Goal: Contribute content: Contribute content

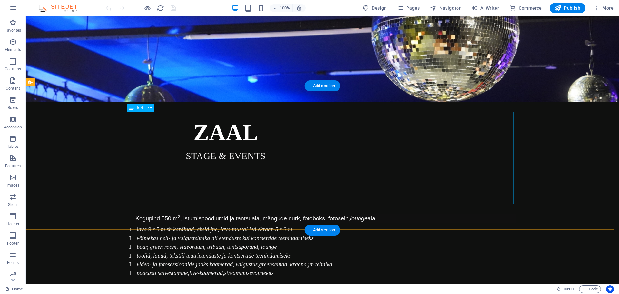
scroll to position [258, 0]
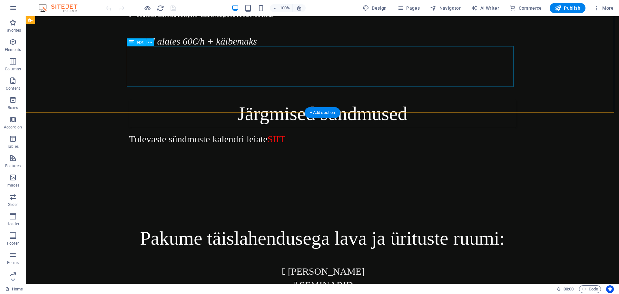
click at [272, 132] on div "Tulevaste sündmuste kalendri leiate SIIT" at bounding box center [322, 152] width 387 height 41
click at [267, 132] on div "Tulevaste sündmuste kalendri leiate SIIT" at bounding box center [322, 152] width 387 height 41
click at [270, 132] on div "Tulevaste sündmuste kalendri leiate SIIT" at bounding box center [322, 152] width 387 height 41
click at [262, 132] on div "Tulevaste sündmuste kalendri leiate SIIT" at bounding box center [322, 152] width 387 height 41
click at [256, 132] on div "Tulevaste sündmuste kalendri leiate SIIT" at bounding box center [322, 152] width 387 height 41
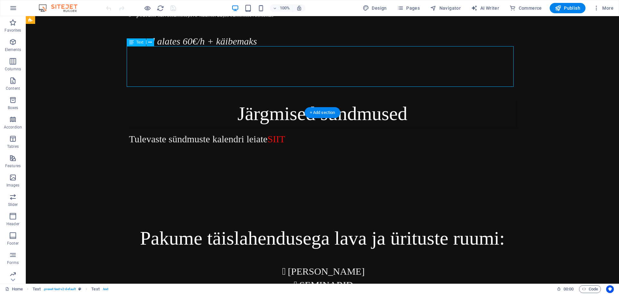
click at [256, 132] on div "Tulevaste sündmuste kalendri leiate SIIT" at bounding box center [322, 152] width 387 height 41
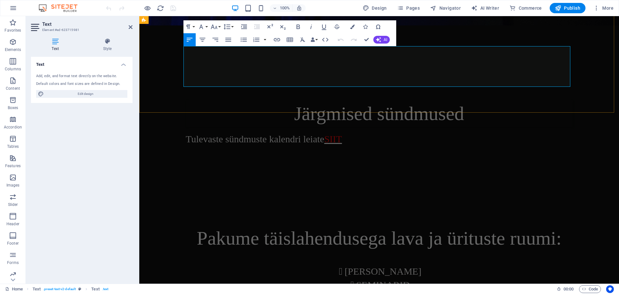
click at [330, 133] on span "SIIT" at bounding box center [333, 138] width 18 height 11
click at [353, 132] on p "Tulevaste sündmuste kalendri leiate SIIT" at bounding box center [379, 152] width 387 height 41
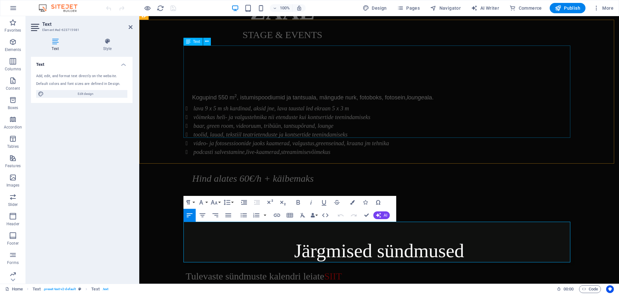
scroll to position [0, 0]
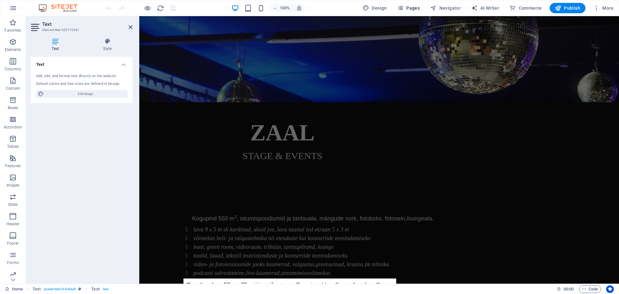
click at [410, 5] on span "Pages" at bounding box center [408, 8] width 23 height 6
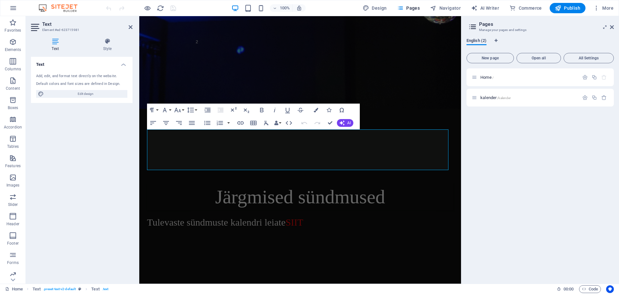
click at [475, 44] on span "English (2)" at bounding box center [476, 41] width 20 height 9
click at [492, 97] on span "kalender /kalender" at bounding box center [495, 97] width 30 height 5
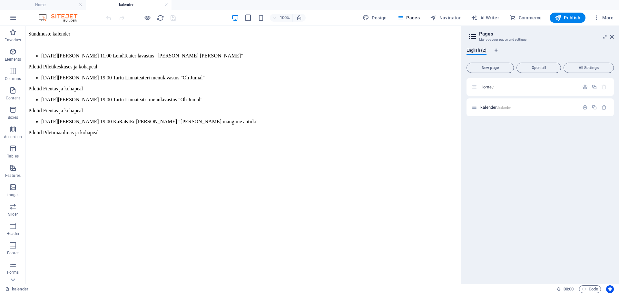
scroll to position [0, 0]
click at [136, 51] on div "Sündmuste kalender 03.10 kell 11.00 LendTeater lavastus "Oskar ja Asjad" Pileti…" at bounding box center [243, 83] width 430 height 104
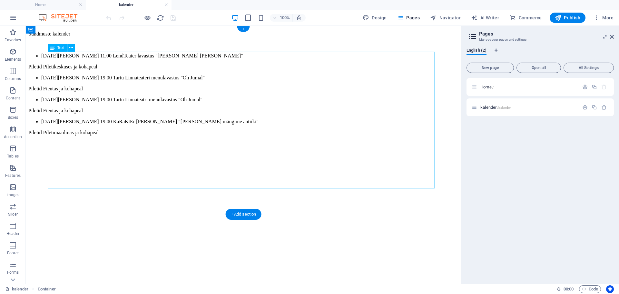
click at [134, 60] on div "Sündmuste kalender 03.10 kell 11.00 LendTeater lavastus "Oskar ja Asjad" Pileti…" at bounding box center [243, 83] width 430 height 104
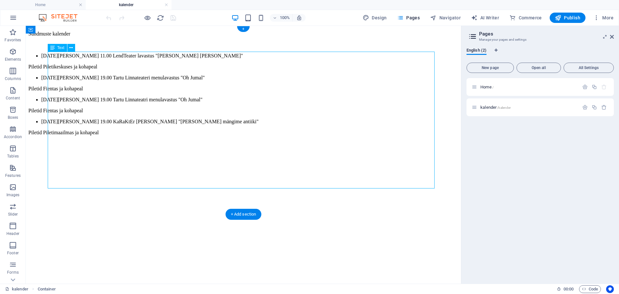
click at [134, 59] on div "Sündmuste kalender 03.10 kell 11.00 LendTeater lavastus "Oskar ja Asjad" Pileti…" at bounding box center [243, 83] width 430 height 104
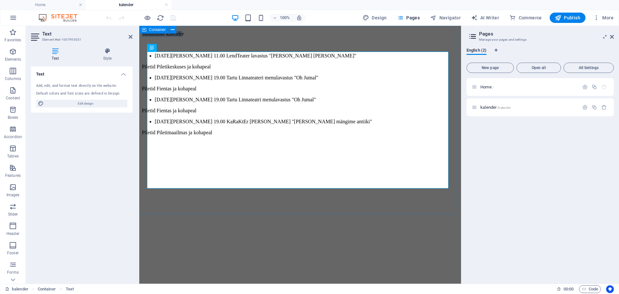
drag, startPoint x: 218, startPoint y: 54, endPoint x: 142, endPoint y: 48, distance: 76.0
click at [142, 48] on div "Sündmuste kalender 03.10 kell 11.00 LendTeater lavastus "Oskar ja Asjad" Pileti…" at bounding box center [300, 83] width 316 height 104
click at [236, 37] on p "Sündmuste kalender" at bounding box center [300, 34] width 316 height 6
drag, startPoint x: 167, startPoint y: 52, endPoint x: 212, endPoint y: 65, distance: 47.2
click at [139, 39] on html "Sündmuste kalender 03.10 kell 11.00 LendTeater lavastus "Oskar ja Asjad" Pileti…" at bounding box center [300, 110] width 322 height 168
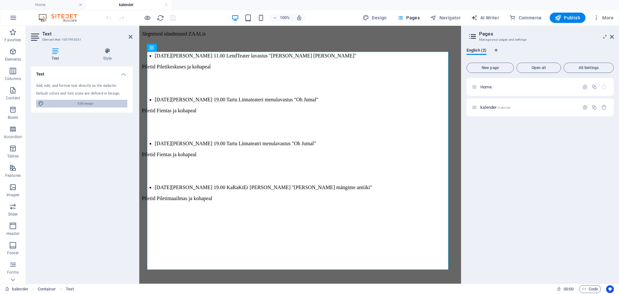
click at [79, 102] on span "Edit design" at bounding box center [86, 104] width 80 height 8
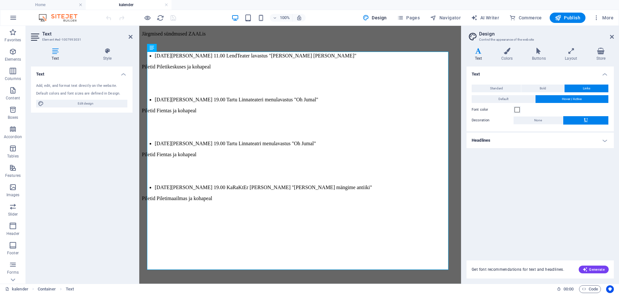
click at [483, 48] on icon at bounding box center [478, 51] width 24 height 6
click at [600, 138] on h4 "Headlines" at bounding box center [539, 139] width 147 height 15
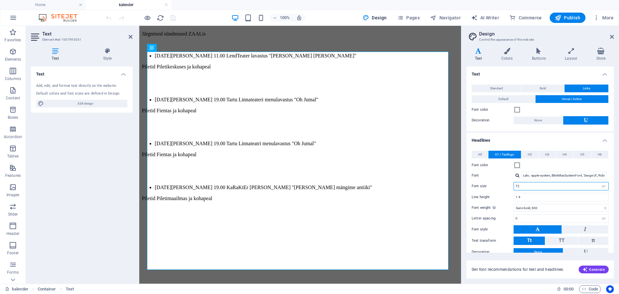
click at [531, 183] on input "72" at bounding box center [561, 186] width 94 height 8
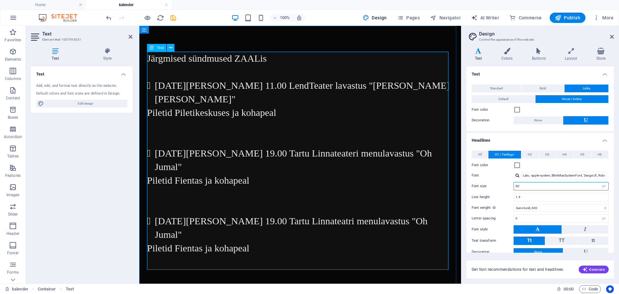
type input "60"
click at [157, 133] on p at bounding box center [300, 140] width 306 height 14
click at [198, 106] on p "Piletid Piletikeskuses ja kohapeal" at bounding box center [300, 113] width 306 height 14
drag, startPoint x: 229, startPoint y: 101, endPoint x: 176, endPoint y: 100, distance: 53.5
click at [176, 106] on p "Piletid Piletikeskuses ja kohapeal" at bounding box center [300, 113] width 306 height 14
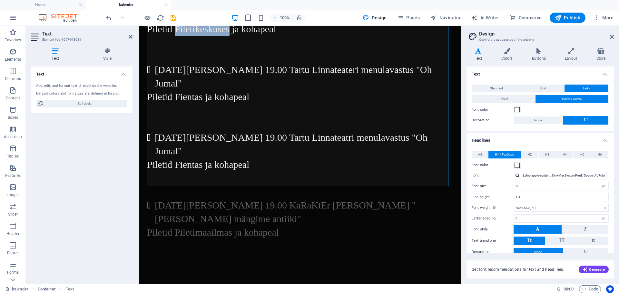
scroll to position [33, 0]
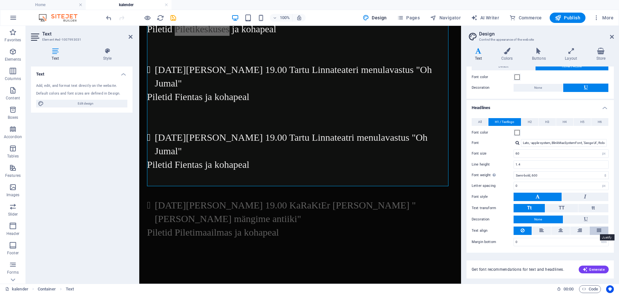
click at [598, 231] on icon at bounding box center [599, 230] width 5 height 8
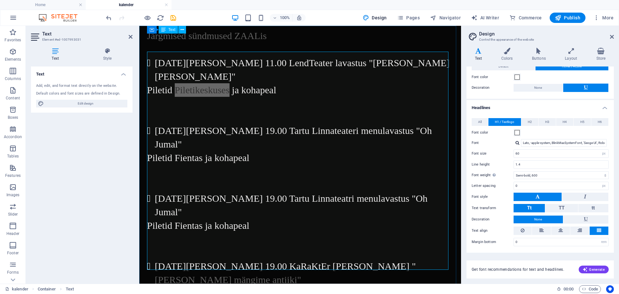
scroll to position [0, 0]
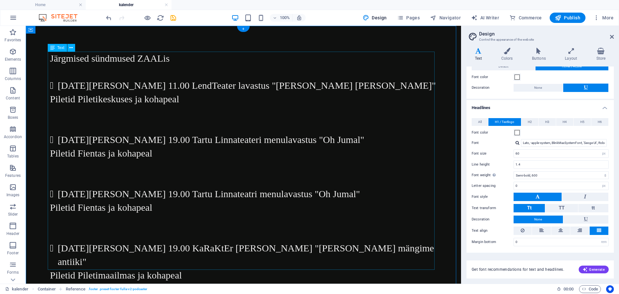
click at [222, 180] on div "Järgmised sündmused ZAALis 03.10 kell 11.00 LendTeater lavastus "Oskar ja Asjad…" at bounding box center [243, 167] width 387 height 230
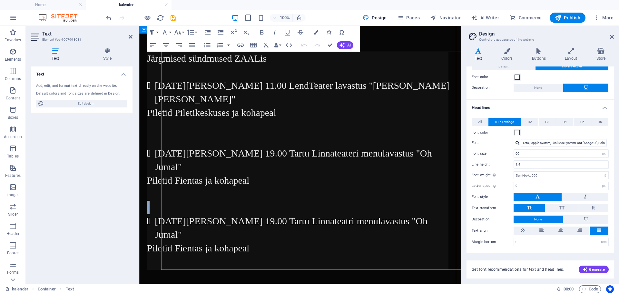
click at [222, 200] on p at bounding box center [300, 207] width 306 height 14
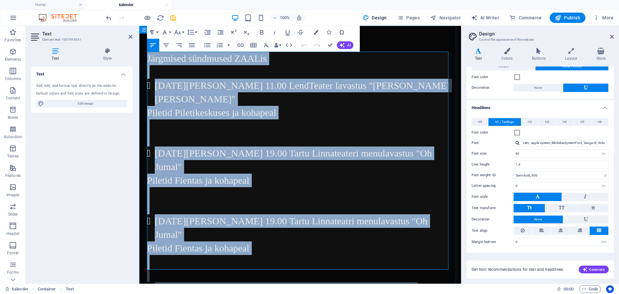
click at [297, 187] on p at bounding box center [300, 194] width 306 height 14
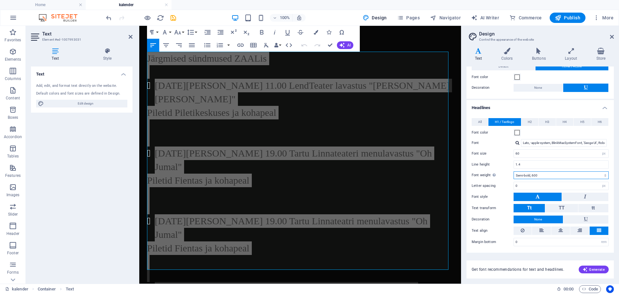
click at [530, 176] on select "Thin, 100 Extra-light, 200 Light, 300 Regular, 400 Medium, 500 Semi-bold, 600 B…" at bounding box center [560, 175] width 95 height 8
select select "500"
click at [513, 171] on select "Thin, 100 Extra-light, 200 Light, 300 Regular, 400 Medium, 500 Semi-bold, 600 B…" at bounding box center [560, 175] width 95 height 8
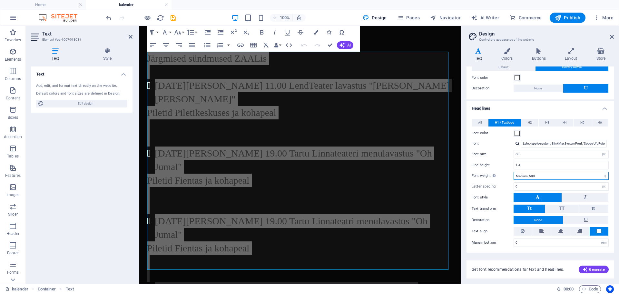
scroll to position [33, 0]
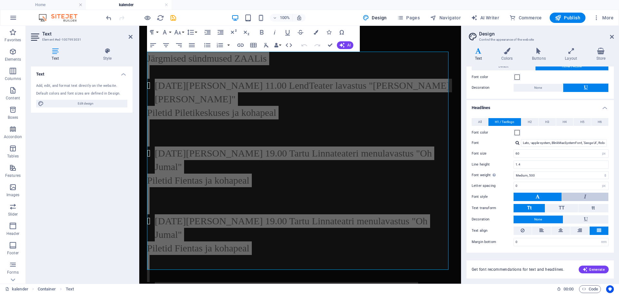
click at [569, 196] on button at bounding box center [585, 196] width 46 height 8
click at [533, 195] on button at bounding box center [537, 196] width 48 height 8
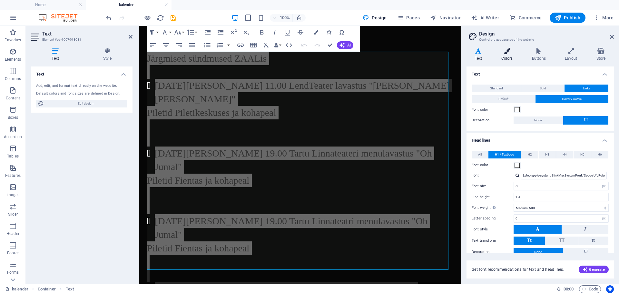
click at [503, 60] on h4 "Colors" at bounding box center [508, 55] width 31 height 14
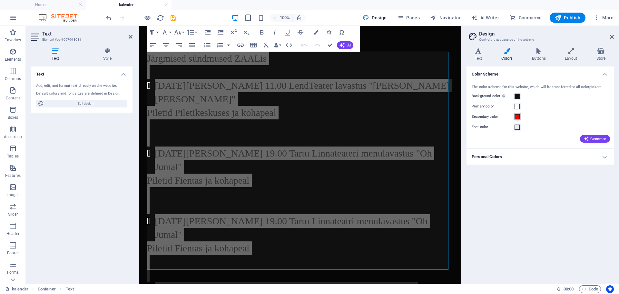
click at [517, 118] on span at bounding box center [516, 116] width 5 height 5
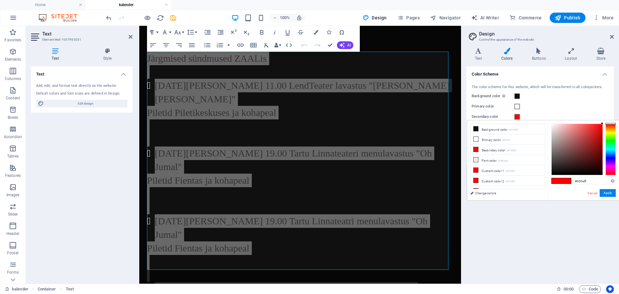
type input "#0018ff"
click at [612, 157] on div at bounding box center [610, 149] width 10 height 52
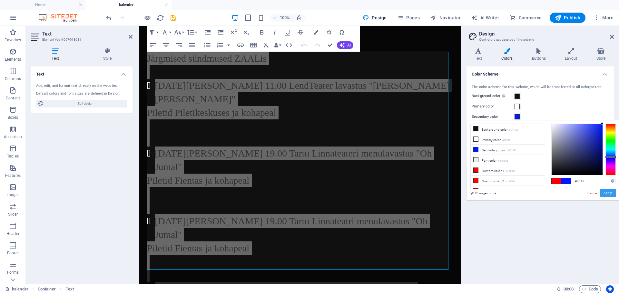
click at [610, 191] on button "Apply" at bounding box center [607, 193] width 16 height 8
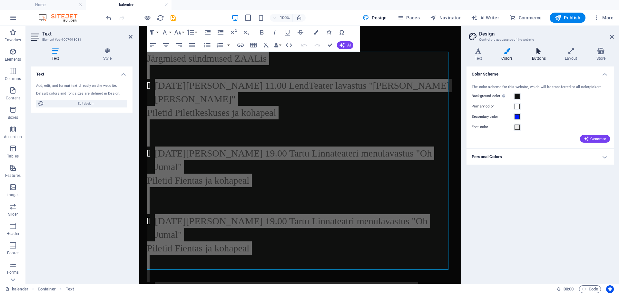
click at [544, 55] on h4 "Buttons" at bounding box center [539, 55] width 33 height 14
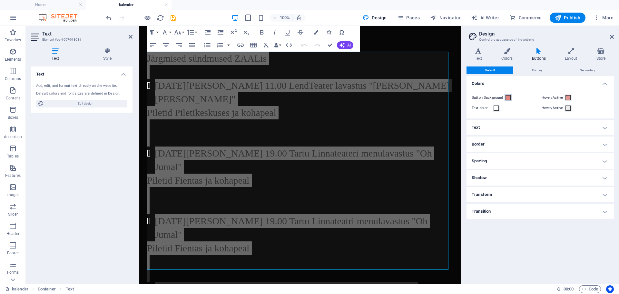
click at [507, 97] on span at bounding box center [507, 97] width 5 height 5
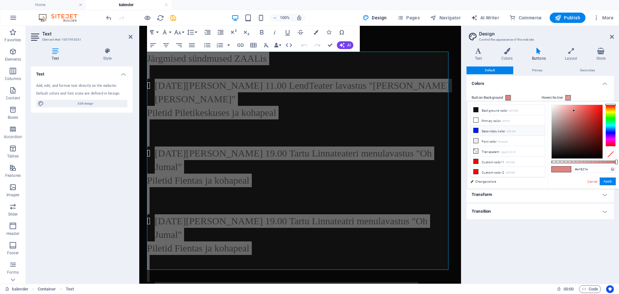
click at [473, 128] on span at bounding box center [475, 130] width 5 height 5
type input "#0018ff"
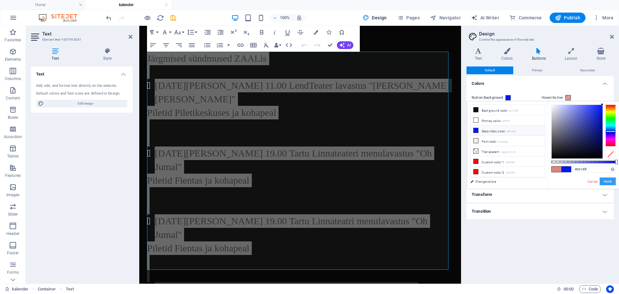
click at [605, 180] on button "Apply" at bounding box center [607, 181] width 16 height 8
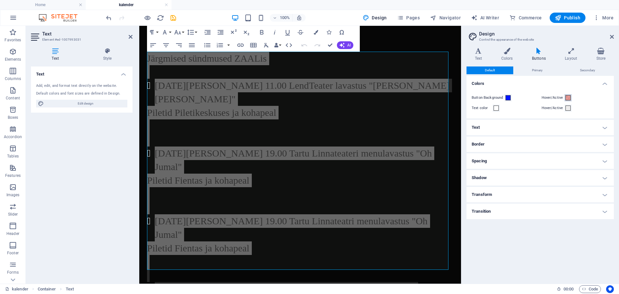
click at [567, 96] on span at bounding box center [567, 97] width 5 height 5
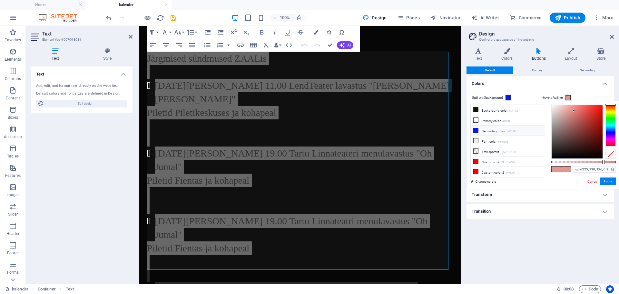
click at [478, 129] on icon at bounding box center [475, 130] width 5 height 5
type input "rgba(0, 24, 255, 0.8)"
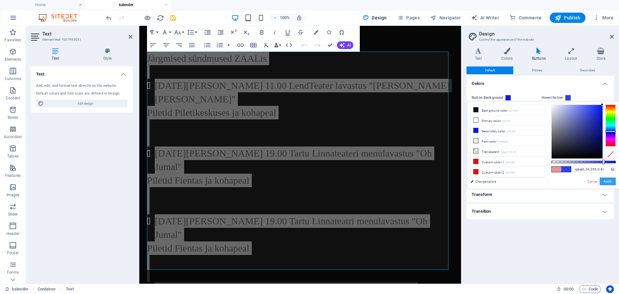
click at [607, 179] on button "Apply" at bounding box center [607, 181] width 16 height 8
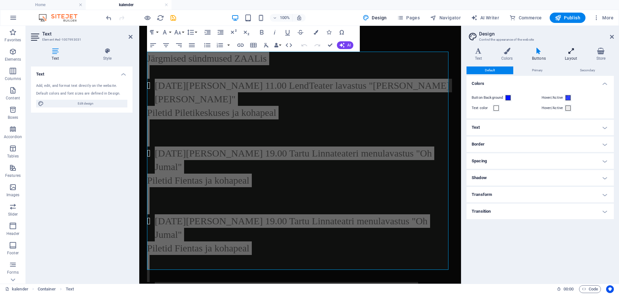
click at [573, 55] on h4 "Layout" at bounding box center [572, 55] width 31 height 14
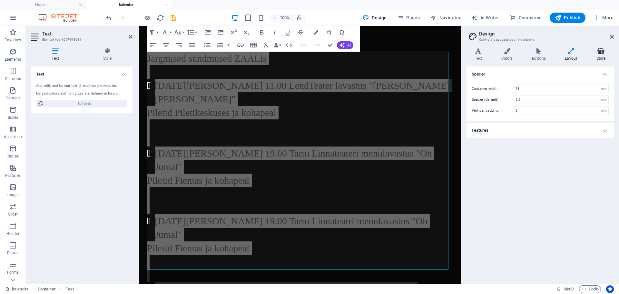
click at [599, 57] on h4 "Store" at bounding box center [601, 55] width 26 height 14
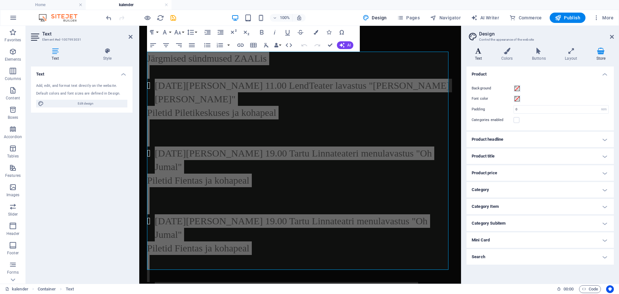
click at [470, 53] on icon at bounding box center [478, 51] width 24 height 6
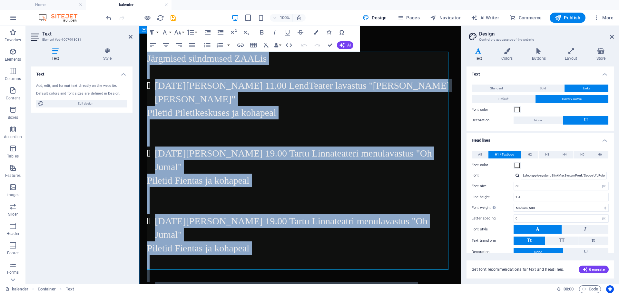
click at [309, 106] on p "Piletid Piletikeskuses ja kohapeal" at bounding box center [300, 113] width 306 height 14
click at [196, 45] on button "Align Justify" at bounding box center [192, 45] width 12 height 13
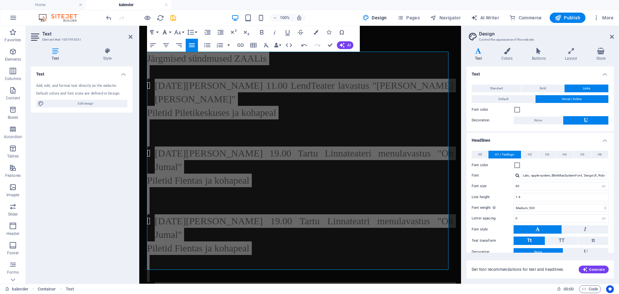
click at [169, 33] on button "Font Family" at bounding box center [166, 32] width 12 height 13
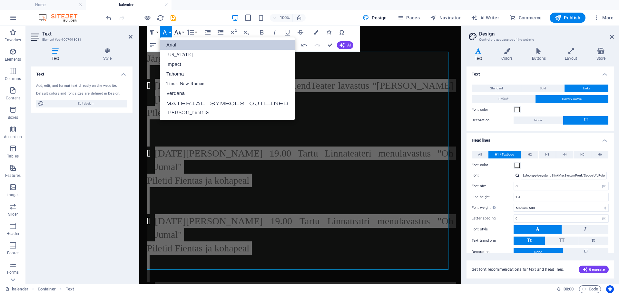
click at [182, 30] on button "Font Size" at bounding box center [179, 32] width 12 height 13
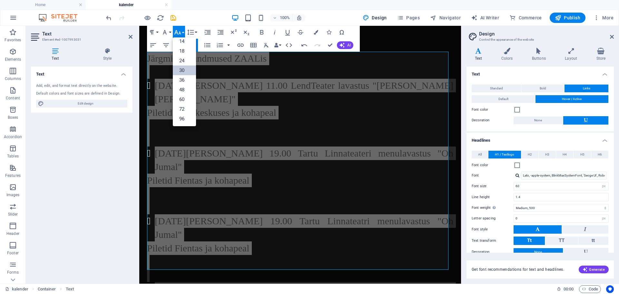
scroll to position [52, 0]
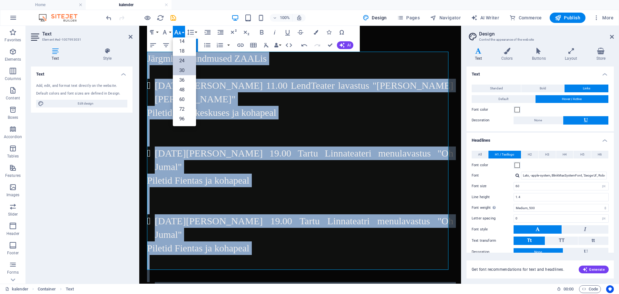
click at [186, 58] on link "24" at bounding box center [184, 61] width 23 height 10
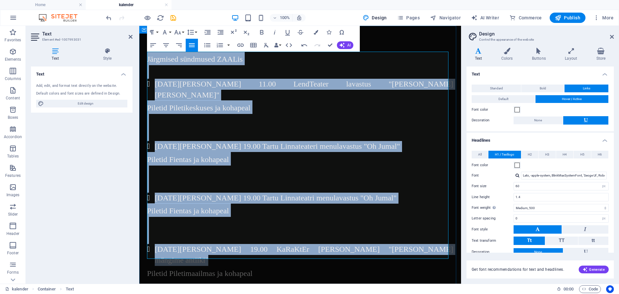
click at [320, 179] on p at bounding box center [300, 186] width 306 height 14
click at [394, 58] on p "Järgmised sündmused ZAALis" at bounding box center [300, 59] width 306 height 14
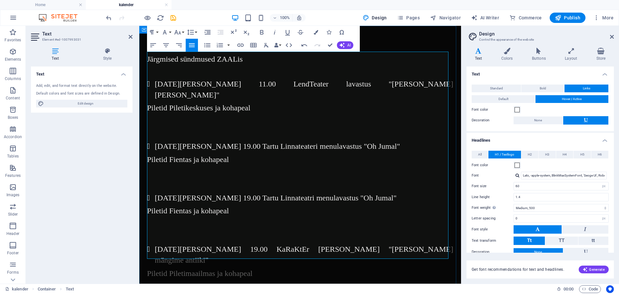
click at [393, 46] on div "Järgmised sündmused ZAALis 03.10 kell 11.00 LendTeater lavastus "Oskar ja Asjad…" at bounding box center [300, 165] width 322 height 279
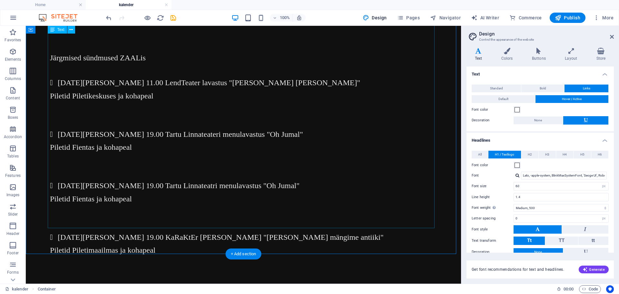
scroll to position [0, 0]
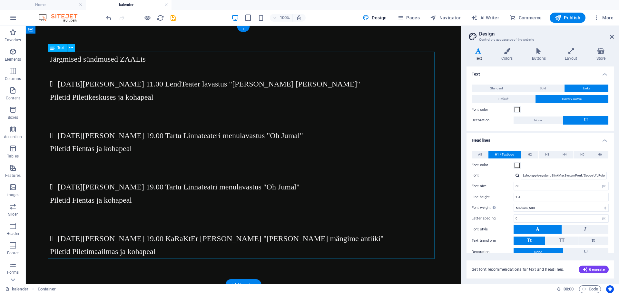
click at [118, 60] on div "Järgmised sündmused ZAALis 03.10 kell 11.00 LendTeater lavastus "Oskar ja Asjad…" at bounding box center [243, 155] width 387 height 206
click at [118, 59] on div "Järgmised sündmused ZAALis 03.10 kell 11.00 LendTeater lavastus "Oskar ja Asjad…" at bounding box center [243, 155] width 387 height 206
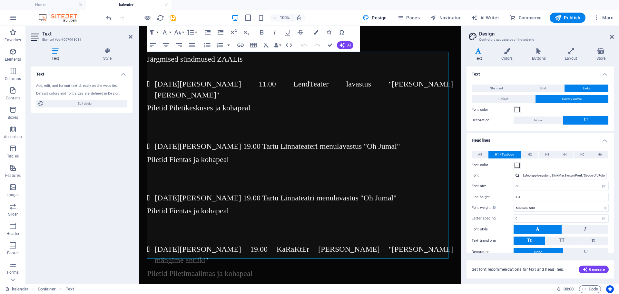
click at [118, 59] on h4 "Style" at bounding box center [107, 55] width 50 height 14
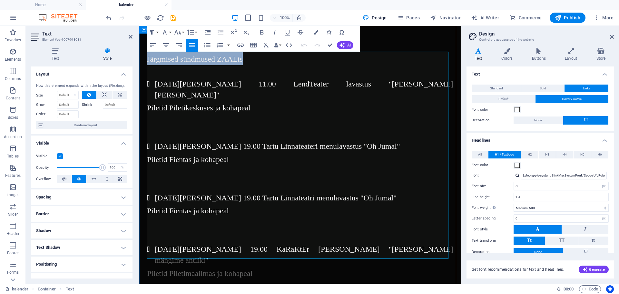
drag, startPoint x: 208, startPoint y: 54, endPoint x: 144, endPoint y: 53, distance: 64.1
click at [144, 53] on div "Järgmised sündmused ZAALis 03.10 kell 11.00 LendTeater lavastus "Oskar ja Asjad…" at bounding box center [300, 165] width 322 height 279
click at [170, 32] on button "Font Family" at bounding box center [166, 32] width 12 height 13
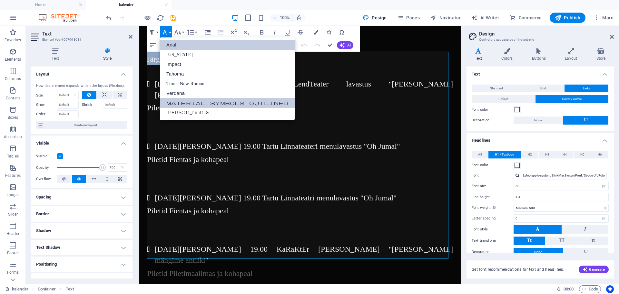
click at [192, 102] on link "Material Symbols Outlined" at bounding box center [227, 103] width 135 height 10
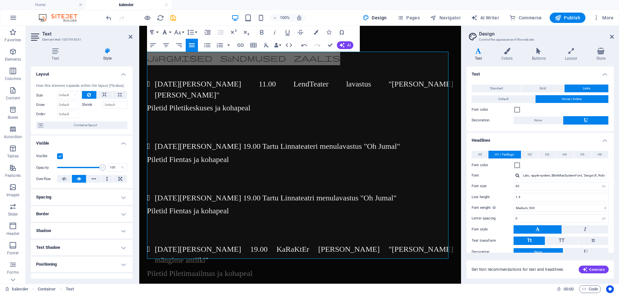
click at [166, 33] on icon "button" at bounding box center [165, 32] width 8 height 8
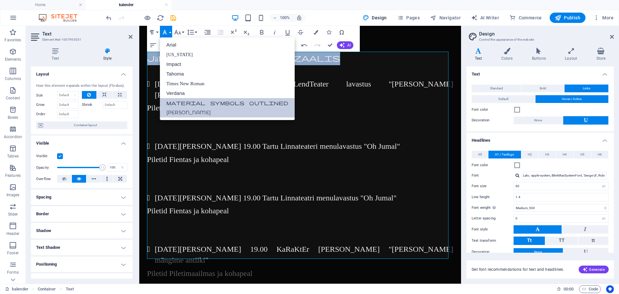
click at [182, 110] on link "[PERSON_NAME]" at bounding box center [227, 113] width 135 height 10
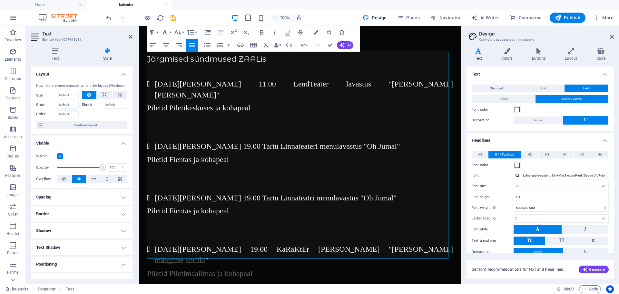
click at [166, 33] on icon "button" at bounding box center [165, 32] width 8 height 8
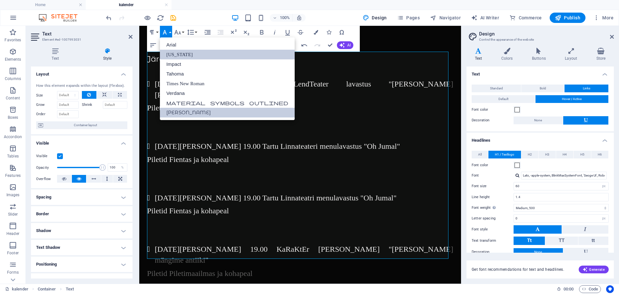
click at [171, 54] on link "[US_STATE]" at bounding box center [227, 55] width 135 height 10
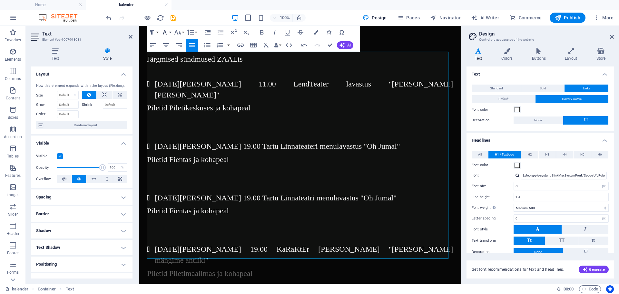
click at [163, 30] on icon "button" at bounding box center [165, 32] width 8 height 8
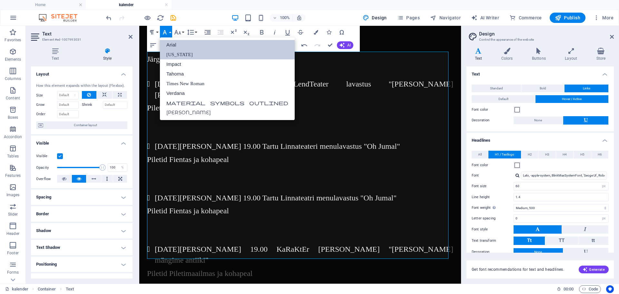
click at [170, 43] on link "Arial" at bounding box center [227, 45] width 135 height 10
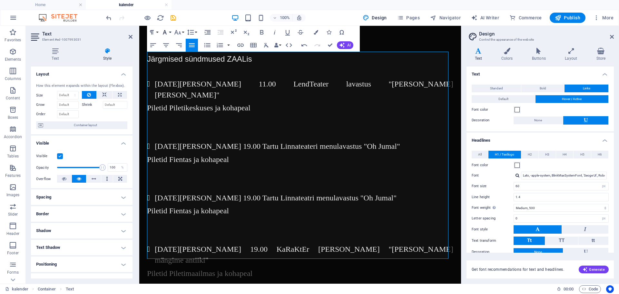
click at [168, 29] on icon "button" at bounding box center [165, 32] width 8 height 8
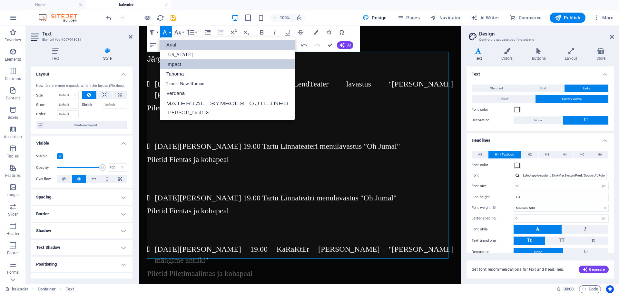
click at [179, 66] on link "Impact" at bounding box center [227, 64] width 135 height 10
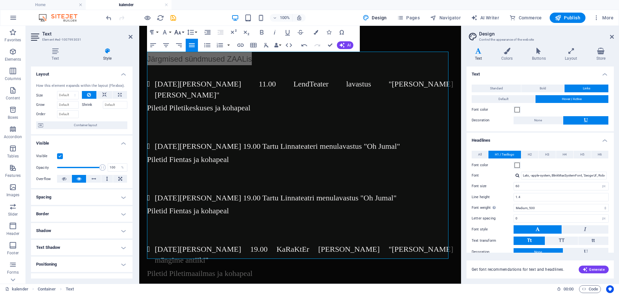
click at [181, 30] on icon "button" at bounding box center [178, 32] width 8 height 8
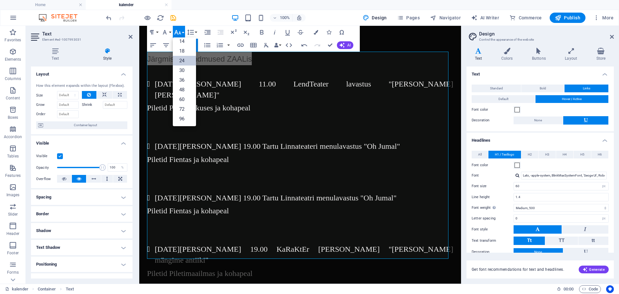
scroll to position [52, 0]
click at [188, 91] on link "48" at bounding box center [184, 90] width 23 height 10
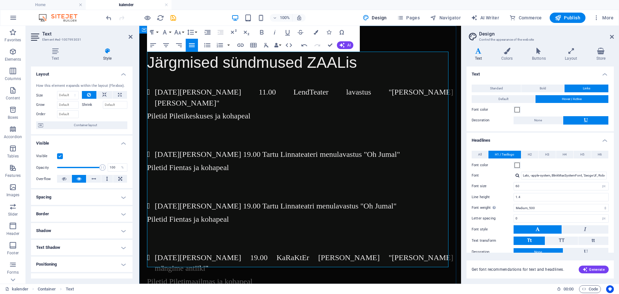
click at [193, 77] on p at bounding box center [300, 80] width 306 height 14
click at [166, 43] on icon "button" at bounding box center [166, 45] width 8 height 8
click at [354, 76] on p at bounding box center [300, 80] width 306 height 14
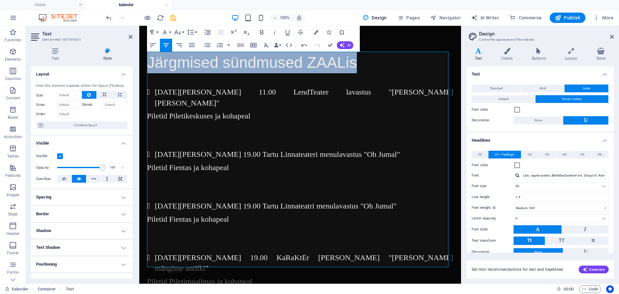
drag, startPoint x: 341, startPoint y: 64, endPoint x: 278, endPoint y: 81, distance: 65.0
click at [139, 61] on html "Järgmised sündmused ZAALis 03.10 kell 11.00 LendTeater lavastus "Oskar ja Asjad…" at bounding box center [300, 205] width 322 height 359
click at [165, 43] on icon "button" at bounding box center [166, 45] width 8 height 8
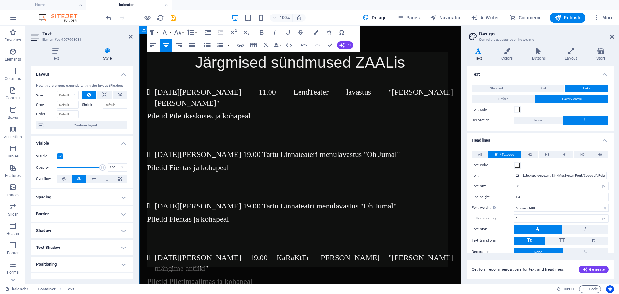
click at [370, 96] on li "03.10 kell 11.00 LendTeater lavastus "Oskar ja Asjad"" at bounding box center [304, 98] width 298 height 22
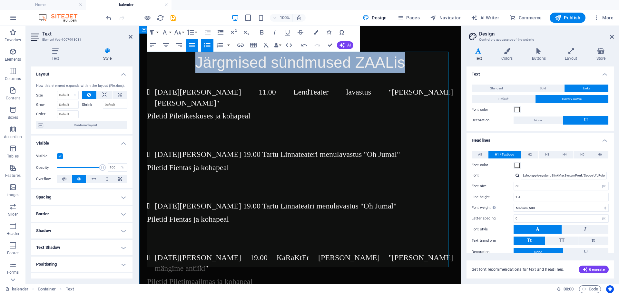
drag, startPoint x: 351, startPoint y: 62, endPoint x: 198, endPoint y: 47, distance: 153.5
click at [198, 47] on div "Järgmised sündmused ZAALis 03.10 kell 11.00 LendTeater lavastus "Oskar ja Asjad…" at bounding box center [300, 169] width 322 height 287
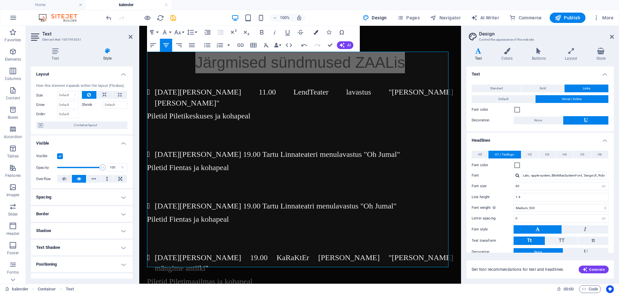
click at [312, 32] on button "Colors" at bounding box center [316, 32] width 12 height 13
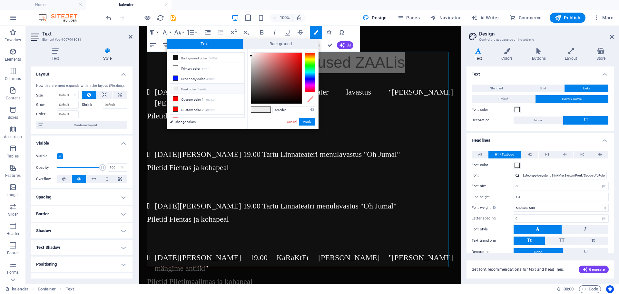
type input "#edeeee"
click at [309, 72] on div at bounding box center [310, 72] width 10 height 40
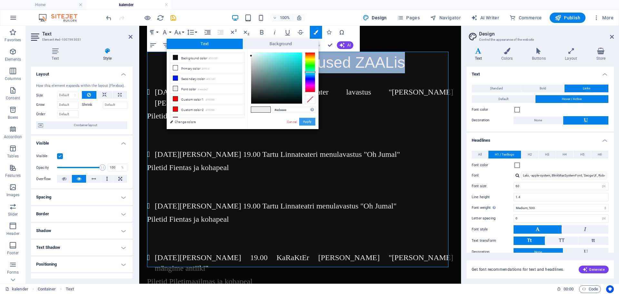
click at [306, 119] on button "Apply" at bounding box center [307, 122] width 16 height 8
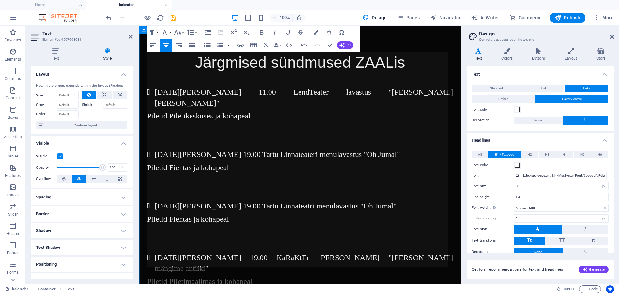
click at [395, 76] on p at bounding box center [300, 80] width 306 height 14
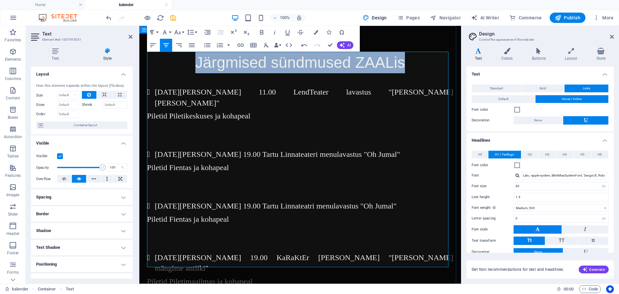
drag, startPoint x: 391, startPoint y: 64, endPoint x: 194, endPoint y: 62, distance: 197.2
click at [194, 62] on p "Järgmised sündmused ZAALis" at bounding box center [300, 63] width 306 height 22
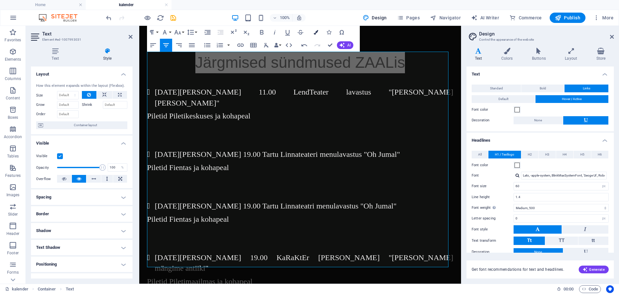
click at [315, 30] on button "Colors" at bounding box center [316, 32] width 12 height 13
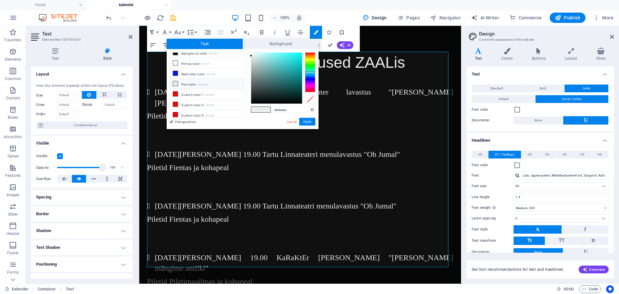
scroll to position [0, 0]
click at [305, 120] on button "Apply" at bounding box center [307, 122] width 16 height 8
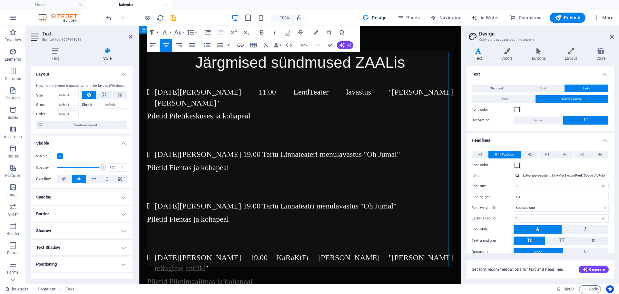
click at [329, 73] on p "Järgmised sündmused ZAALis" at bounding box center [300, 63] width 306 height 22
click at [331, 32] on icon "button" at bounding box center [328, 32] width 5 height 5
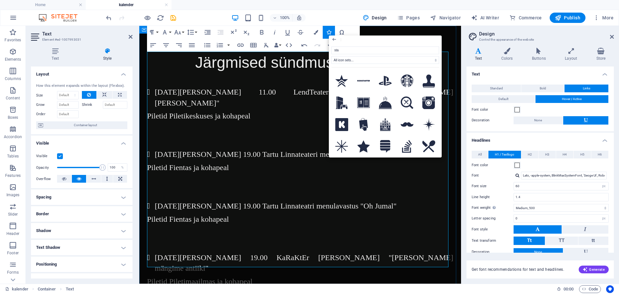
type input "star"
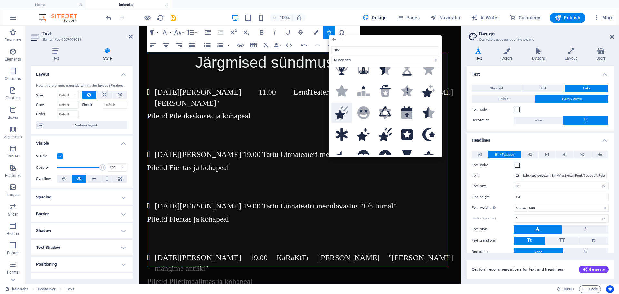
scroll to position [129, 0]
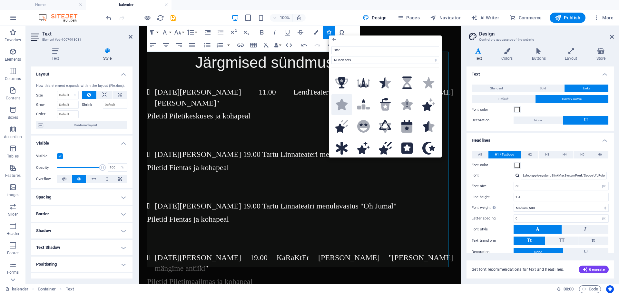
click at [336, 104] on icon ".fa-secondary{opacity:.4}" at bounding box center [341, 104] width 13 height 11
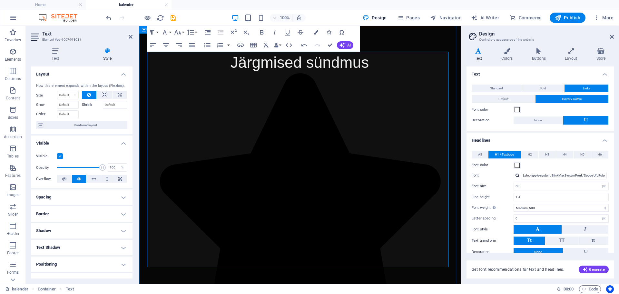
click at [340, 54] on span "Järgmised sündmus     ed ZAALis" at bounding box center [300, 212] width 306 height 316
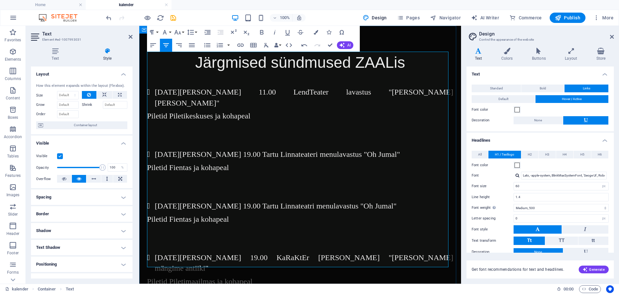
click at [155, 89] on li "03.10 kell 11.00 LendTeater lavastus "Oskar ja Asjad"" at bounding box center [304, 98] width 298 height 22
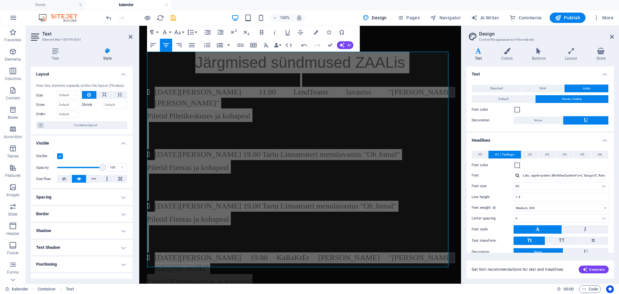
click at [228, 45] on button "button" at bounding box center [228, 45] width 5 height 13
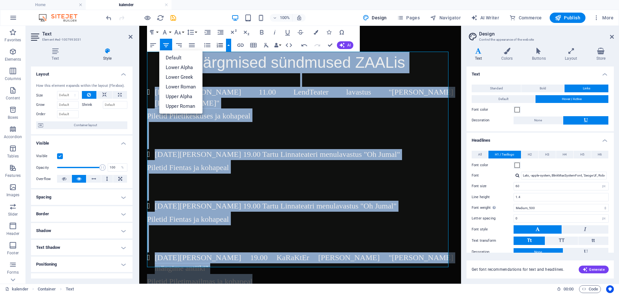
click at [223, 46] on icon "button" at bounding box center [220, 45] width 8 height 8
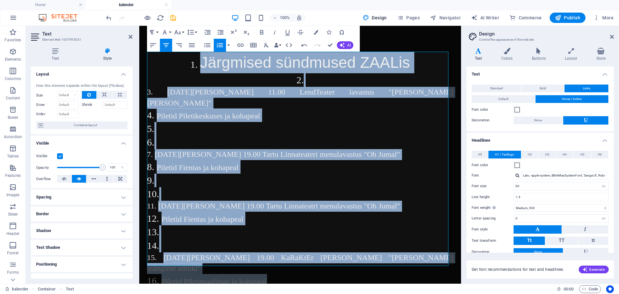
click at [222, 46] on icon "button" at bounding box center [220, 45] width 8 height 8
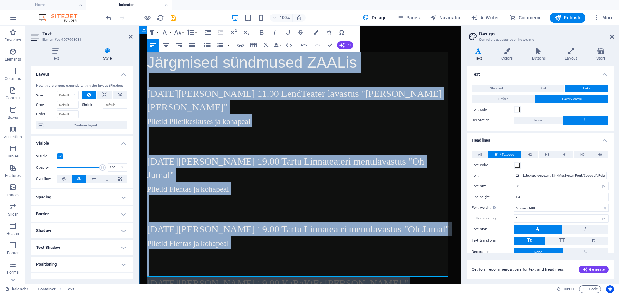
click at [214, 68] on span "Järgmised sündmused ZAALis" at bounding box center [252, 62] width 210 height 17
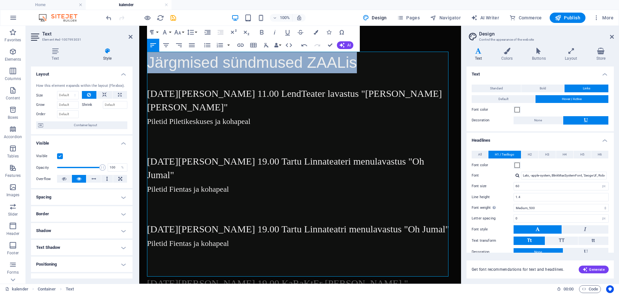
drag, startPoint x: 345, startPoint y: 66, endPoint x: 257, endPoint y: 83, distance: 89.8
click at [139, 57] on html "Järgmised sündmused ZAALis 03.10 kell 11.00 LendTeater lavastus "Oskar ja Asjad…" at bounding box center [300, 220] width 322 height 388
click at [164, 39] on button "Align Center" at bounding box center [166, 45] width 12 height 13
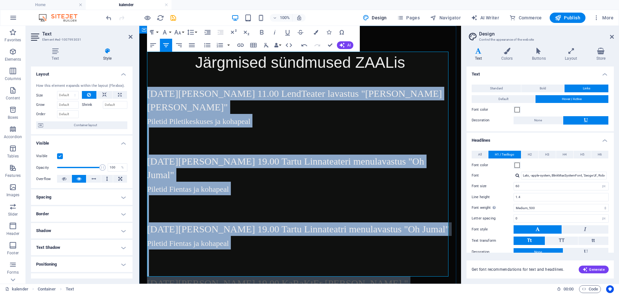
drag, startPoint x: 261, startPoint y: 270, endPoint x: 143, endPoint y: 91, distance: 214.5
click at [143, 91] on div "Järgmised sündmused ZAALis 03.10 kell 11.00 LendTeater lavastus "Oskar ja Asjad…" at bounding box center [300, 184] width 322 height 317
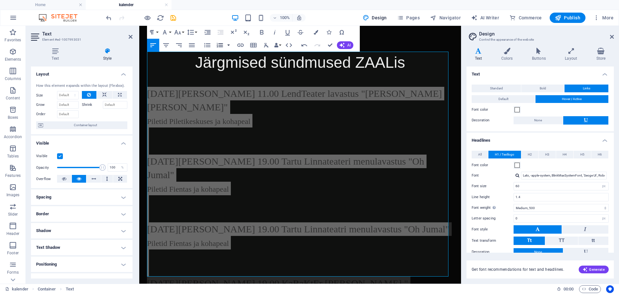
click at [228, 46] on button "button" at bounding box center [228, 45] width 5 height 13
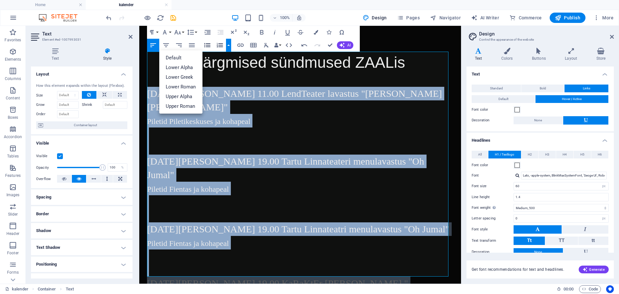
click at [210, 45] on icon "button" at bounding box center [207, 45] width 8 height 8
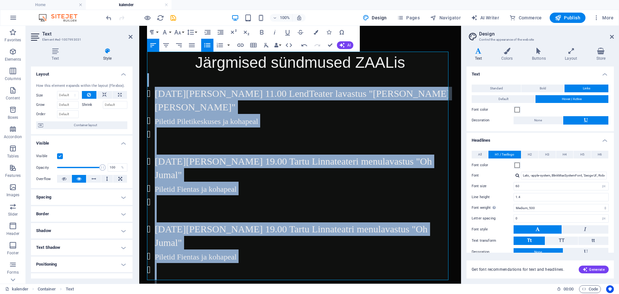
click at [210, 45] on icon "button" at bounding box center [207, 45] width 8 height 8
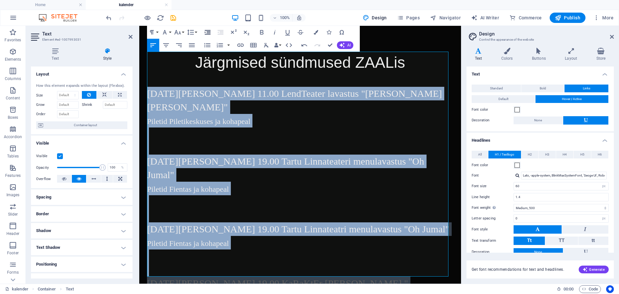
click at [203, 33] on button "Increase Indent" at bounding box center [207, 32] width 12 height 13
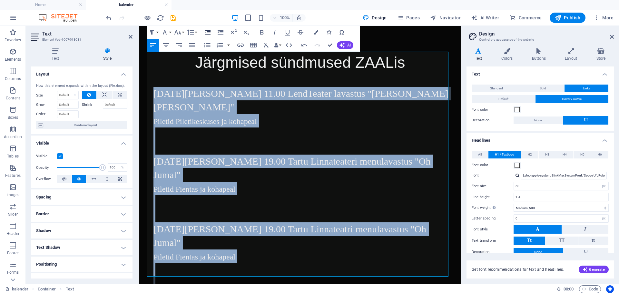
click at [203, 33] on button "Increase Indent" at bounding box center [207, 32] width 12 height 13
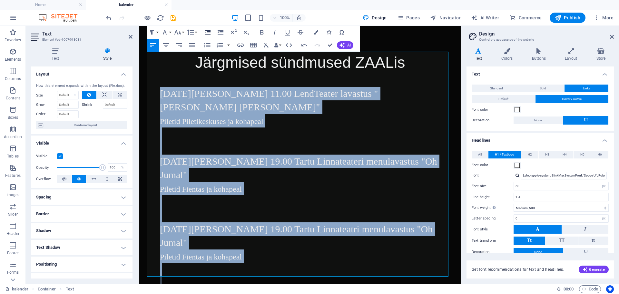
click at [203, 33] on button "Increase Indent" at bounding box center [207, 32] width 12 height 13
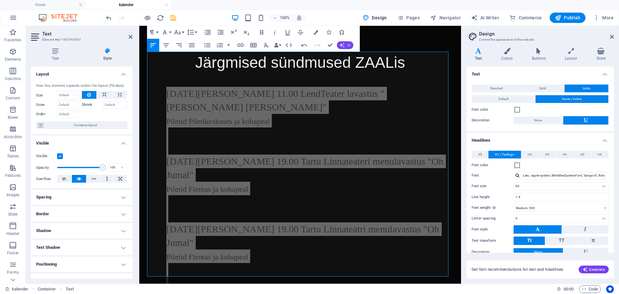
click at [341, 44] on icon "button" at bounding box center [341, 45] width 5 height 5
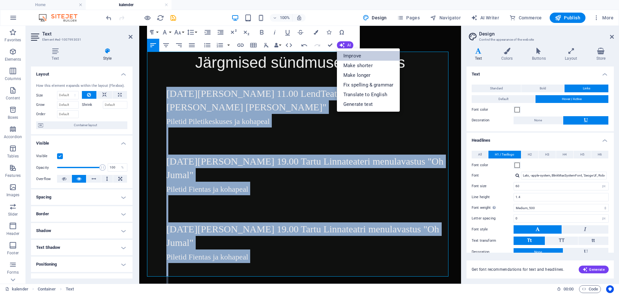
click at [341, 55] on link "Improve" at bounding box center [368, 56] width 63 height 10
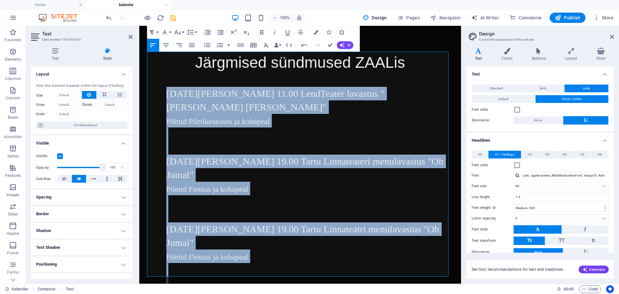
click at [336, 46] on div "Undo Redo Confirm (Ctrl+⏎) AI Improve Make shorter Make longer Fix spelling & g…" at bounding box center [325, 45] width 55 height 13
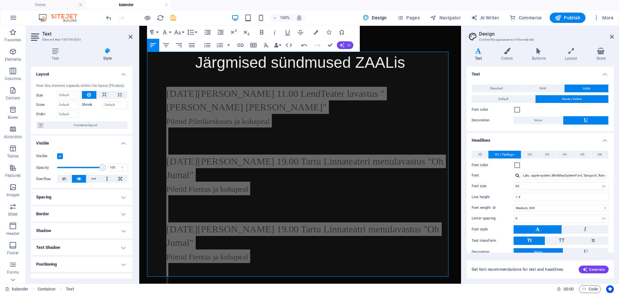
click at [343, 44] on icon "button" at bounding box center [341, 45] width 5 height 5
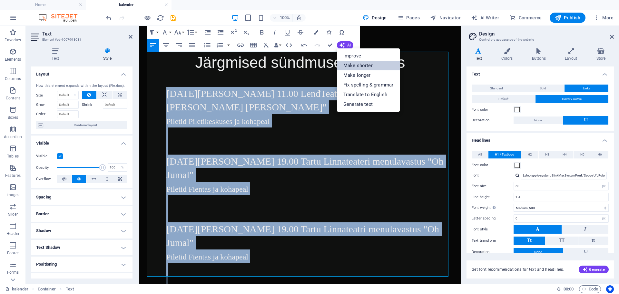
click at [352, 64] on link "Make shorter" at bounding box center [368, 66] width 63 height 10
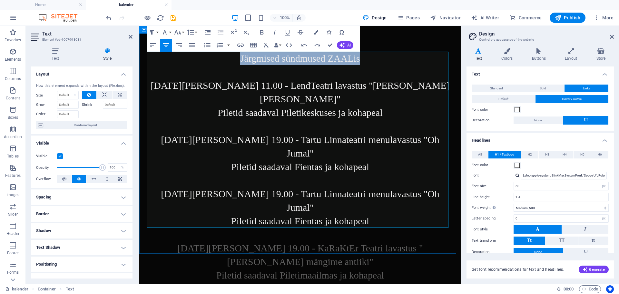
drag, startPoint x: 361, startPoint y: 59, endPoint x: 216, endPoint y: 62, distance: 144.7
click at [216, 62] on p "Järgmised sündmused ZAALis 03.10 kell 11.00 - LendTeatri lavastus "Oskar ja Asj…" at bounding box center [300, 167] width 306 height 230
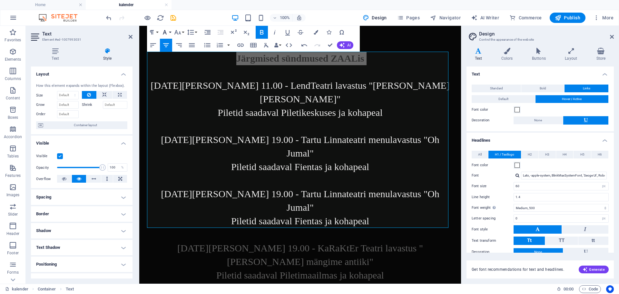
click at [170, 31] on button "Font Family" at bounding box center [166, 32] width 12 height 13
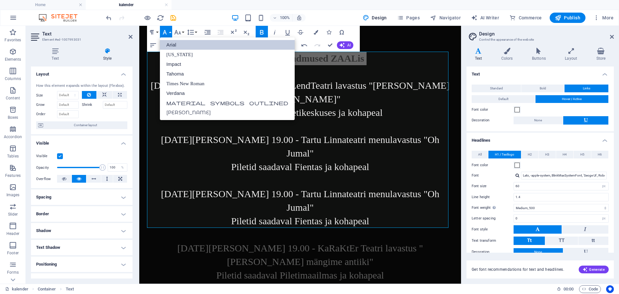
scroll to position [0, 0]
click at [404, 63] on p "Järgmised sündmused ZAALis 03.10 kell 11.00 - LendTeatri lavastus "Oskar ja Asj…" at bounding box center [300, 167] width 306 height 230
click at [327, 57] on strong "Järgmised sündmused ZAALis" at bounding box center [300, 58] width 128 height 11
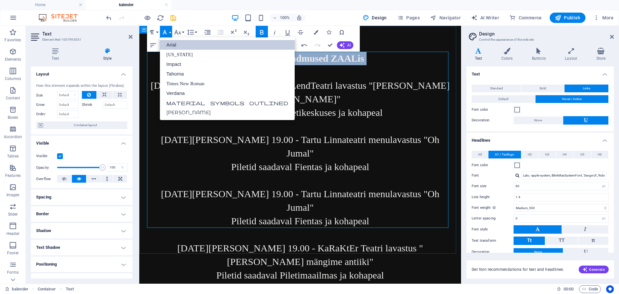
click at [336, 63] on p "Järgmised sündmused ZAALis 03.10 kell 11.00 - LendTeatri lavastus "Oskar ja Asj…" at bounding box center [300, 167] width 306 height 230
click at [367, 60] on p "Järgmised sündmused ZAALis 03.10 kell 11.00 - LendTeatri lavastus "Oskar ja Asj…" at bounding box center [300, 167] width 306 height 230
click at [373, 132] on p "Järgmised sündmused ZAALis 03.10 kell 11.00 - LendTeatri lavastus "Oskar ja Asj…" at bounding box center [300, 167] width 306 height 230
click at [356, 135] on p "Järgmised sündmused ZAALis 03.10 kell 11.00 - LendTeatri lavastus "Oskar ja Asj…" at bounding box center [300, 167] width 306 height 230
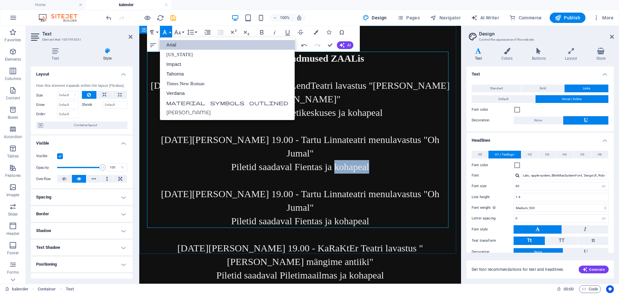
drag, startPoint x: 356, startPoint y: 135, endPoint x: 354, endPoint y: 122, distance: 13.1
click at [355, 134] on p "Järgmised sündmused ZAALis 03.10 kell 11.00 - LendTeatri lavastus "Oskar ja Asj…" at bounding box center [300, 167] width 306 height 230
click at [363, 64] on p "Järgmised sündmused ZAALis 03.10 kell 11.00 - LendTeatri lavastus "Oskar ja Asj…" at bounding box center [300, 167] width 306 height 230
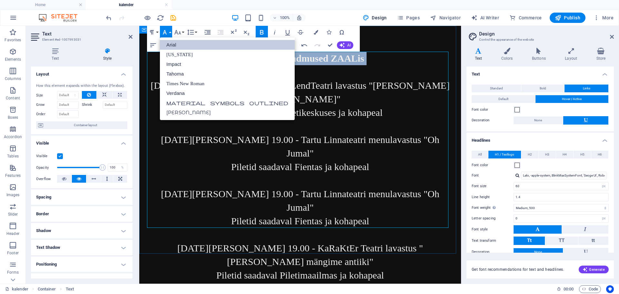
drag, startPoint x: 363, startPoint y: 61, endPoint x: 351, endPoint y: 91, distance: 32.0
click at [175, 73] on p "Järgmised sündmused ZAALis 03.10 kell 11.00 - LendTeatri lavastus "Oskar ja Asj…" at bounding box center [300, 167] width 306 height 230
click at [166, 32] on icon "button" at bounding box center [165, 32] width 8 height 8
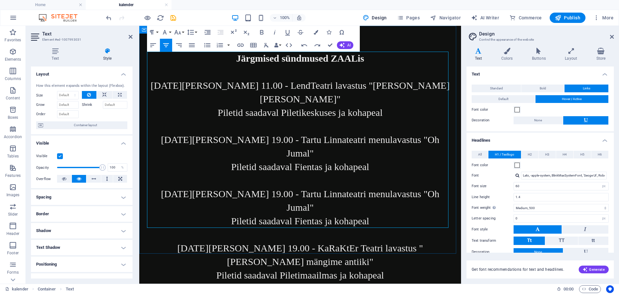
click at [363, 59] on p "Järgmised sündmused ZAALis 03.10 kell 11.00 - LendTeatri lavastus "Oskar ja Asj…" at bounding box center [300, 167] width 306 height 230
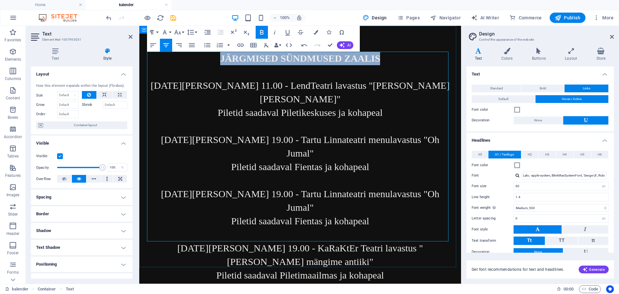
drag, startPoint x: 383, startPoint y: 58, endPoint x: 211, endPoint y: 53, distance: 171.5
click at [212, 54] on p "JÄRGMISED SÜNDMUSED ZAALIS 03.10 kell 11.00 - LendTeatri lavastus "Oskar ja Asj…" at bounding box center [300, 167] width 306 height 230
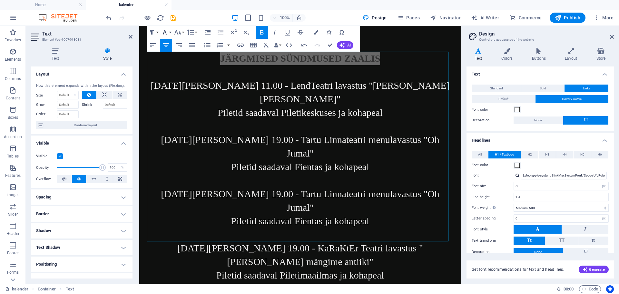
click at [169, 31] on button "Font Family" at bounding box center [166, 32] width 12 height 13
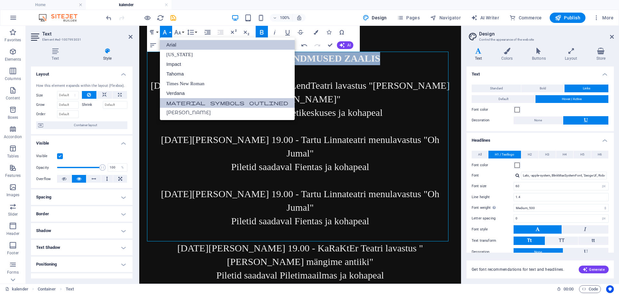
click at [184, 99] on link "Material Symbols Outlined" at bounding box center [227, 103] width 135 height 10
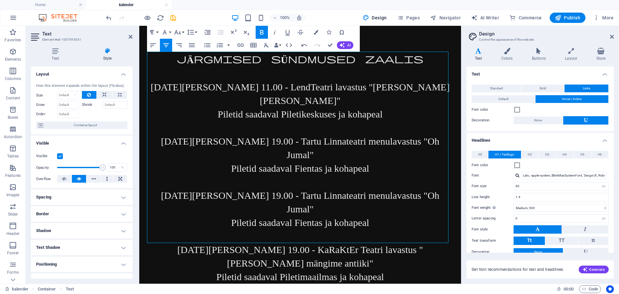
click at [261, 32] on icon "button" at bounding box center [262, 32] width 4 height 5
click at [171, 31] on button "Font Family" at bounding box center [166, 32] width 12 height 13
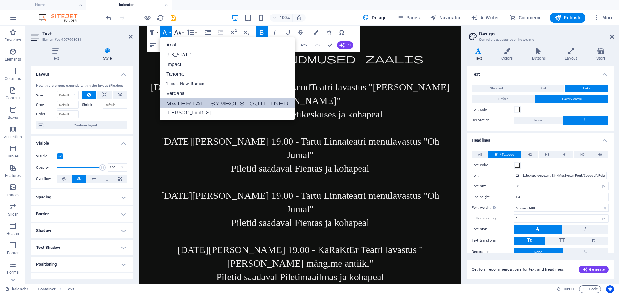
click at [181, 33] on icon "button" at bounding box center [178, 32] width 8 height 8
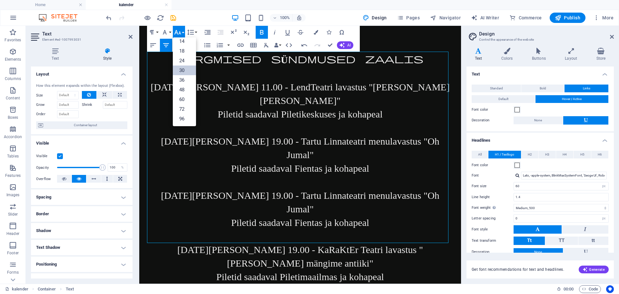
scroll to position [52, 0]
click at [187, 70] on link "30" at bounding box center [184, 70] width 23 height 10
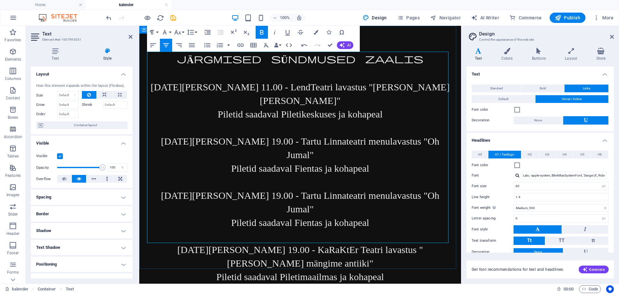
click at [199, 75] on p "JÄRGMISED SÜNDMUSED ZAALIS 03.10 kell 11.00 - LendTeatri lavastus "Oskar ja Asj…" at bounding box center [300, 168] width 306 height 232
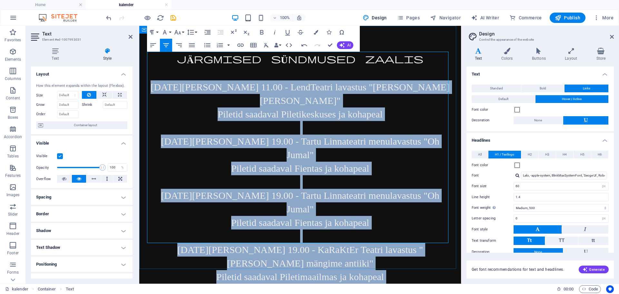
drag, startPoint x: 220, startPoint y: 94, endPoint x: 397, endPoint y: 230, distance: 223.1
click at [397, 230] on div "JÄRGMISED SÜNDMUSED ZAALIS 03.10 kell 11.00 - LendTeatri lavastus "Oskar ja Asj…" at bounding box center [300, 174] width 306 height 245
click at [198, 33] on div "Paragraph Format Normal Heading 1 Heading 2 Heading 3 Heading 4 Heading 5 Headi…" at bounding box center [172, 32] width 51 height 13
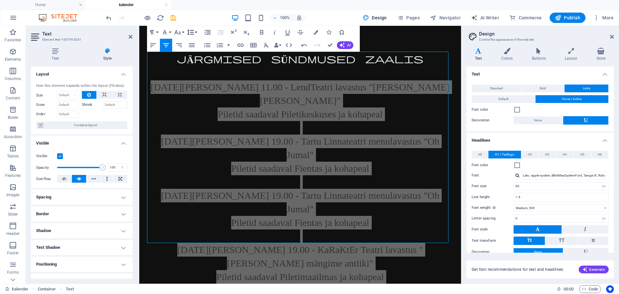
click at [197, 34] on button "Line Height" at bounding box center [192, 32] width 12 height 13
click at [183, 30] on button "Font Size" at bounding box center [179, 32] width 12 height 13
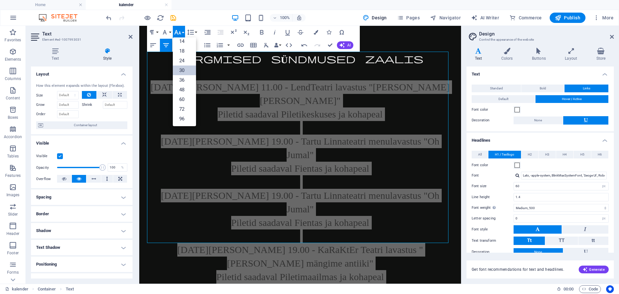
scroll to position [52, 0]
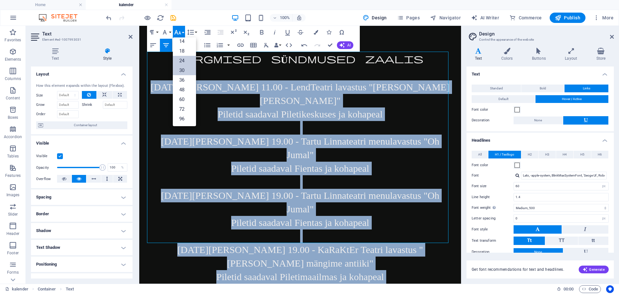
click at [182, 60] on link "24" at bounding box center [184, 61] width 23 height 10
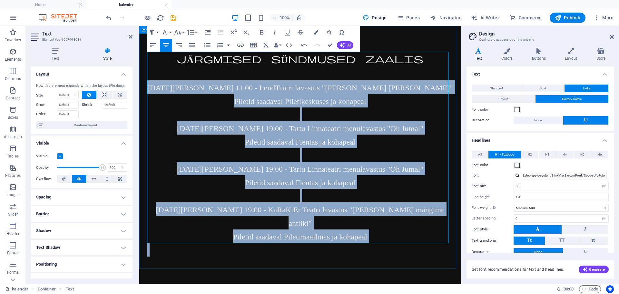
click at [384, 114] on p "JÄRGMISED SÜNDMUSED ZAALIS 03.10 kell 11.00 - LendTeatri lavastus "Oskar ja Asj…" at bounding box center [300, 147] width 306 height 191
drag, startPoint x: 371, startPoint y: 103, endPoint x: 367, endPoint y: 103, distance: 4.5
click at [371, 104] on p "JÄRGMISED SÜNDMUSED ZAALIS 03.10 kell 11.00 - LendTeatri lavastus "Oskar ja Asj…" at bounding box center [300, 147] width 306 height 191
click at [364, 97] on p "JÄRGMISED SÜNDMUSED ZAALIS 03.10 kell 11.00 - LendTeatri lavastus "Oskar ja Asj…" at bounding box center [300, 147] width 306 height 191
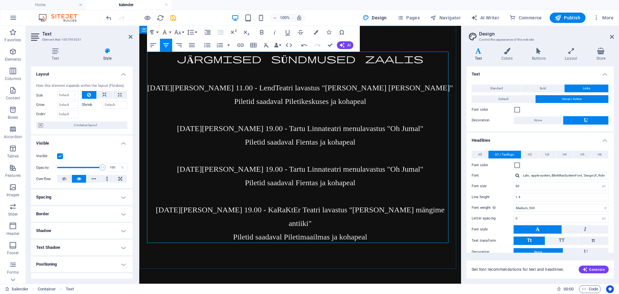
click at [207, 86] on p "JÄRGMISED SÜNDMUSED ZAALIS 03.10 kell 11.00 - LendTeatri lavastus "Oskar ja Asj…" at bounding box center [300, 147] width 306 height 191
click at [328, 31] on icon "button" at bounding box center [328, 32] width 5 height 5
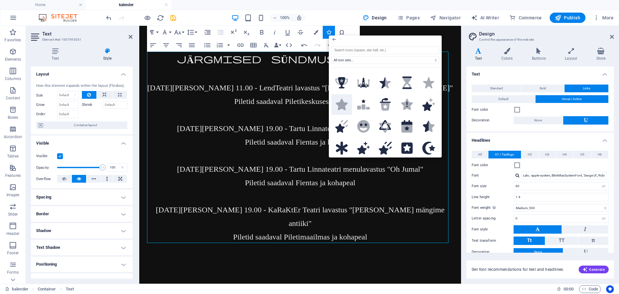
click at [345, 107] on icon at bounding box center [342, 104] width 12 height 11
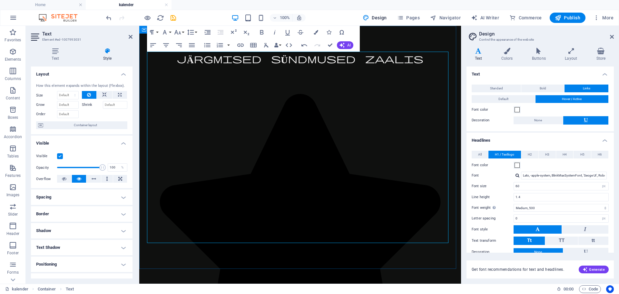
click at [200, 128] on p "JÄRGMISED SÜNDMUSED ZAALIS     03.10 kell 11.00 - LendTeatri lavastus "Oskar ja…" at bounding box center [300, 292] width 306 height 480
click at [329, 31] on icon "button" at bounding box center [328, 32] width 5 height 5
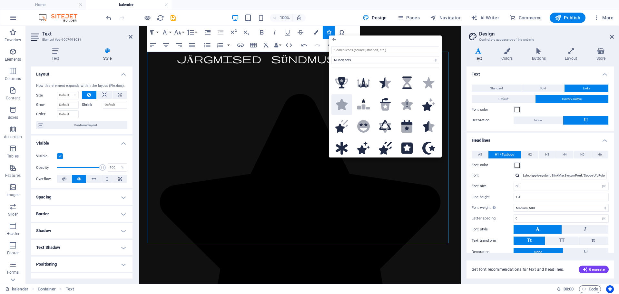
click at [343, 100] on icon at bounding box center [342, 104] width 12 height 11
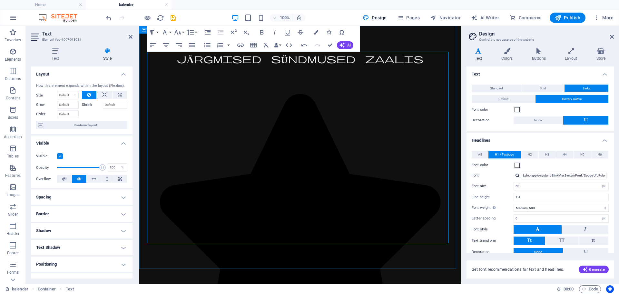
click at [331, 32] on icon "button" at bounding box center [328, 32] width 5 height 5
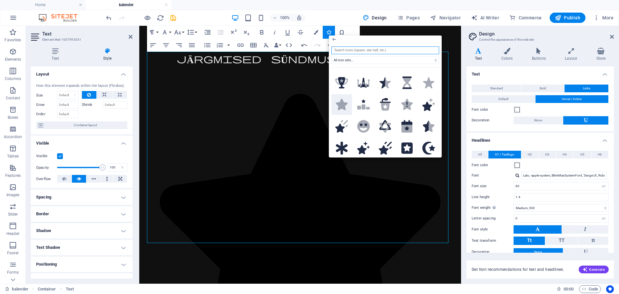
click at [339, 104] on icon at bounding box center [342, 104] width 12 height 11
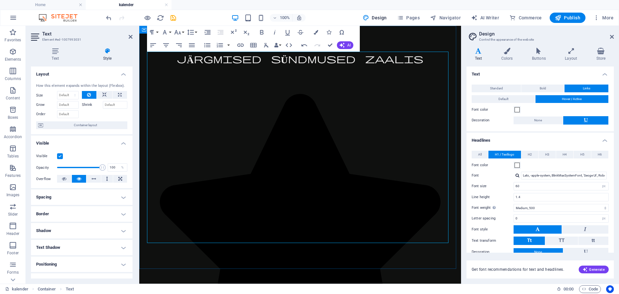
click at [330, 31] on icon "button" at bounding box center [328, 32] width 5 height 5
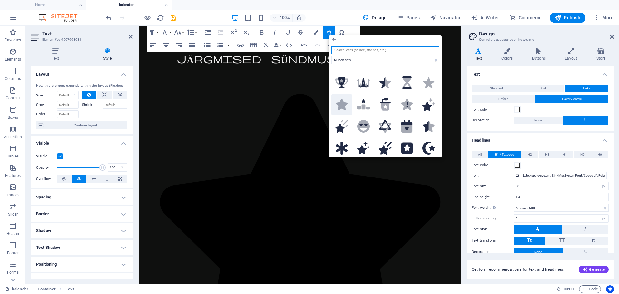
click at [340, 101] on icon at bounding box center [342, 104] width 12 height 11
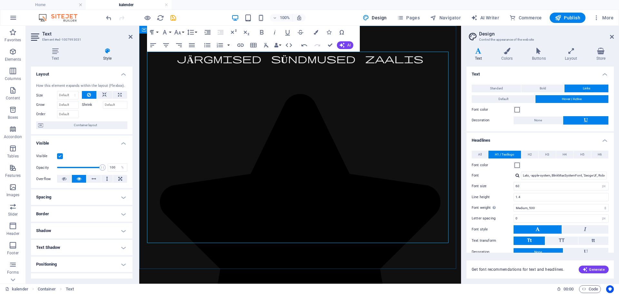
drag, startPoint x: 364, startPoint y: 102, endPoint x: 215, endPoint y: 91, distance: 149.6
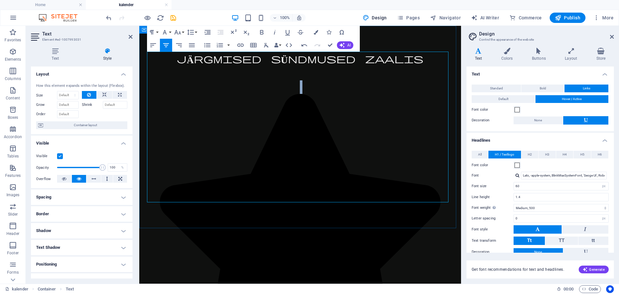
drag, startPoint x: 358, startPoint y: 142, endPoint x: 196, endPoint y: 87, distance: 171.2
copy span "09.10 kell 19.00 - Tartu Linnateatri menulavastus "Oh Jumal" Piletid saadaval F…"
click at [171, 18] on icon "save" at bounding box center [173, 17] width 7 height 7
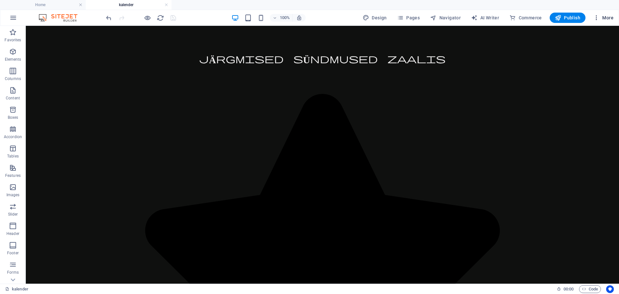
click at [607, 17] on span "More" at bounding box center [603, 18] width 20 height 6
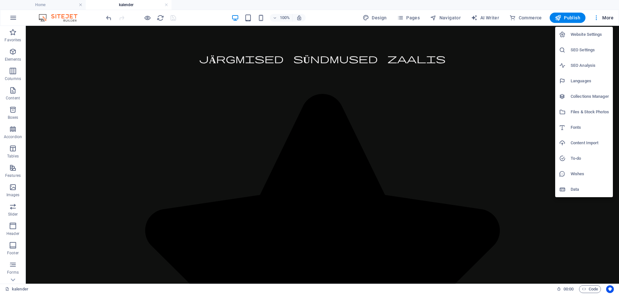
click at [416, 19] on div at bounding box center [309, 147] width 619 height 294
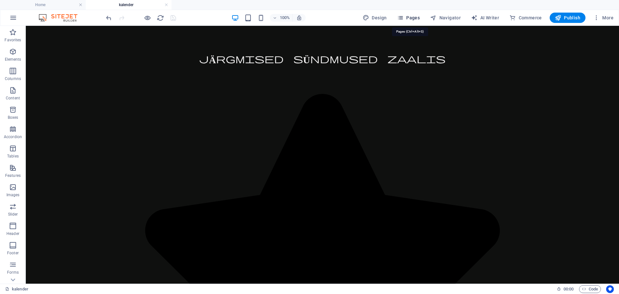
click at [403, 17] on icon "button" at bounding box center [400, 18] width 6 height 6
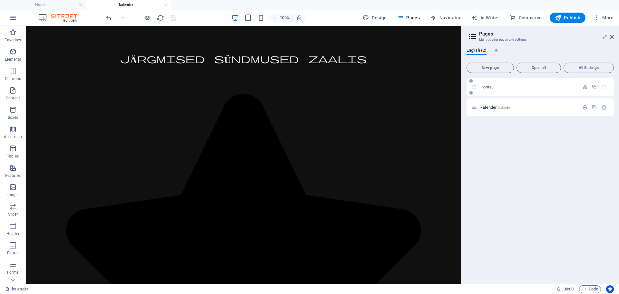
click at [493, 88] on span "/" at bounding box center [492, 87] width 1 height 4
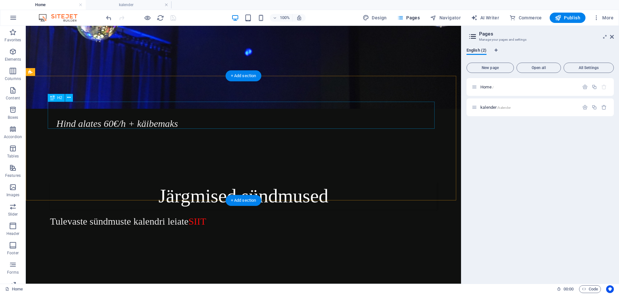
click at [232, 182] on div "Järgmised sündmused" at bounding box center [243, 195] width 387 height 27
click at [259, 182] on div "Järgmised sündmused" at bounding box center [243, 195] width 387 height 27
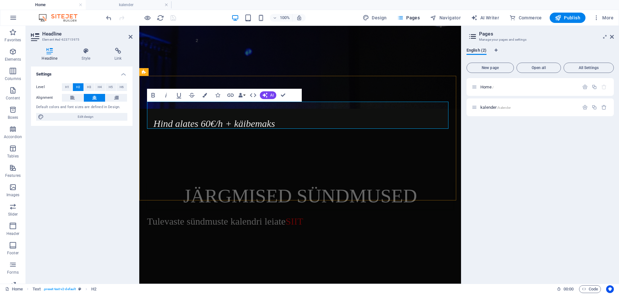
click at [258, 182] on h2 "​JÄRGMISED SÜNDMUSED" at bounding box center [300, 195] width 306 height 27
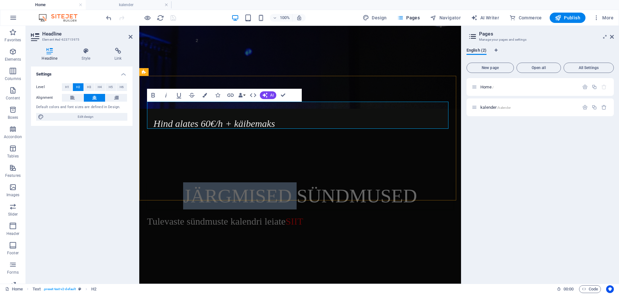
click at [258, 182] on h2 "​JÄRGMISED SÜNDMUSED" at bounding box center [300, 195] width 306 height 27
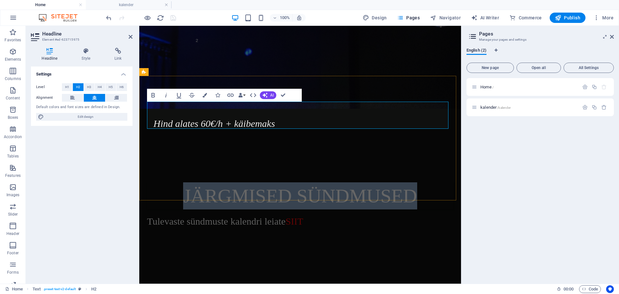
click at [258, 182] on h2 "​JÄRGMISED SÜNDMUSED" at bounding box center [300, 195] width 306 height 27
click at [150, 72] on span "Text" at bounding box center [152, 72] width 7 height 4
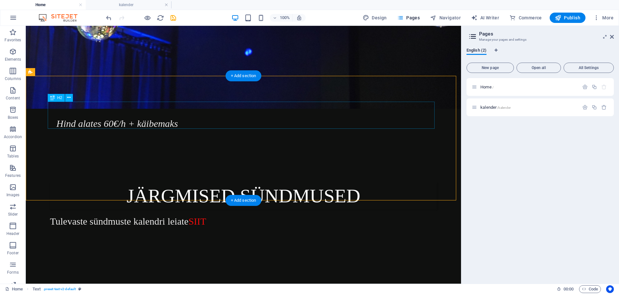
click at [178, 182] on div "JÄRGMISED SÜNDMUSED" at bounding box center [243, 195] width 387 height 27
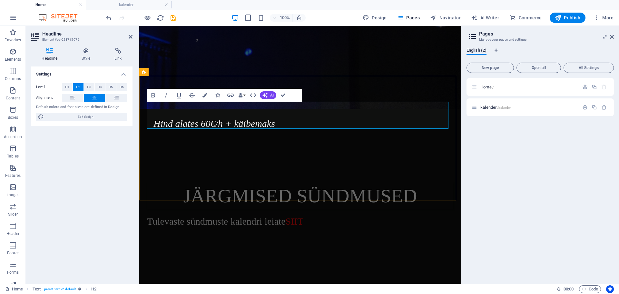
click at [178, 182] on h2 "JÄRGMISED SÜNDMUSED" at bounding box center [300, 195] width 306 height 27
click at [68, 85] on span "H1" at bounding box center [67, 87] width 4 height 8
click at [87, 86] on span "H3" at bounding box center [89, 87] width 4 height 8
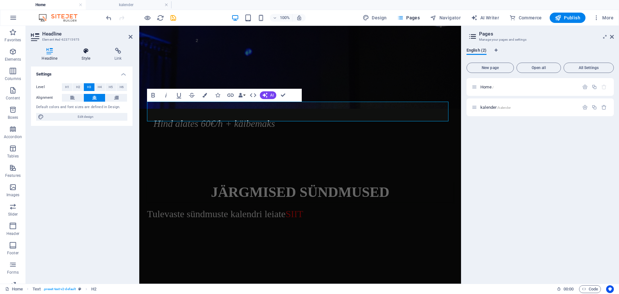
click at [83, 51] on icon at bounding box center [86, 51] width 30 height 6
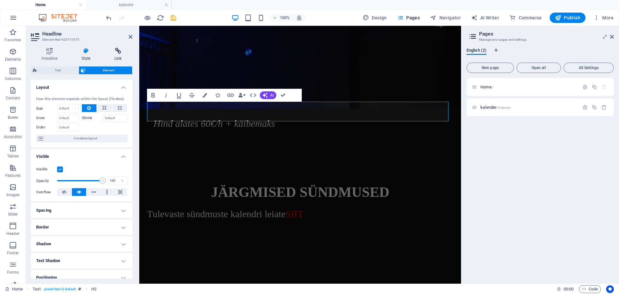
click at [118, 52] on icon at bounding box center [118, 51] width 29 height 6
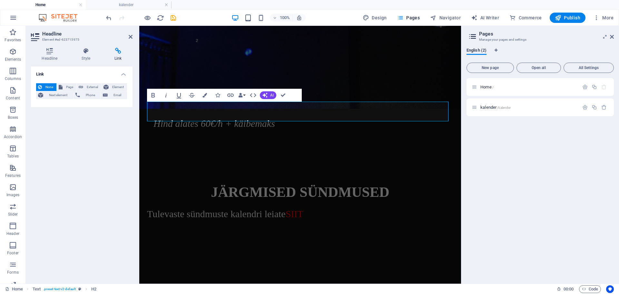
drag, startPoint x: 118, startPoint y: 52, endPoint x: 113, endPoint y: 57, distance: 6.8
click at [118, 52] on icon at bounding box center [118, 51] width 29 height 6
drag, startPoint x: 411, startPoint y: 116, endPoint x: 383, endPoint y: 119, distance: 28.2
click at [411, 182] on h3 "JÄRGMISED SÜNDMUSED" at bounding box center [300, 192] width 306 height 20
click at [228, 207] on div "Tulevaste sündmuste kalendri leiate SIIT" at bounding box center [300, 227] width 306 height 41
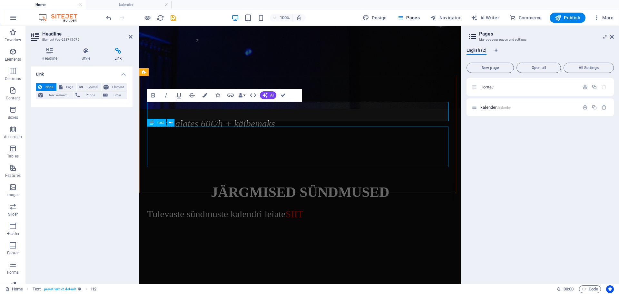
click at [228, 207] on div "Tulevaste sündmuste kalendri leiate SIIT" at bounding box center [300, 227] width 306 height 41
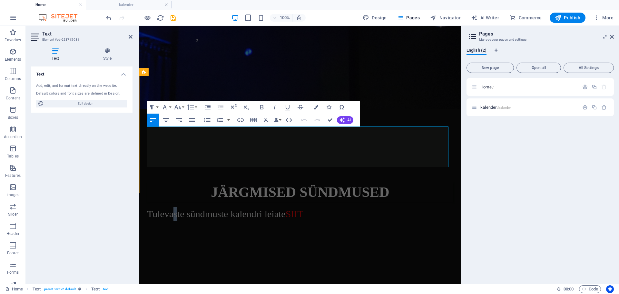
click at [175, 207] on p "Tulevaste sündmuste kalendri leiate SIIT" at bounding box center [300, 227] width 306 height 41
click at [153, 207] on p "Tulevaste sündmuste kalendri leiate SIIT" at bounding box center [300, 227] width 306 height 41
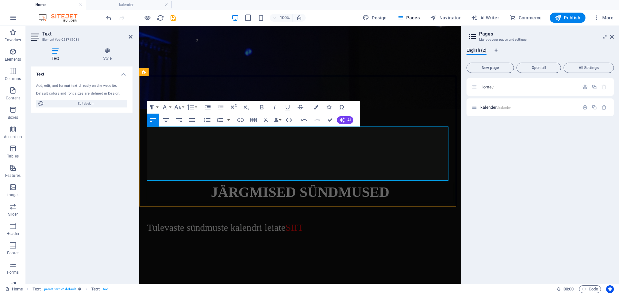
click at [162, 207] on p at bounding box center [300, 214] width 306 height 14
click at [147, 220] on p "Tulevaste sündmuste kalendri leiate SIIT" at bounding box center [300, 240] width 306 height 41
click at [148, 220] on p "Tulevaste sündmuste kalendri leiate SIIT" at bounding box center [300, 240] width 306 height 41
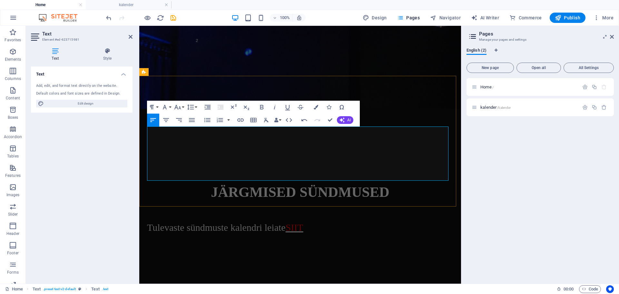
click at [295, 222] on span "SIIT" at bounding box center [295, 227] width 18 height 11
click at [148, 220] on p "Tulevaste sündmuste kalendri leiate SIIT" at bounding box center [300, 240] width 306 height 41
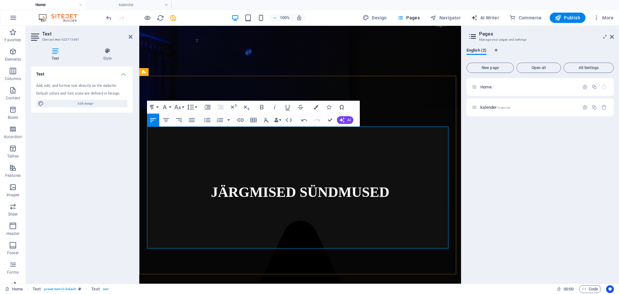
drag, startPoint x: 285, startPoint y: 216, endPoint x: 147, endPoint y: 213, distance: 137.6
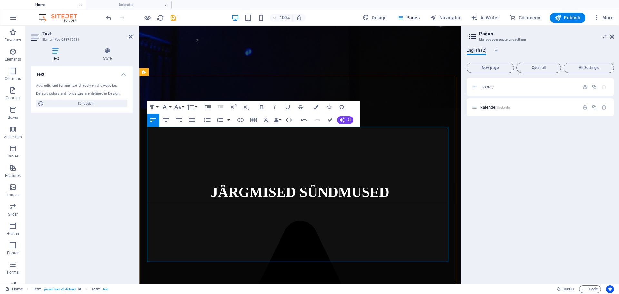
drag, startPoint x: 254, startPoint y: 215, endPoint x: 149, endPoint y: 214, distance: 105.1
click at [167, 118] on icon "button" at bounding box center [166, 120] width 6 height 4
click at [171, 106] on button "Font Family" at bounding box center [166, 107] width 12 height 13
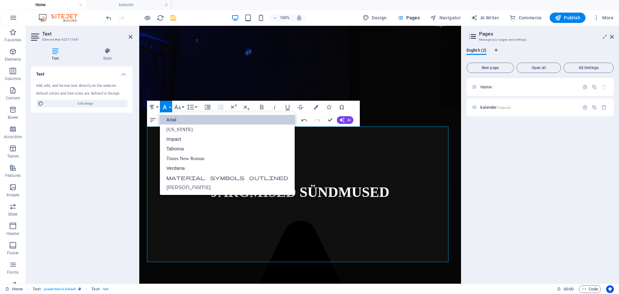
scroll to position [0, 0]
click at [183, 108] on button "Font Size" at bounding box center [179, 107] width 12 height 13
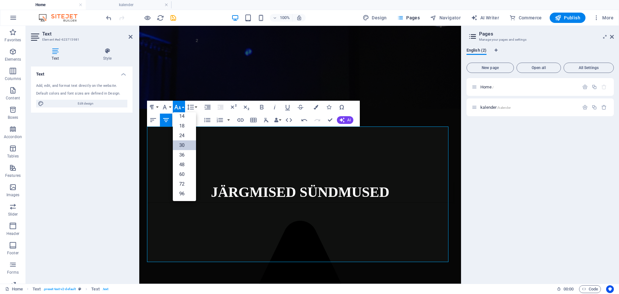
scroll to position [52, 0]
click at [185, 156] on link "36" at bounding box center [184, 155] width 23 height 10
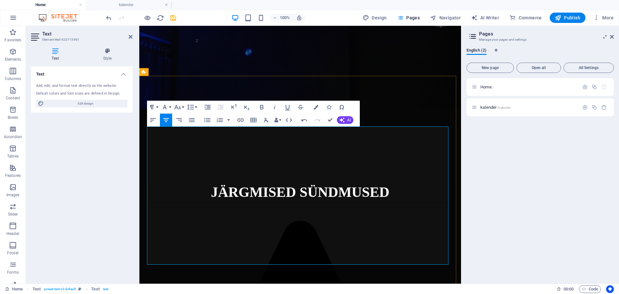
drag, startPoint x: 298, startPoint y: 216, endPoint x: 229, endPoint y: 216, distance: 69.6
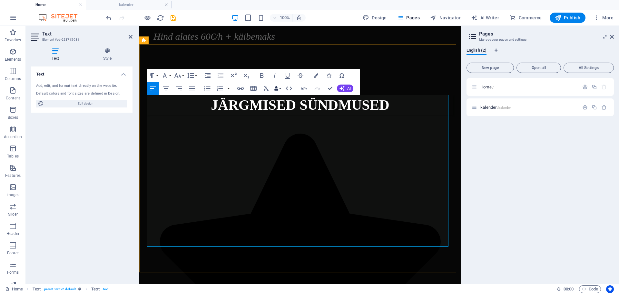
scroll to position [271, 0]
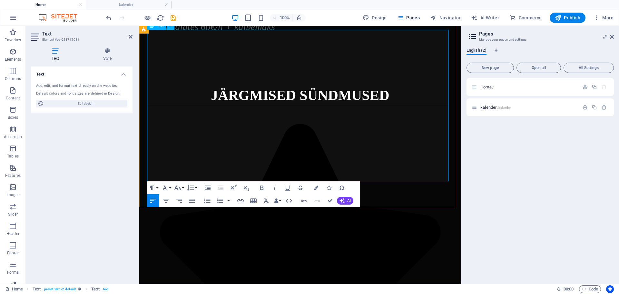
drag, startPoint x: 337, startPoint y: 133, endPoint x: 210, endPoint y: 130, distance: 126.7
click at [171, 188] on button "Font Family" at bounding box center [166, 187] width 12 height 13
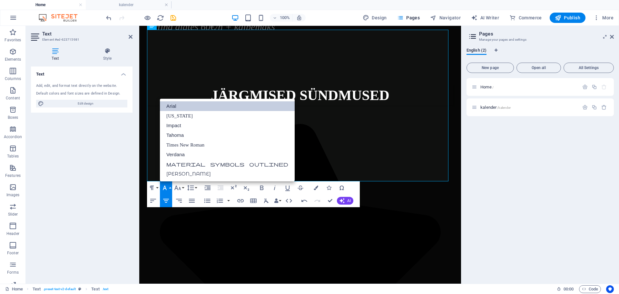
scroll to position [0, 0]
click at [186, 162] on link "Material Symbols Outlined" at bounding box center [227, 164] width 135 height 10
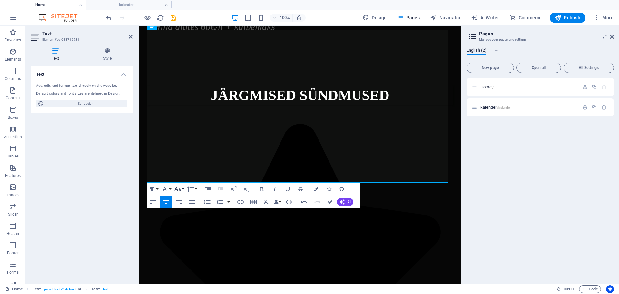
click at [178, 188] on icon "button" at bounding box center [178, 189] width 8 height 8
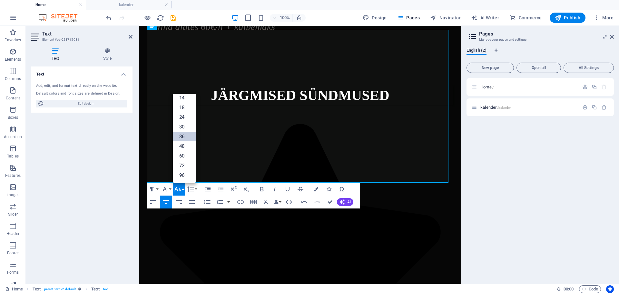
scroll to position [52, 0]
click at [183, 128] on link "30" at bounding box center [184, 127] width 23 height 10
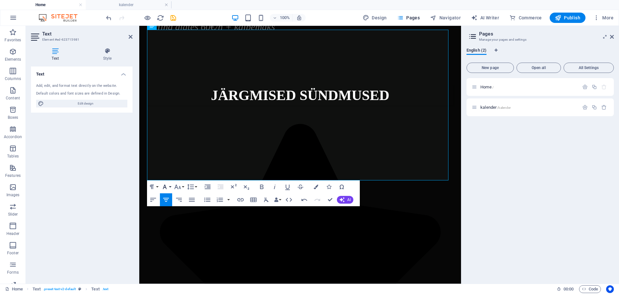
click at [168, 186] on icon "button" at bounding box center [165, 187] width 8 height 8
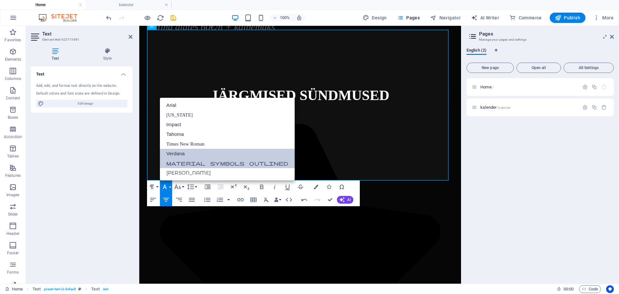
scroll to position [0, 0]
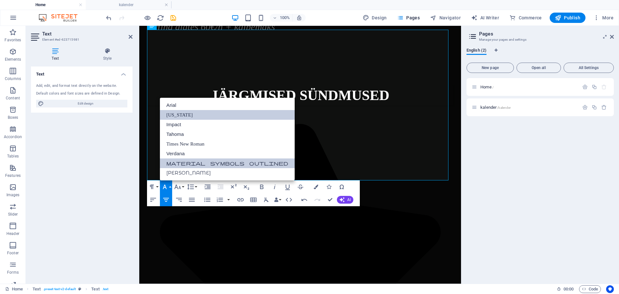
click at [178, 115] on link "[US_STATE]" at bounding box center [227, 115] width 135 height 10
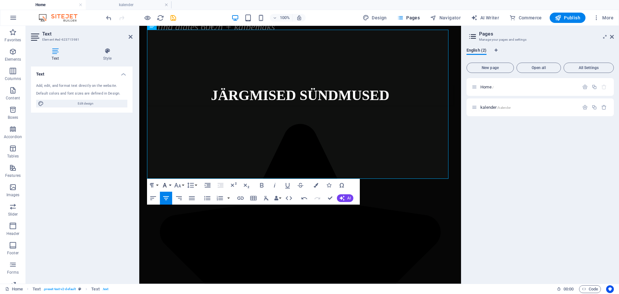
click at [166, 183] on icon "button" at bounding box center [165, 185] width 8 height 8
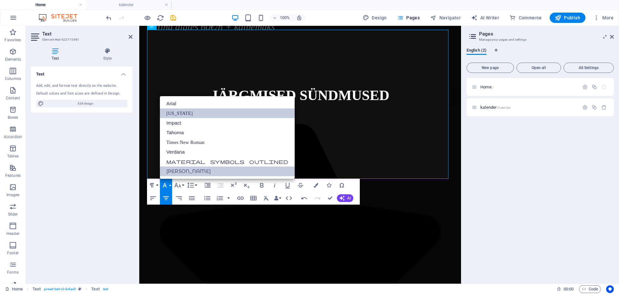
click at [186, 169] on link "[PERSON_NAME]" at bounding box center [227, 171] width 135 height 10
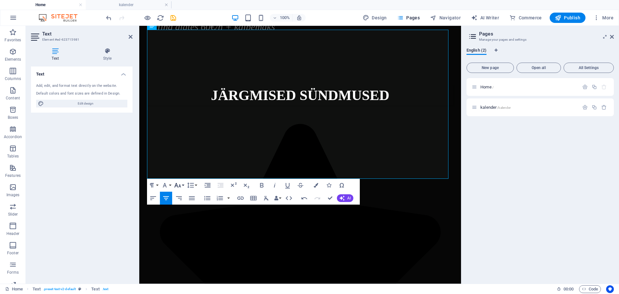
click at [182, 186] on button "Font Size" at bounding box center [179, 185] width 12 height 13
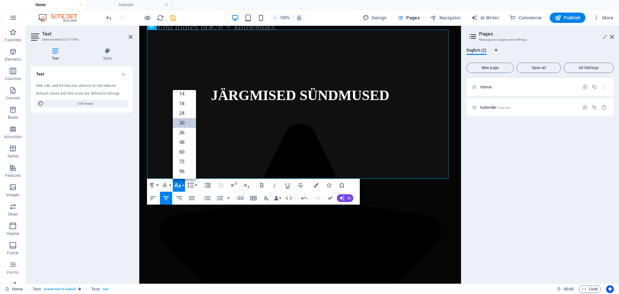
scroll to position [52, 0]
click at [178, 130] on link "36" at bounding box center [184, 133] width 23 height 10
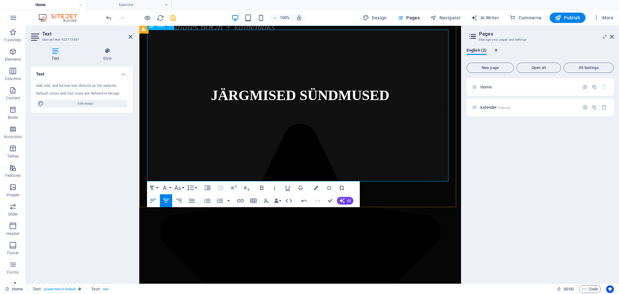
drag, startPoint x: 392, startPoint y: 133, endPoint x: 213, endPoint y: 137, distance: 179.2
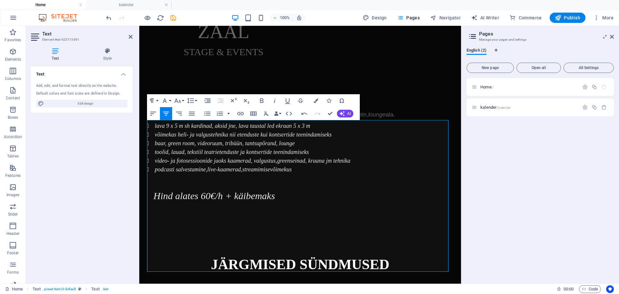
scroll to position [207, 0]
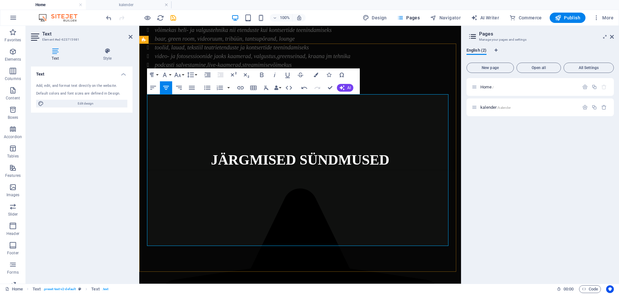
drag, startPoint x: 296, startPoint y: 158, endPoint x: 141, endPoint y: 102, distance: 164.4
click at [162, 86] on icon "button" at bounding box center [166, 88] width 8 height 8
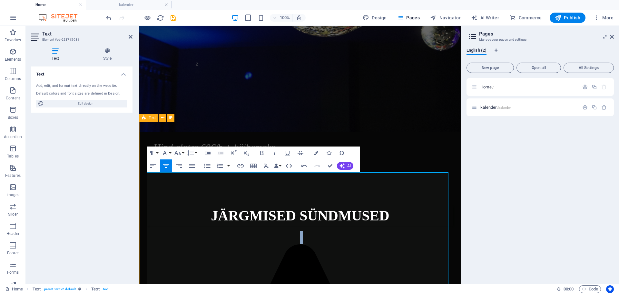
scroll to position [129, 0]
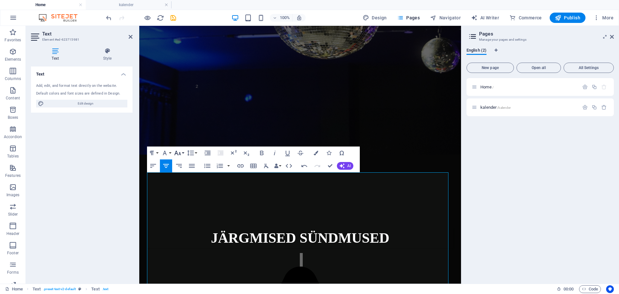
click at [179, 152] on icon "button" at bounding box center [178, 153] width 8 height 8
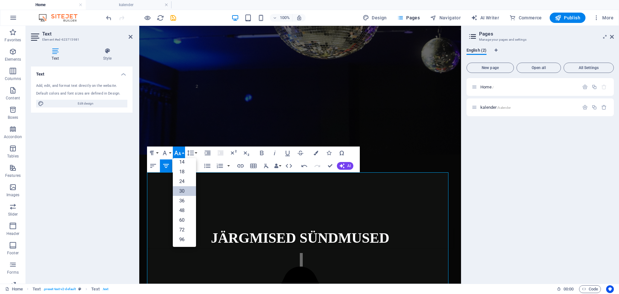
scroll to position [52, 0]
click at [187, 182] on link "24" at bounding box center [184, 181] width 23 height 10
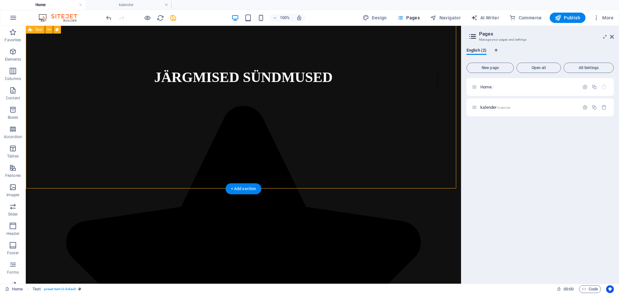
scroll to position [290, 0]
click at [173, 19] on icon "save" at bounding box center [173, 17] width 7 height 7
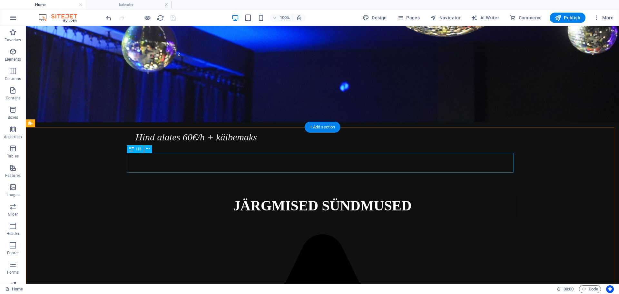
scroll to position [0, 0]
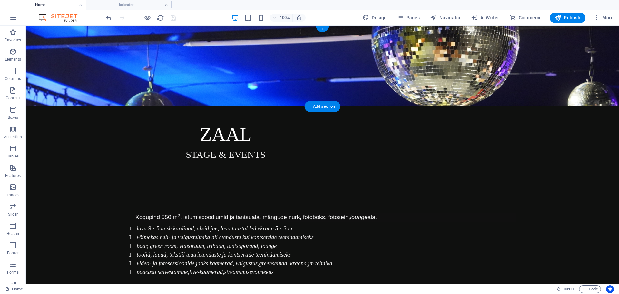
click at [256, 92] on figure at bounding box center [322, 66] width 593 height 81
click at [282, 88] on figure at bounding box center [322, 66] width 593 height 81
click at [282, 82] on figure at bounding box center [322, 66] width 593 height 81
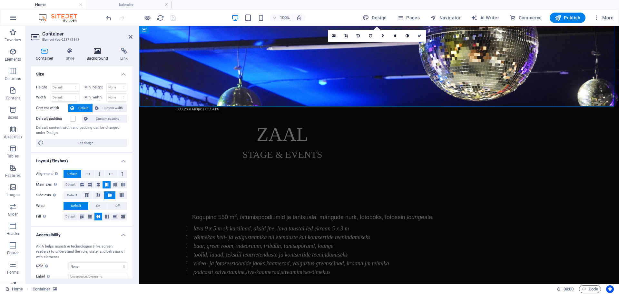
click at [95, 49] on icon at bounding box center [97, 51] width 31 height 6
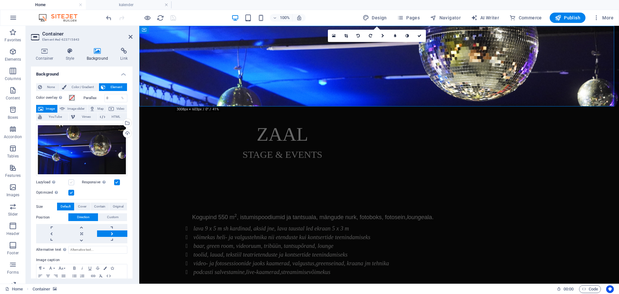
click at [72, 181] on label at bounding box center [71, 182] width 6 height 6
click at [0, 0] on input "Lazyload Loading images after the page loads improves page speed." at bounding box center [0, 0] width 0 height 0
click at [72, 181] on label at bounding box center [71, 182] width 6 height 6
click at [0, 0] on input "Lazyload Loading images after the page loads improves page speed." at bounding box center [0, 0] width 0 height 0
click at [80, 239] on link at bounding box center [81, 240] width 30 height 6
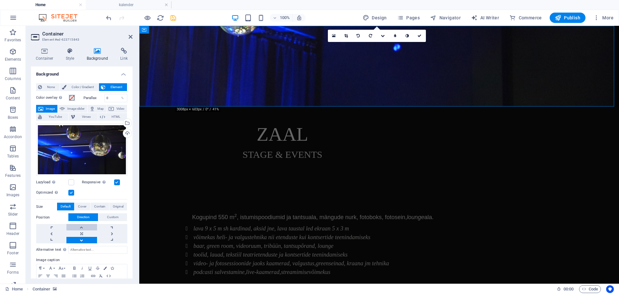
click at [80, 224] on link at bounding box center [81, 227] width 30 height 6
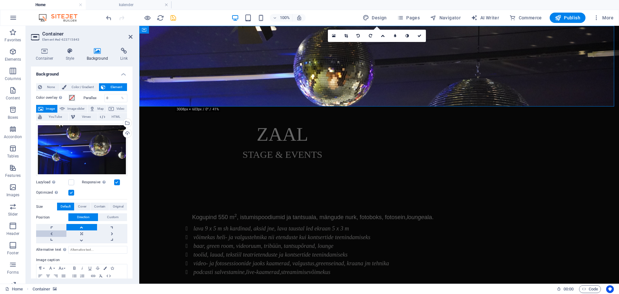
click at [52, 233] on link at bounding box center [51, 233] width 30 height 6
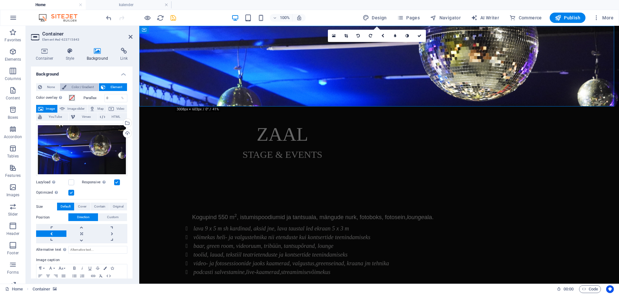
click at [82, 85] on span "Color / Gradient" at bounding box center [82, 87] width 28 height 8
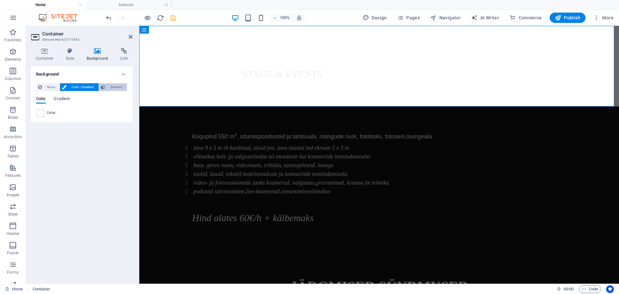
click at [107, 87] on button "Element" at bounding box center [113, 87] width 28 height 8
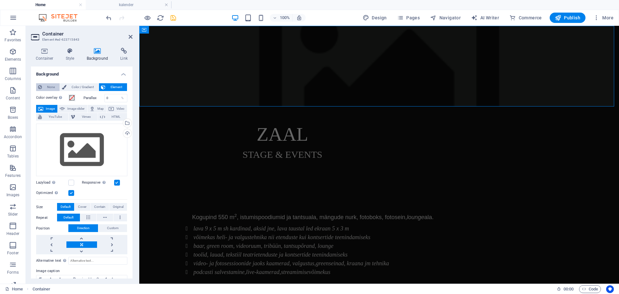
click at [43, 87] on button "None" at bounding box center [48, 87] width 24 height 8
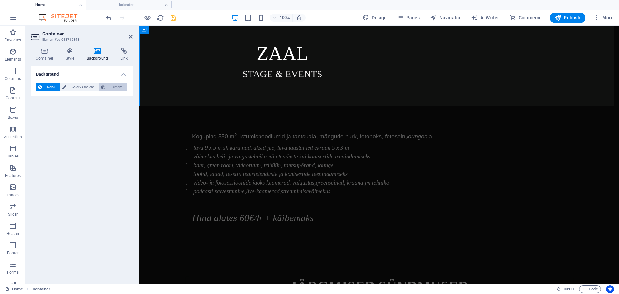
click at [107, 85] on button "Element" at bounding box center [113, 87] width 28 height 8
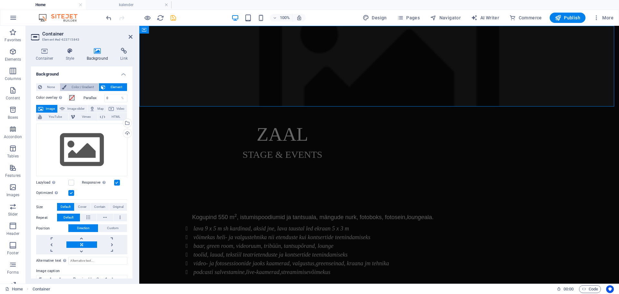
click at [84, 88] on span "Color / Gradient" at bounding box center [82, 87] width 28 height 8
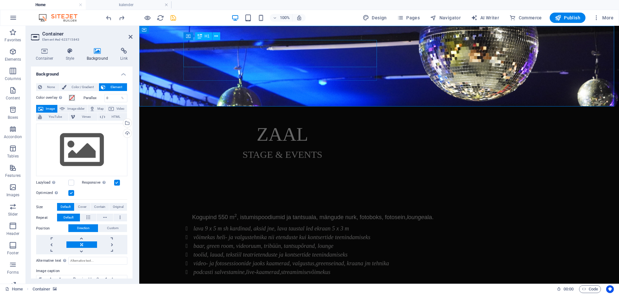
click at [276, 121] on div "ZAAL" at bounding box center [282, 134] width 193 height 27
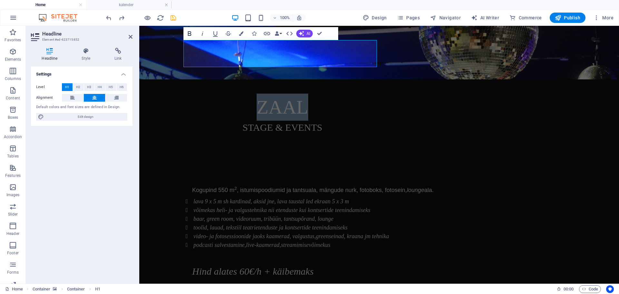
click at [187, 29] on button "Bold" at bounding box center [189, 33] width 12 height 13
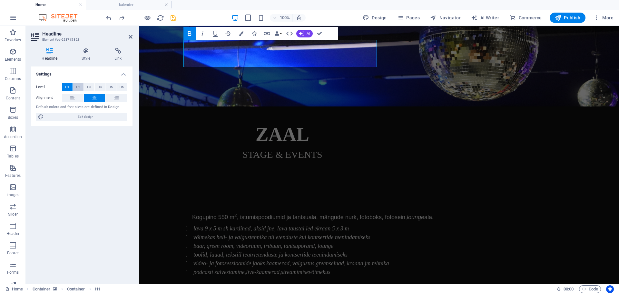
click at [79, 86] on span "H2" at bounding box center [78, 87] width 4 height 8
click at [89, 86] on span "H3" at bounding box center [89, 87] width 4 height 8
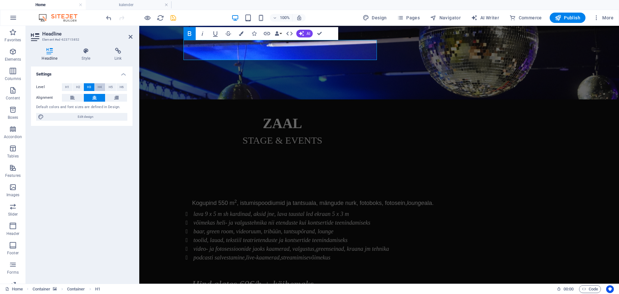
click at [100, 86] on span "H4" at bounding box center [100, 87] width 4 height 8
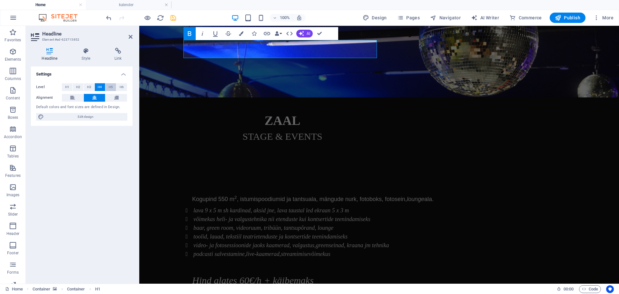
click at [106, 87] on button "H5" at bounding box center [110, 87] width 11 height 8
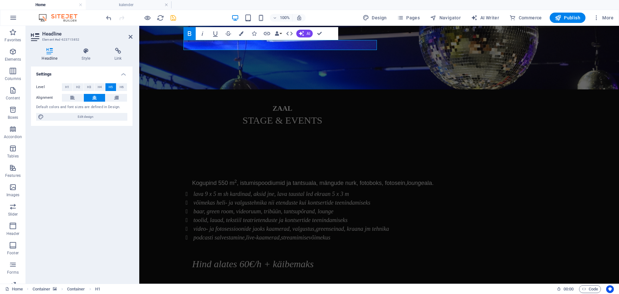
click at [114, 85] on button "H5" at bounding box center [110, 87] width 11 height 8
click at [72, 85] on button "H1" at bounding box center [67, 87] width 11 height 8
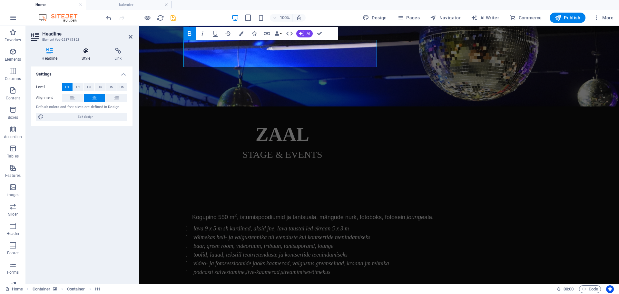
click at [89, 56] on h4 "Style" at bounding box center [87, 55] width 33 height 14
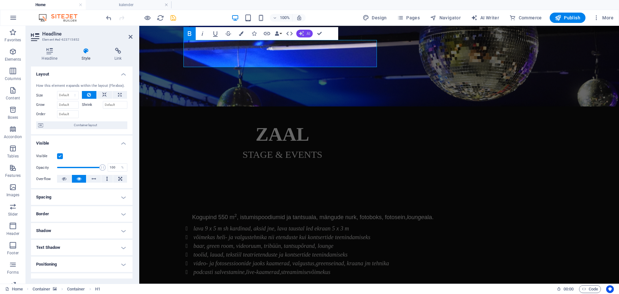
click at [305, 33] on button "AI" at bounding box center [304, 34] width 16 height 8
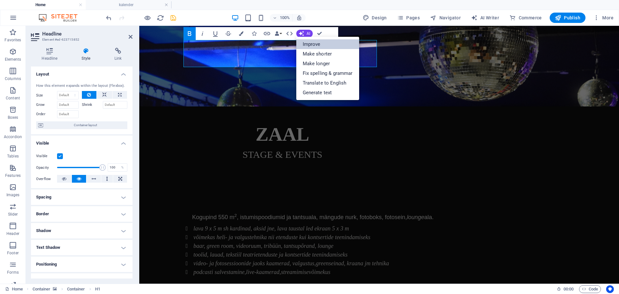
click at [320, 43] on link "Improve" at bounding box center [327, 44] width 63 height 10
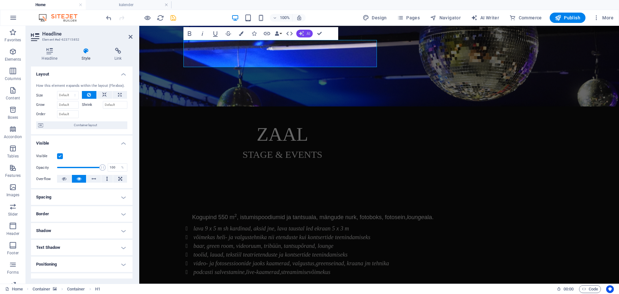
click at [306, 33] on span "AI" at bounding box center [308, 34] width 4 height 4
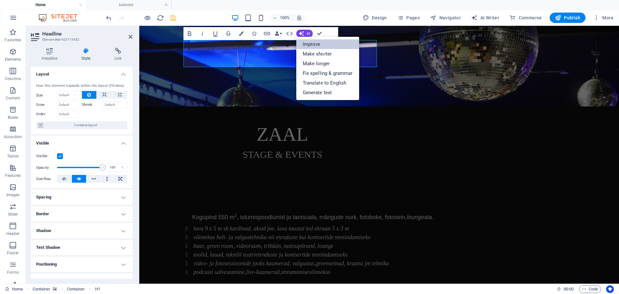
click at [307, 44] on link "Improve" at bounding box center [327, 44] width 63 height 10
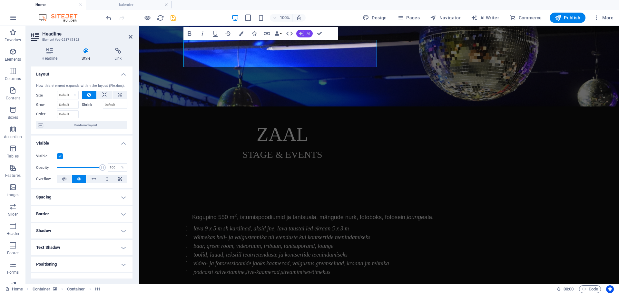
click at [304, 35] on button "AI" at bounding box center [304, 34] width 16 height 8
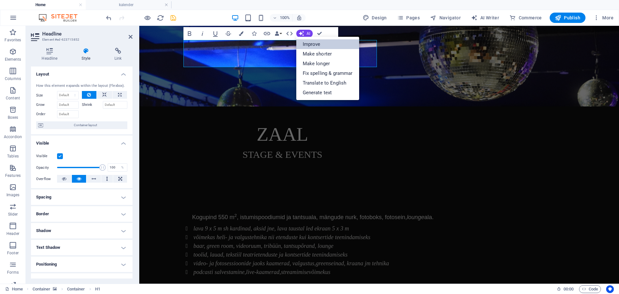
click at [311, 45] on link "Improve" at bounding box center [327, 44] width 63 height 10
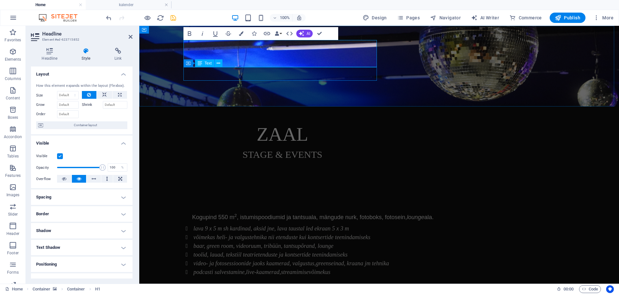
click at [306, 148] on div "STAGE & EVENTS" at bounding box center [282, 155] width 193 height 14
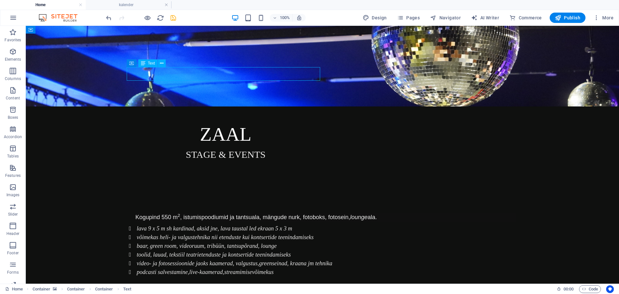
click at [245, 148] on div "STAGE & EVENTS" at bounding box center [225, 155] width 193 height 14
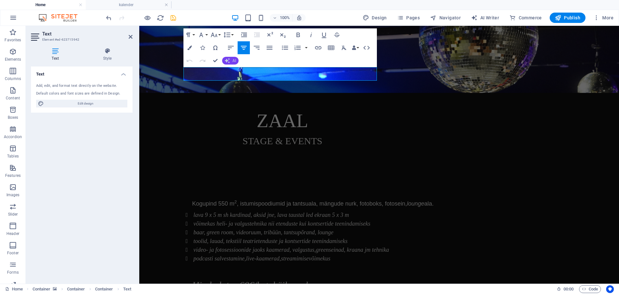
click at [232, 60] on button "AI" at bounding box center [230, 61] width 16 height 8
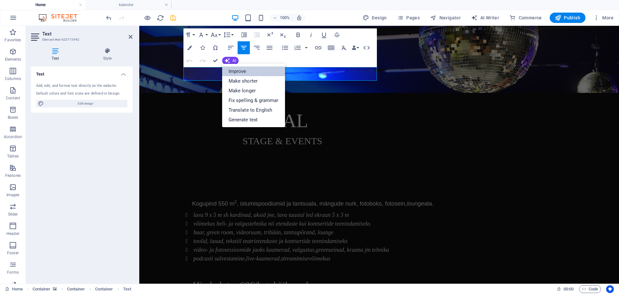
click at [238, 71] on link "Improve" at bounding box center [253, 71] width 63 height 10
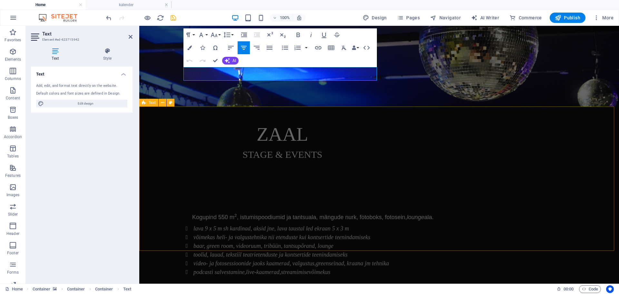
drag, startPoint x: 285, startPoint y: 128, endPoint x: 398, endPoint y: 128, distance: 112.8
click at [398, 187] on div "Kogupind 550 m 2 , istumispoodiumid ja tantsuala, mängude nurk, fotoboks, fotos…" at bounding box center [379, 259] width 480 height 144
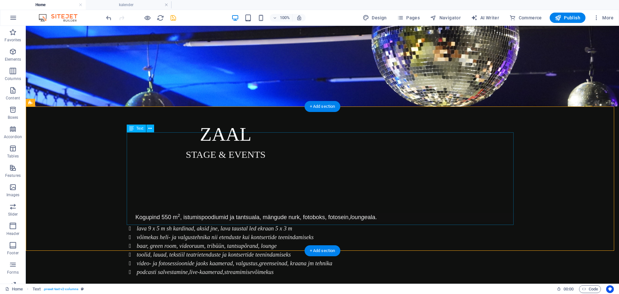
click at [236, 213] on div "Kogupind 550 m 2 , istumispoodiumid ja tantsuala, mängude nurk, fotoboks, fotos…" at bounding box center [322, 259] width 387 height 92
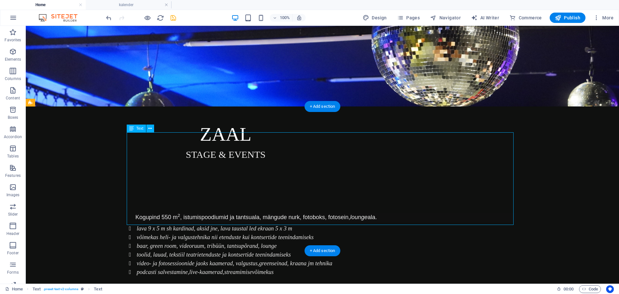
click at [236, 213] on div "Kogupind 550 m 2 , istumispoodiumid ja tantsuala, mängude nurk, fotoboks, fotos…" at bounding box center [322, 259] width 387 height 92
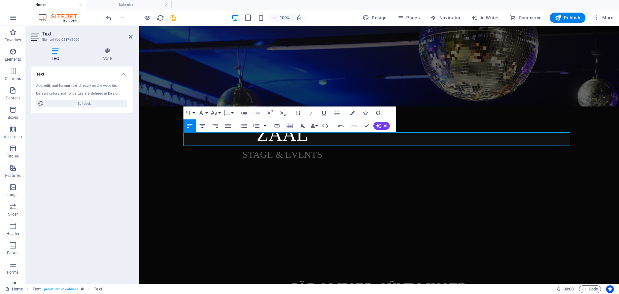
click at [204, 124] on icon "button" at bounding box center [202, 126] width 6 height 4
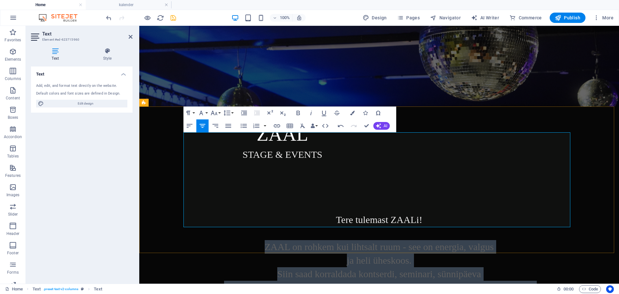
drag, startPoint x: 271, startPoint y: 172, endPoint x: 388, endPoint y: 223, distance: 127.9
click at [388, 223] on div "Tere tulemast ZAALi! ZAAL on rohkem kui lihtsalt ruum - see on energia, valgus …" at bounding box center [379, 260] width 387 height 95
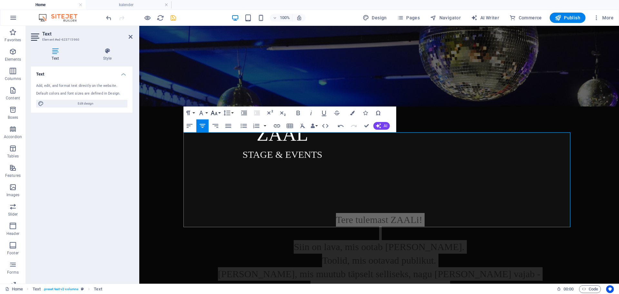
click at [214, 115] on icon "button" at bounding box center [214, 113] width 8 height 8
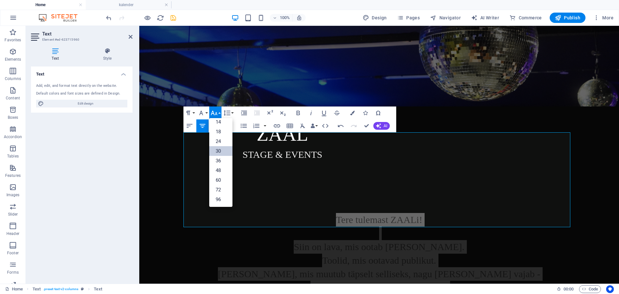
scroll to position [52, 0]
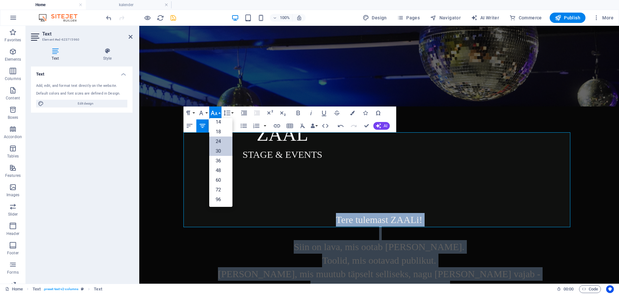
click at [218, 143] on link "24" at bounding box center [220, 141] width 23 height 10
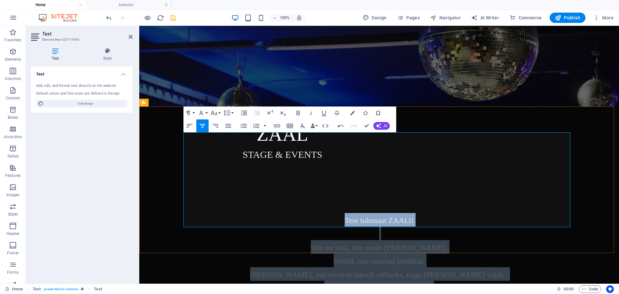
click at [408, 243] on span "Siin on lava, mis ootab [PERSON_NAME]." at bounding box center [379, 247] width 136 height 8
click at [418, 213] on p "Tere tulemast ZAALi!" at bounding box center [379, 220] width 387 height 14
click at [457, 270] on span "[PERSON_NAME], mis muutub täpselt selliseks, nagu [PERSON_NAME] vajab -" at bounding box center [379, 274] width 258 height 8
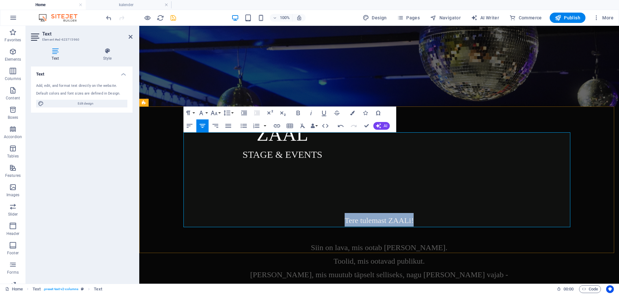
drag, startPoint x: 419, startPoint y: 139, endPoint x: 273, endPoint y: 132, distance: 145.8
click at [322, 213] on p "Tere tulemast ZAALi!" at bounding box center [379, 220] width 387 height 14
click at [220, 113] on button "Font Size" at bounding box center [215, 112] width 12 height 13
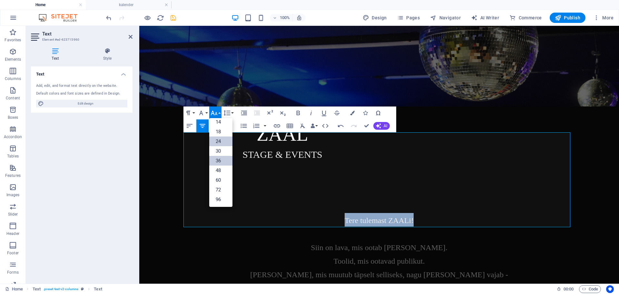
click at [226, 158] on link "36" at bounding box center [220, 161] width 23 height 10
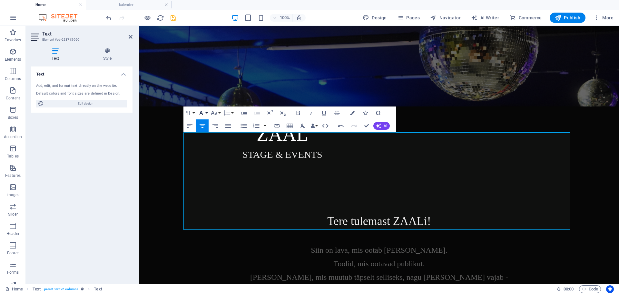
click at [206, 112] on button "Font Family" at bounding box center [202, 112] width 12 height 13
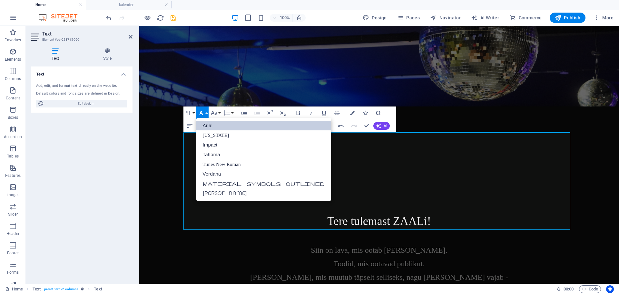
scroll to position [0, 0]
click at [211, 192] on link "[PERSON_NAME]" at bounding box center [263, 193] width 135 height 10
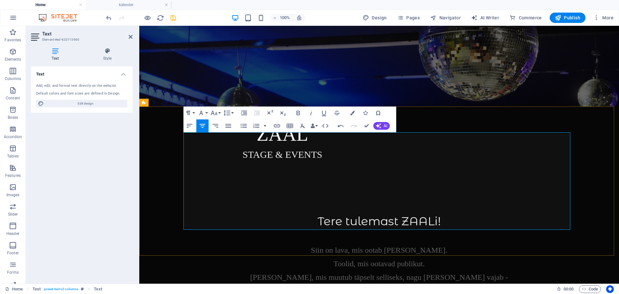
click at [369, 259] on span "Toolid, mis ootavad publikut." at bounding box center [379, 263] width 91 height 8
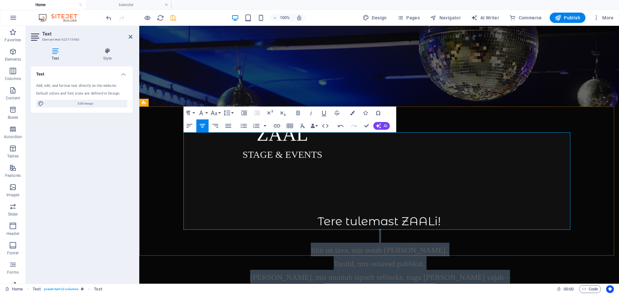
drag, startPoint x: 474, startPoint y: 227, endPoint x: 287, endPoint y: 155, distance: 200.9
click at [291, 213] on div "Tere tulemast ZAALi! Siin on lava, mis ootab [PERSON_NAME]. Toolid, mis ootavad…" at bounding box center [379, 261] width 387 height 97
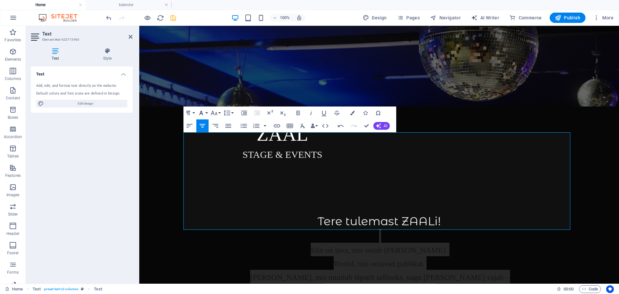
click at [201, 113] on icon "button" at bounding box center [201, 113] width 4 height 5
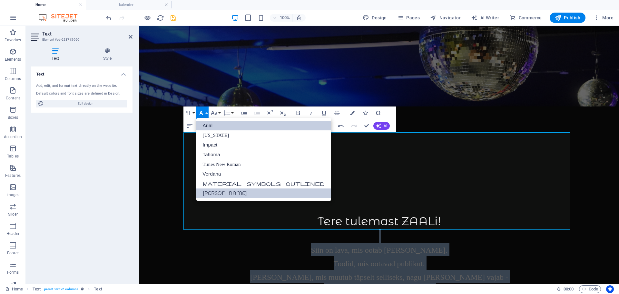
click at [209, 189] on link "[PERSON_NAME]" at bounding box center [263, 193] width 135 height 10
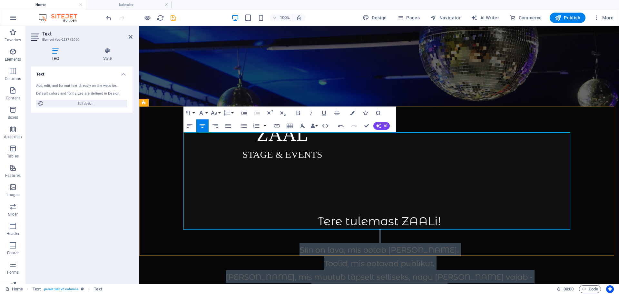
click at [368, 242] on p "Siin on lava, mis ootab [PERSON_NAME]." at bounding box center [379, 249] width 387 height 14
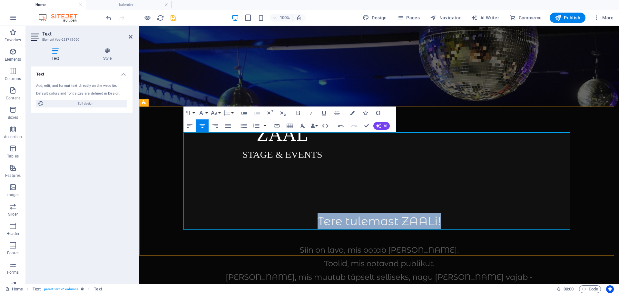
drag, startPoint x: 442, startPoint y: 144, endPoint x: 297, endPoint y: 137, distance: 145.2
click at [297, 213] on p "Tere tulemast ZAALi!" at bounding box center [379, 221] width 387 height 16
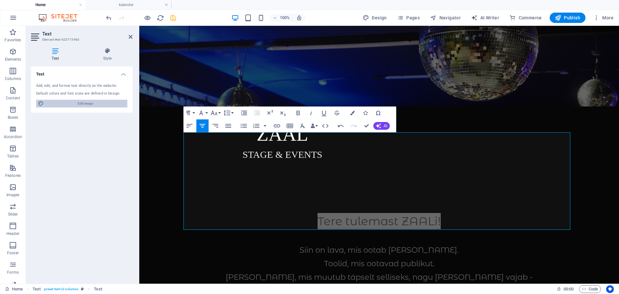
click at [84, 105] on span "Edit design" at bounding box center [86, 104] width 80 height 8
select select "px"
select select "500"
select select "px"
select select "rem"
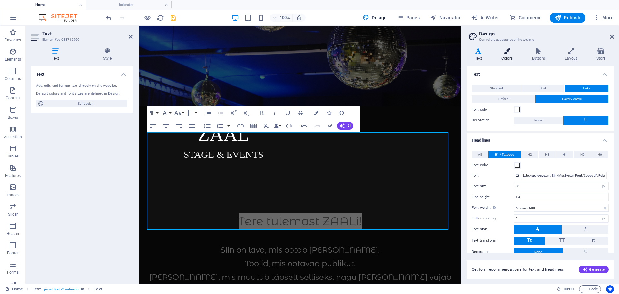
click at [509, 49] on icon at bounding box center [507, 51] width 28 height 6
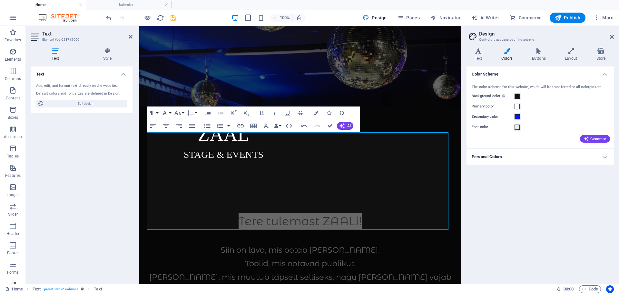
click at [596, 152] on h4 "Personal Colors" at bounding box center [539, 156] width 147 height 15
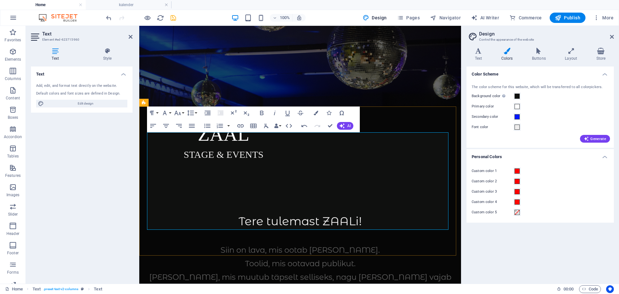
click at [308, 272] on span "[PERSON_NAME], mis muutub täpselt selliseks, nagu [PERSON_NAME] vajab -" at bounding box center [300, 283] width 302 height 23
click at [383, 229] on p at bounding box center [300, 236] width 306 height 14
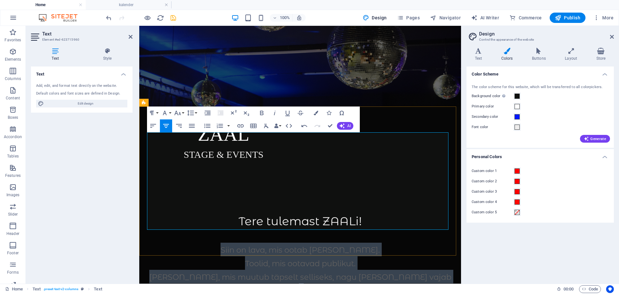
drag, startPoint x: 397, startPoint y: 215, endPoint x: 228, endPoint y: 168, distance: 175.8
click at [228, 213] on div "Tere tulemast ZAALi! Siin on lava, mis ootab [PERSON_NAME]. Toolid, mis ootavad…" at bounding box center [300, 268] width 306 height 111
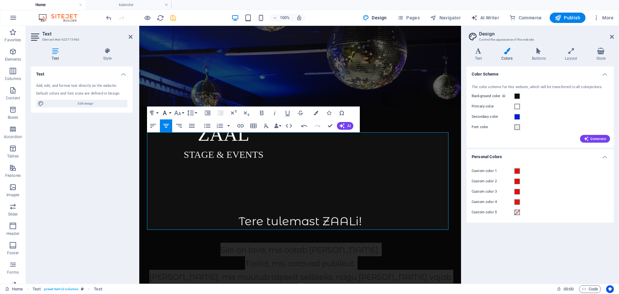
click at [170, 112] on button "Font Family" at bounding box center [166, 112] width 12 height 13
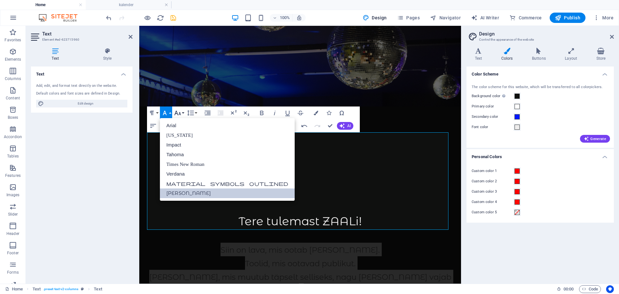
click at [177, 111] on icon "button" at bounding box center [178, 113] width 8 height 8
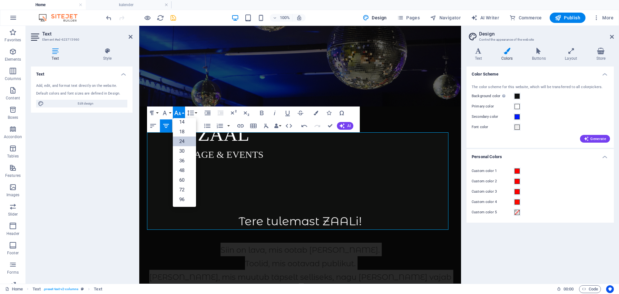
scroll to position [52, 0]
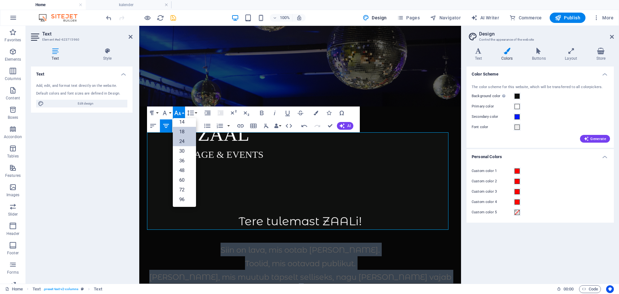
click at [184, 131] on link "18" at bounding box center [184, 132] width 23 height 10
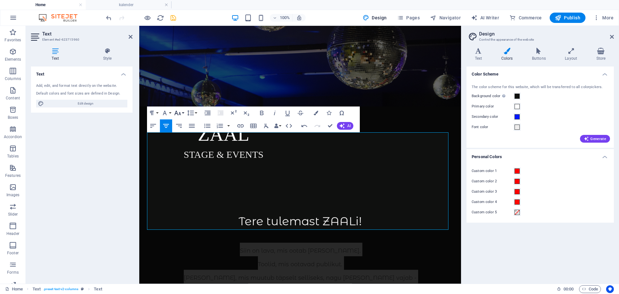
click at [180, 114] on icon "button" at bounding box center [178, 113] width 8 height 8
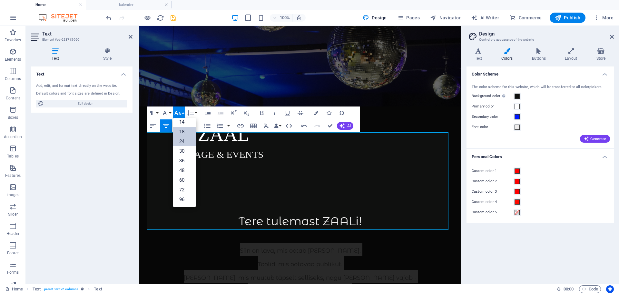
drag, startPoint x: 181, startPoint y: 142, endPoint x: 93, endPoint y: 120, distance: 90.6
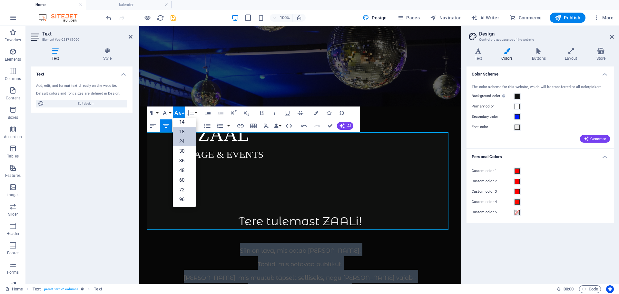
click at [181, 142] on link "24" at bounding box center [184, 141] width 23 height 10
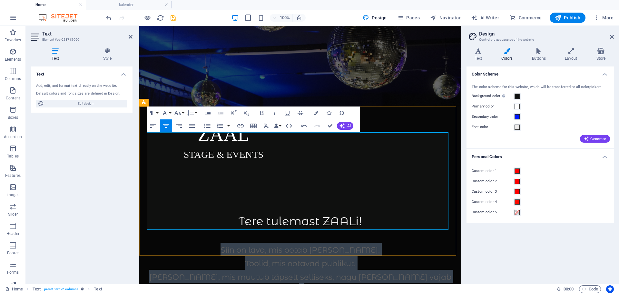
click at [383, 256] on p "Toolid, mis ootavad publikut." at bounding box center [300, 263] width 306 height 14
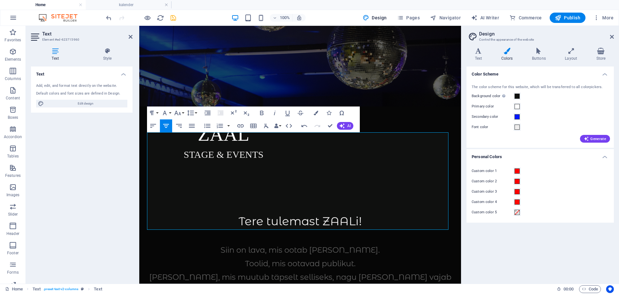
click at [171, 19] on icon "save" at bounding box center [173, 17] width 7 height 7
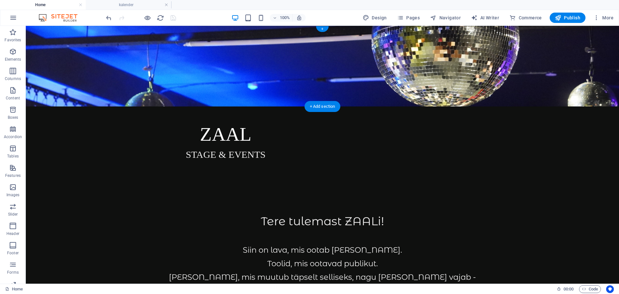
click at [342, 85] on figure at bounding box center [322, 66] width 593 height 81
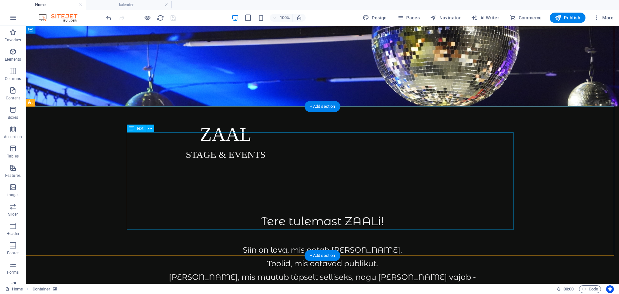
click at [317, 213] on div "Tere tulemast ZAALi! Siin on lava, mis ootab [PERSON_NAME]. Toolid, mis ootavad…" at bounding box center [322, 261] width 387 height 97
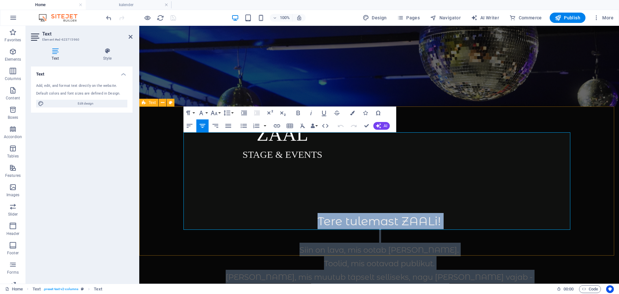
click at [172, 187] on div "Tere tulemast ZAALi! Siin on lava, mis ootab [PERSON_NAME]. Toolid, mis ootavad…" at bounding box center [379, 261] width 480 height 149
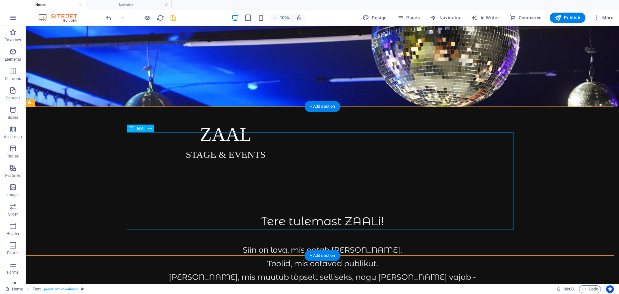
click at [157, 213] on div "Tere tulemast ZAALi! Siin on lava, mis ootab [PERSON_NAME]. Toolid, mis ootavad…" at bounding box center [322, 261] width 387 height 97
click at [562, 187] on div "Tere tulemast ZAALi! Siin on lava, mis ootab [PERSON_NAME]. Toolid, mis ootavad…" at bounding box center [322, 261] width 593 height 149
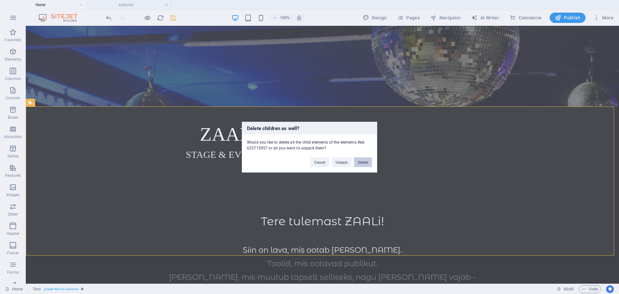
click at [360, 161] on button "Delete" at bounding box center [363, 162] width 18 height 10
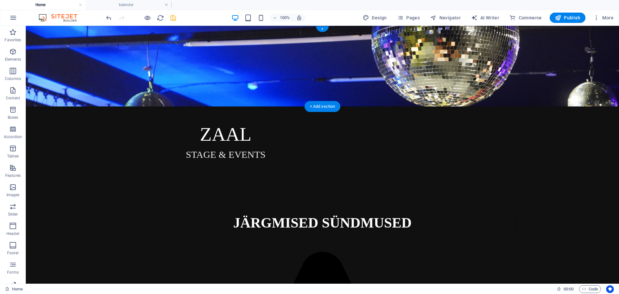
click at [433, 94] on figure at bounding box center [322, 66] width 593 height 81
click at [85, 69] on figure at bounding box center [322, 66] width 593 height 81
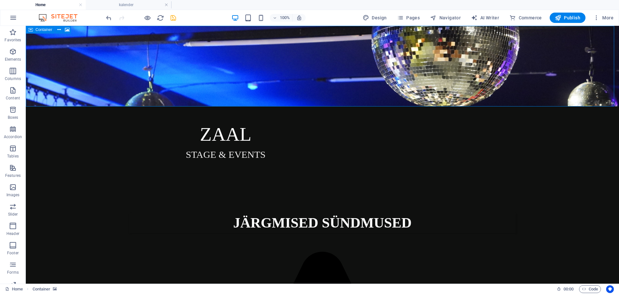
click at [38, 29] on span "Container" at bounding box center [43, 30] width 17 height 4
click at [32, 31] on icon at bounding box center [30, 30] width 5 height 8
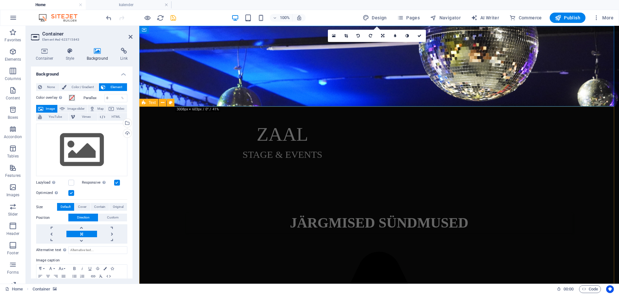
drag, startPoint x: 597, startPoint y: 105, endPoint x: 602, endPoint y: 140, distance: 34.6
click at [424, 59] on figure at bounding box center [379, 66] width 480 height 81
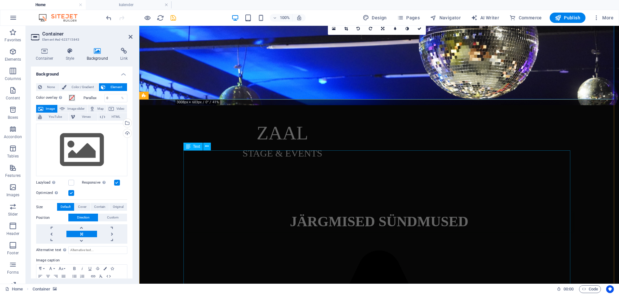
scroll to position [0, 0]
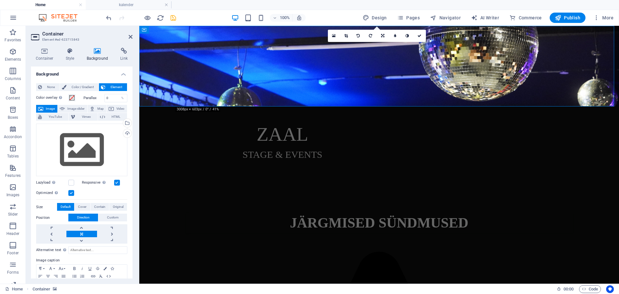
click at [599, 94] on figure at bounding box center [379, 66] width 480 height 81
click at [599, 93] on figure at bounding box center [379, 66] width 480 height 81
click at [143, 28] on icon at bounding box center [144, 30] width 5 height 8
click at [173, 28] on icon at bounding box center [173, 29] width 4 height 7
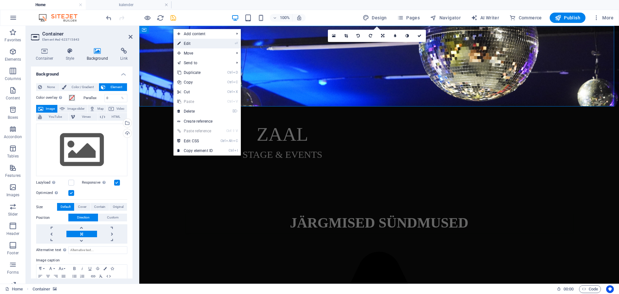
click at [189, 43] on link "⏎ Edit" at bounding box center [194, 44] width 43 height 10
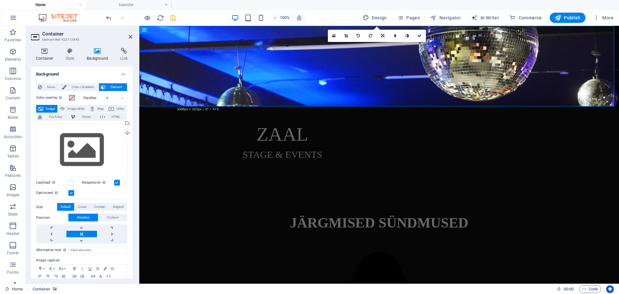
click at [37, 52] on icon at bounding box center [44, 51] width 27 height 6
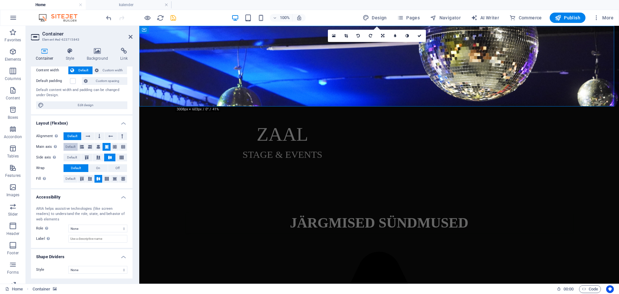
scroll to position [38, 0]
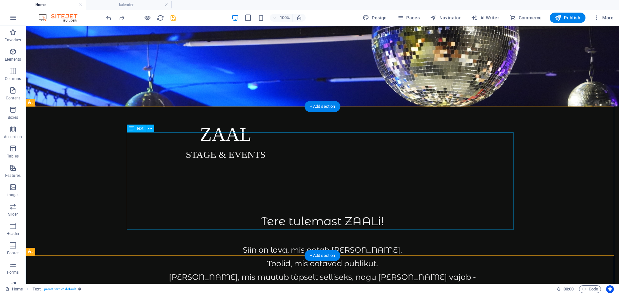
click at [199, 213] on div "Tere tulemast ZAALi! Siin on lava, mis ootab [PERSON_NAME]. Toolid, mis ootavad…" at bounding box center [322, 261] width 387 height 97
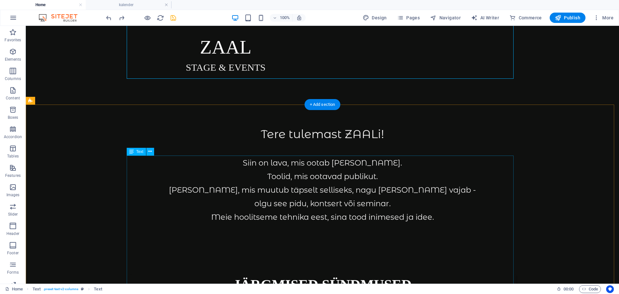
scroll to position [0, 0]
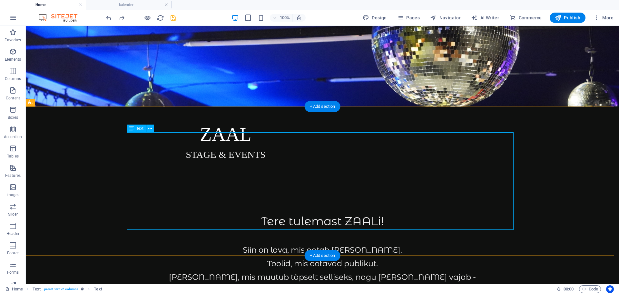
click at [371, 213] on div "Tere tulemast ZAALi! Siin on lava, mis ootab [PERSON_NAME]. Toolid, mis ootavad…" at bounding box center [322, 261] width 387 height 97
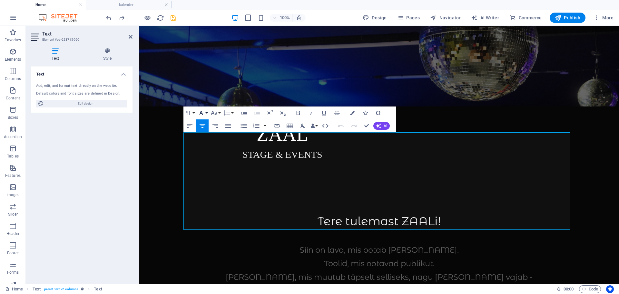
click at [206, 113] on button "Font Family" at bounding box center [202, 112] width 12 height 13
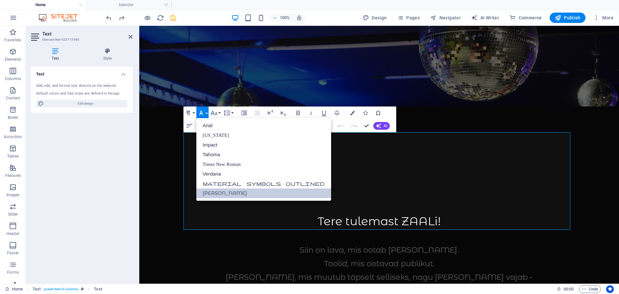
click at [206, 113] on button "Font Family" at bounding box center [202, 112] width 12 height 13
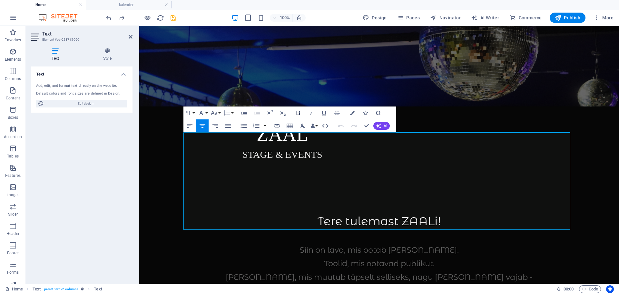
click at [295, 111] on icon "button" at bounding box center [298, 113] width 8 height 8
click at [207, 113] on button "Font Family" at bounding box center [202, 112] width 12 height 13
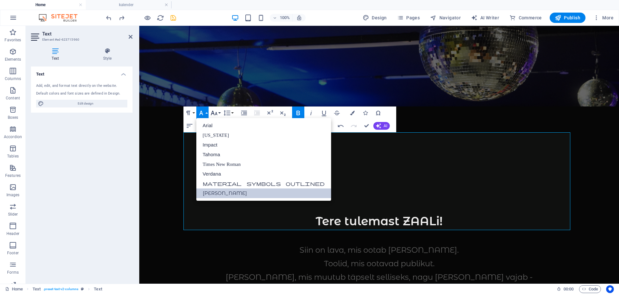
click at [219, 112] on button "Font Size" at bounding box center [215, 112] width 12 height 13
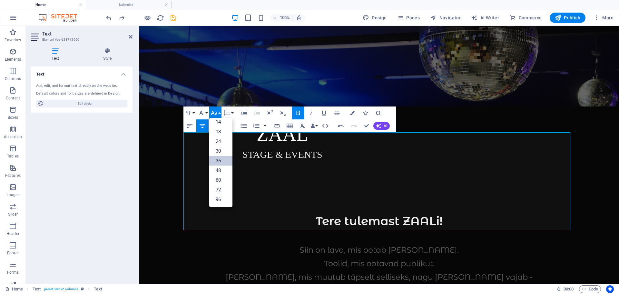
scroll to position [52, 0]
click at [220, 170] on link "48" at bounding box center [220, 170] width 23 height 10
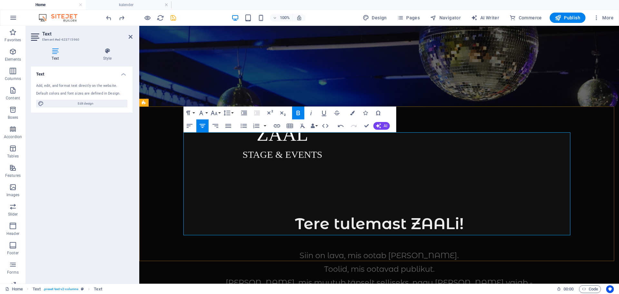
click at [246, 248] on p "Siin on lava, mis ootab [PERSON_NAME]." at bounding box center [379, 255] width 387 height 14
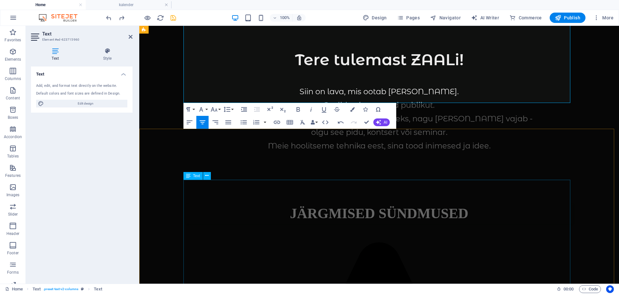
scroll to position [97, 0]
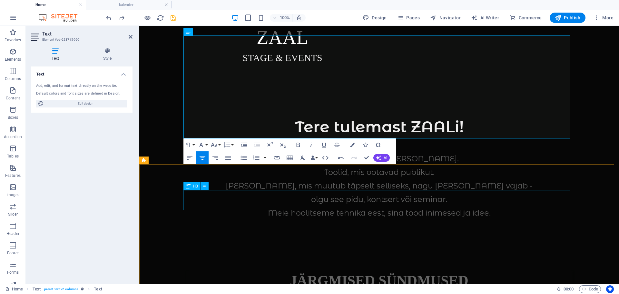
click at [350, 270] on div "JÄRGMISED SÜNDMUSED" at bounding box center [379, 280] width 387 height 20
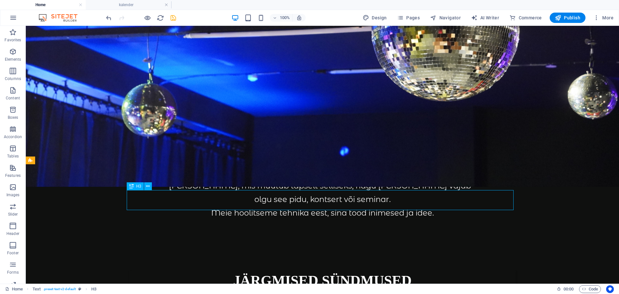
click at [350, 270] on div "JÄRGMISED SÜNDMUSED" at bounding box center [322, 280] width 387 height 20
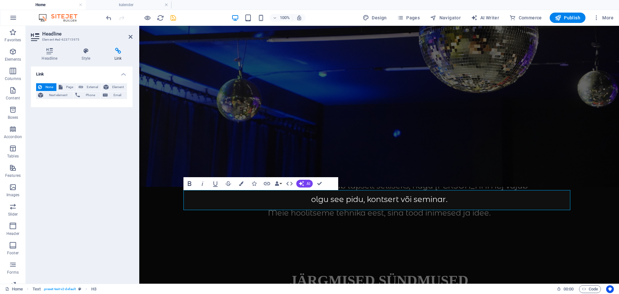
click at [192, 183] on icon "button" at bounding box center [190, 183] width 8 height 8
click at [193, 184] on button "Bold" at bounding box center [189, 183] width 12 height 13
click at [377, 270] on h3 "JÄRGMISED SÜNDMUSED" at bounding box center [379, 280] width 387 height 20
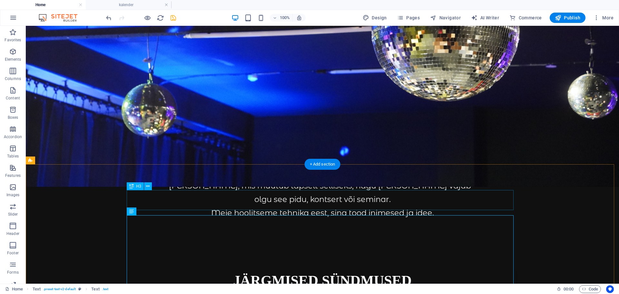
click at [470, 270] on div "JÄRGMISED SÜNDMUSED" at bounding box center [322, 280] width 387 height 20
click at [367, 270] on div "JÄRGMISED SÜNDMUSED" at bounding box center [322, 280] width 387 height 20
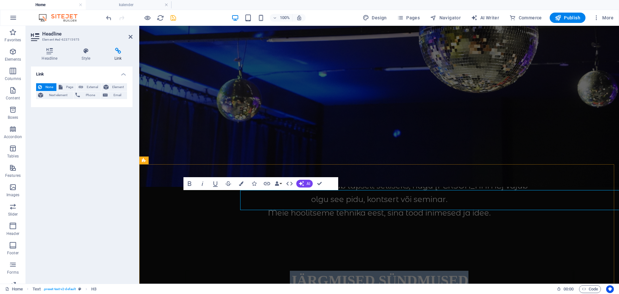
click at [367, 270] on h3 "JÄRGMISED SÜNDMUSED" at bounding box center [379, 280] width 387 height 20
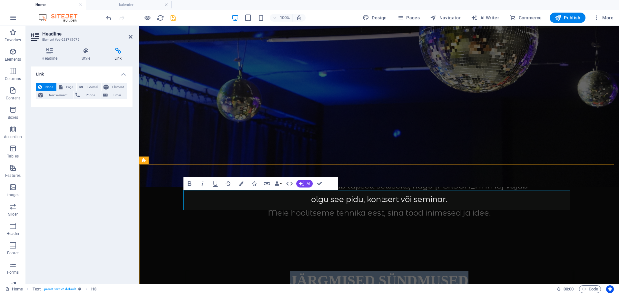
click at [365, 270] on h3 "JÄRGMISED SÜNDMUSED" at bounding box center [379, 280] width 387 height 20
drag, startPoint x: 468, startPoint y: 201, endPoint x: 284, endPoint y: 215, distance: 184.2
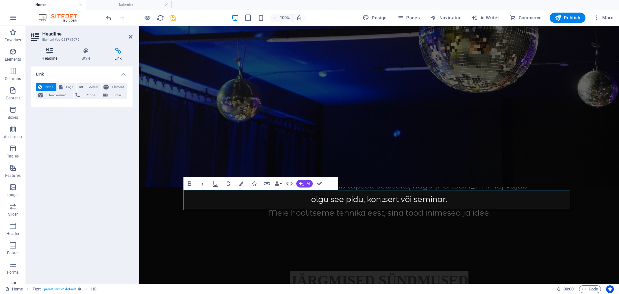
click at [52, 50] on icon at bounding box center [49, 51] width 37 height 6
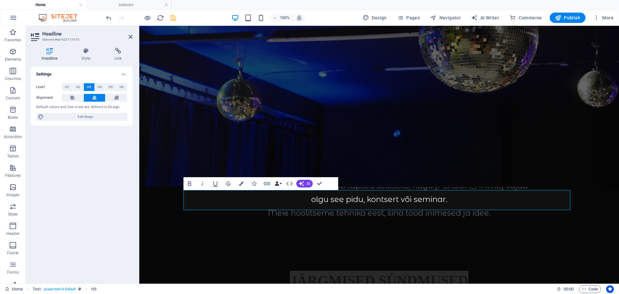
click at [282, 184] on button "Data Bindings" at bounding box center [278, 183] width 9 height 13
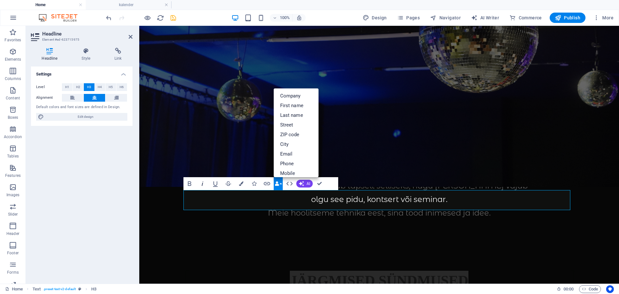
click at [203, 183] on icon "button" at bounding box center [203, 183] width 8 height 8
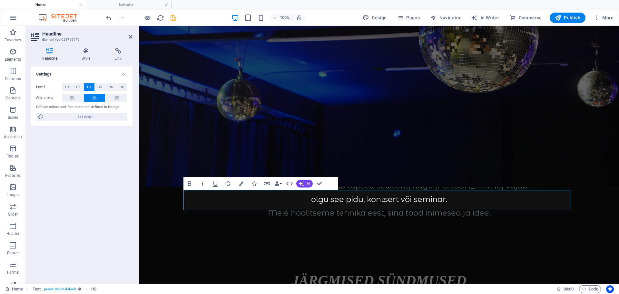
click at [203, 183] on icon "button" at bounding box center [203, 183] width 8 height 8
click at [244, 183] on button "Colors" at bounding box center [241, 183] width 12 height 13
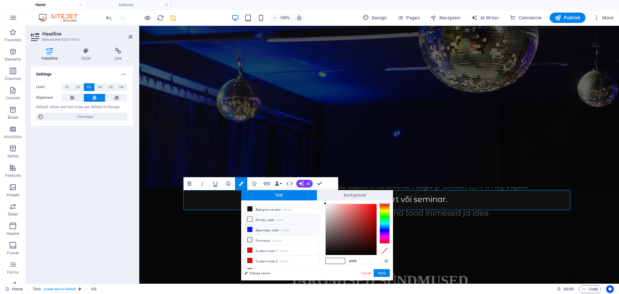
click at [262, 228] on li "Secondary color #0018ff" at bounding box center [282, 229] width 74 height 10
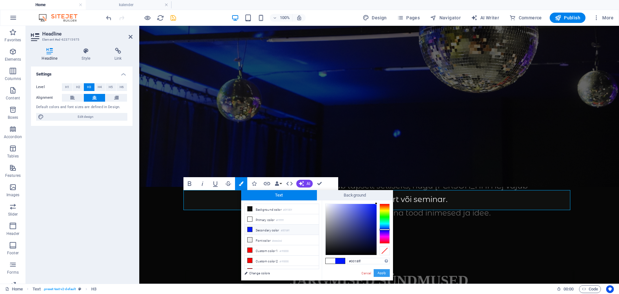
click at [379, 274] on button "Apply" at bounding box center [381, 273] width 16 height 8
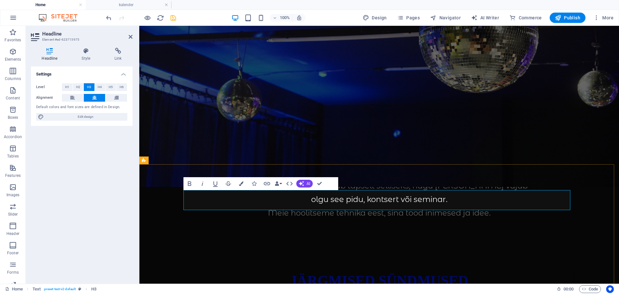
click at [468, 270] on h3 "JÄRGMISED SÜNDMUSED" at bounding box center [379, 280] width 387 height 20
click at [199, 270] on h3 "JÄRGMISED SÜNDMUSED" at bounding box center [379, 280] width 387 height 20
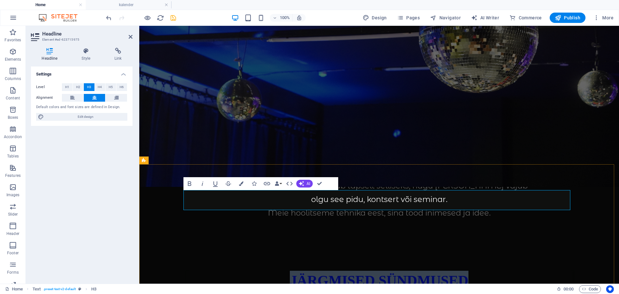
drag, startPoint x: 476, startPoint y: 199, endPoint x: 276, endPoint y: 191, distance: 199.9
click at [276, 270] on h3 "JÄRGMISED SÜNDMUSED" at bounding box center [379, 280] width 387 height 20
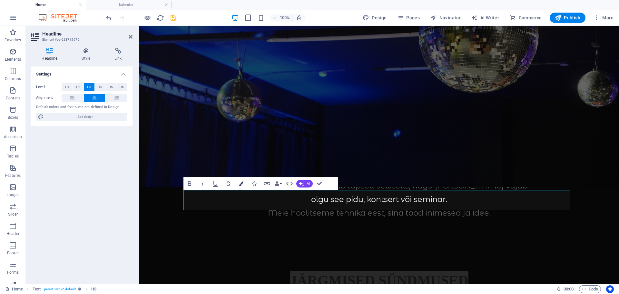
click at [239, 183] on icon "button" at bounding box center [241, 183] width 5 height 5
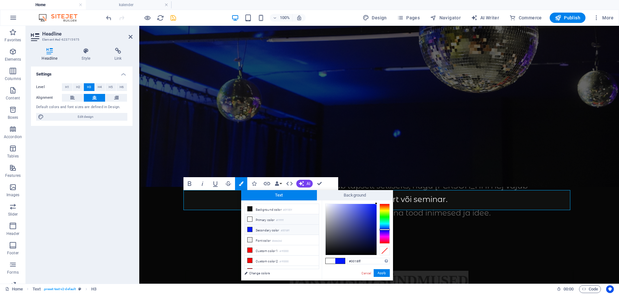
click at [257, 220] on li "Primary color #ffffff" at bounding box center [282, 219] width 74 height 10
type input "#ffffff"
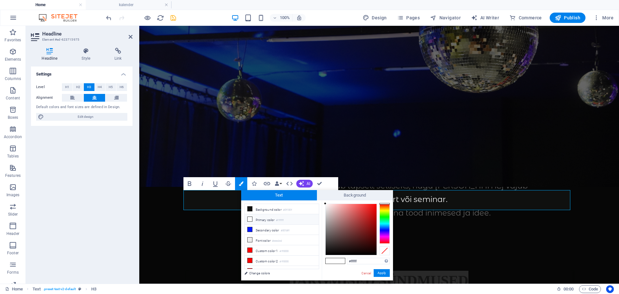
click at [251, 219] on icon at bounding box center [249, 219] width 5 height 5
drag, startPoint x: 241, startPoint y: 245, endPoint x: 380, endPoint y: 270, distance: 141.6
click at [380, 270] on button "Apply" at bounding box center [381, 273] width 16 height 8
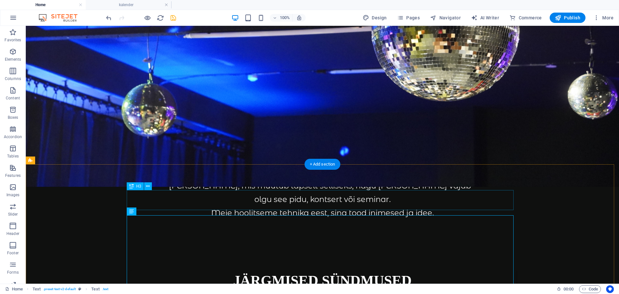
click at [396, 270] on div "JÄRGMISED SÜNDMUSED" at bounding box center [322, 280] width 387 height 20
click at [148, 186] on icon at bounding box center [148, 186] width 4 height 7
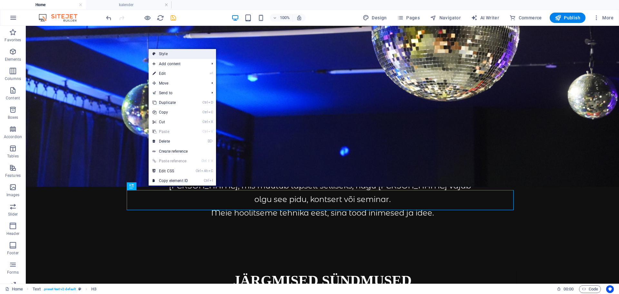
click at [173, 55] on link "Style" at bounding box center [182, 54] width 67 height 10
select select "preset-text-v2-default"
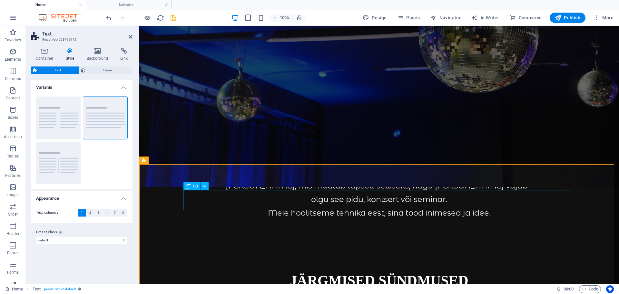
click at [358, 270] on div "JÄRGMISED SÜNDMUSED" at bounding box center [379, 280] width 387 height 20
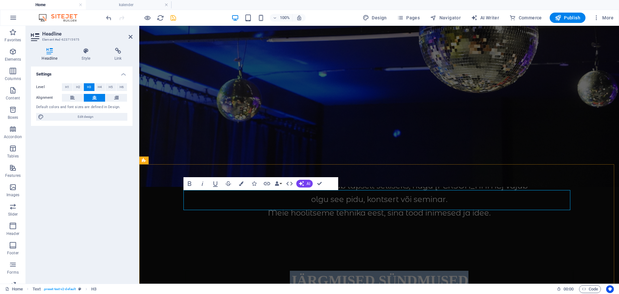
click at [358, 272] on span "JÄRGMISED SÜNDMUSED" at bounding box center [379, 280] width 179 height 16
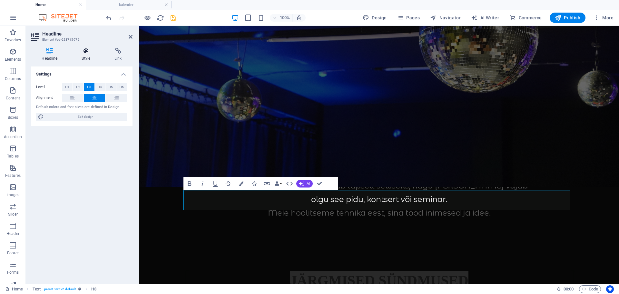
click at [90, 53] on icon at bounding box center [86, 51] width 30 height 6
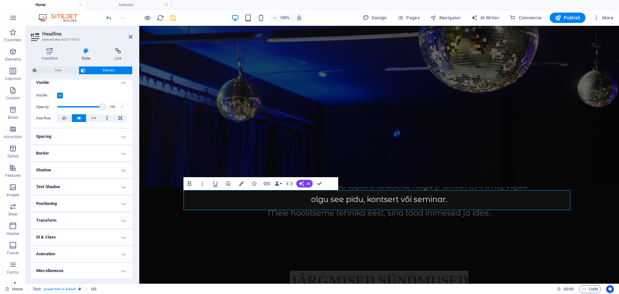
scroll to position [0, 0]
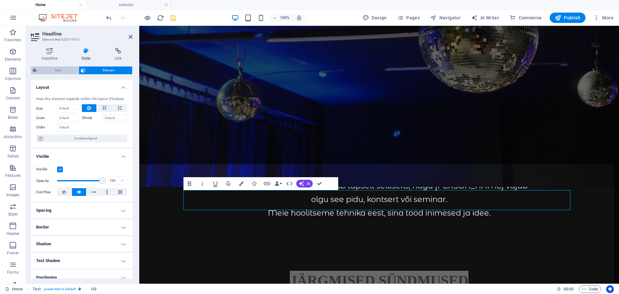
click at [66, 71] on span "Text" at bounding box center [58, 70] width 38 height 8
select select "preset-text-v2-default"
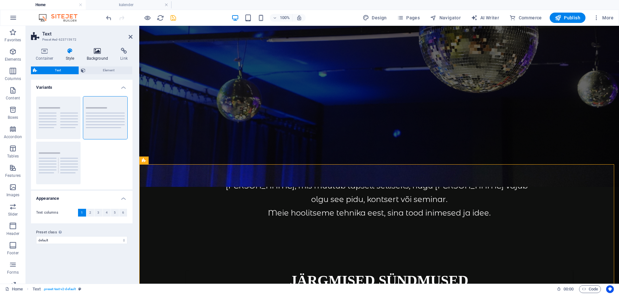
click at [106, 59] on h4 "Background" at bounding box center [99, 55] width 34 height 14
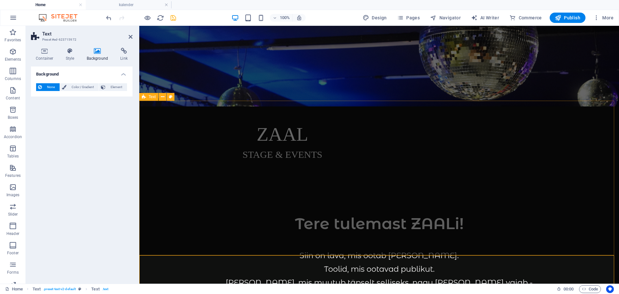
scroll to position [193, 0]
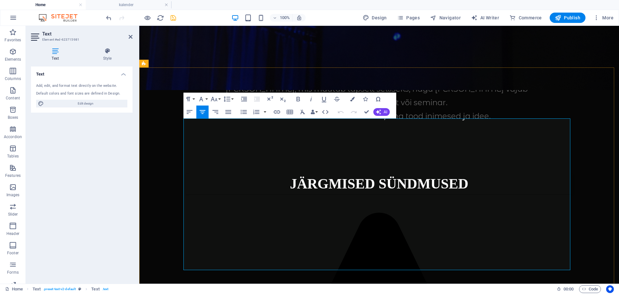
drag, startPoint x: 444, startPoint y: 184, endPoint x: 270, endPoint y: 129, distance: 182.2
click at [200, 97] on icon "button" at bounding box center [201, 99] width 8 height 8
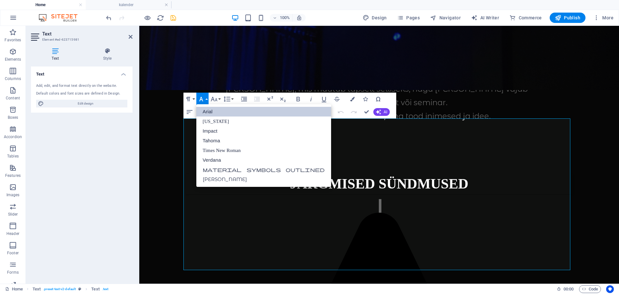
scroll to position [0, 0]
click at [228, 178] on link "[PERSON_NAME]" at bounding box center [263, 179] width 135 height 10
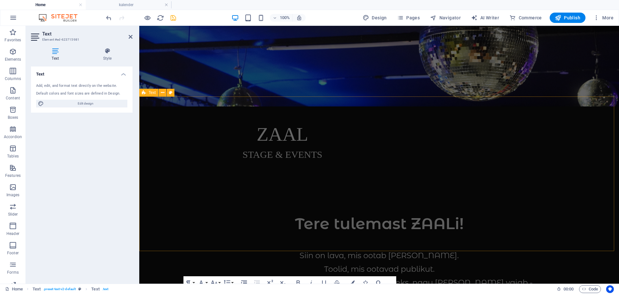
scroll to position [161, 0]
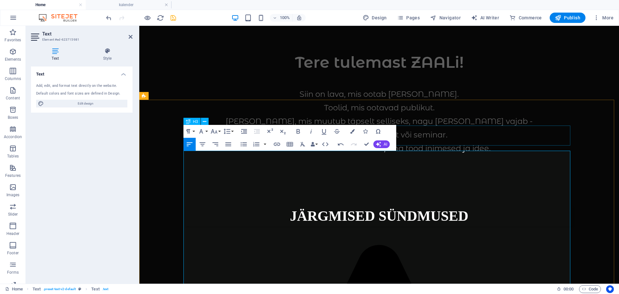
drag, startPoint x: 438, startPoint y: 143, endPoint x: 551, endPoint y: 142, distance: 113.4
click at [551, 206] on div "JÄRGMISED SÜNDMUSED" at bounding box center [379, 216] width 387 height 20
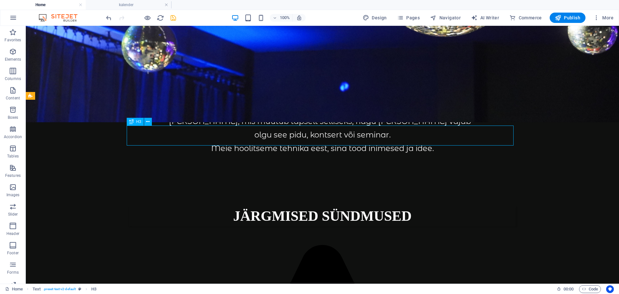
click at [384, 206] on div "JÄRGMISED SÜNDMUSED" at bounding box center [322, 216] width 387 height 20
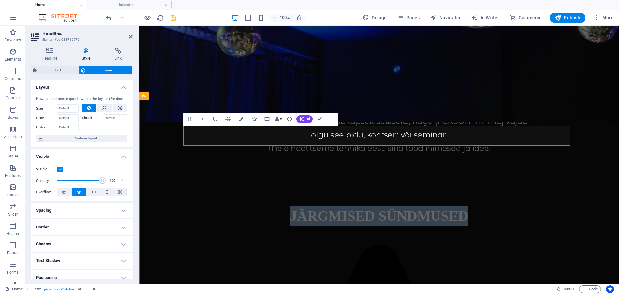
click at [384, 208] on span "JÄRGMISED SÜNDMUSED" at bounding box center [379, 216] width 179 height 16
click at [400, 208] on span "JÄRGMISED SÜNDMUSED" at bounding box center [379, 216] width 179 height 16
drag, startPoint x: 465, startPoint y: 136, endPoint x: 286, endPoint y: 140, distance: 178.6
click at [286, 206] on h3 "JÄRGMISED SÜNDMUSED" at bounding box center [379, 216] width 387 height 20
click at [291, 120] on icon "button" at bounding box center [290, 119] width 8 height 8
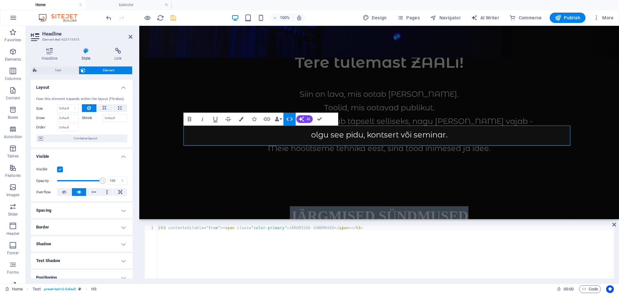
click at [291, 120] on icon "button" at bounding box center [290, 119] width 8 height 8
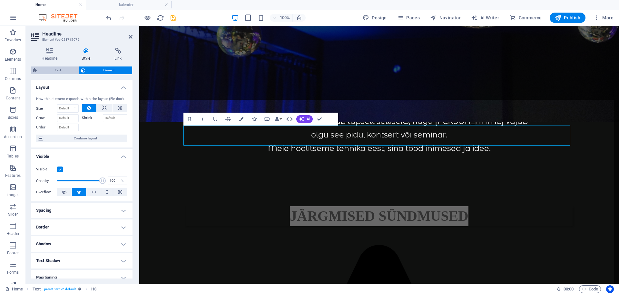
click at [41, 71] on span "Text" at bounding box center [58, 70] width 38 height 8
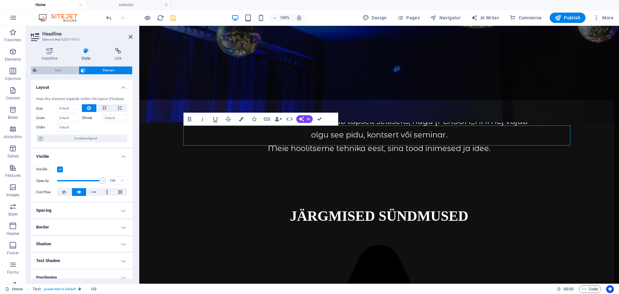
select select "preset-text-v2-default"
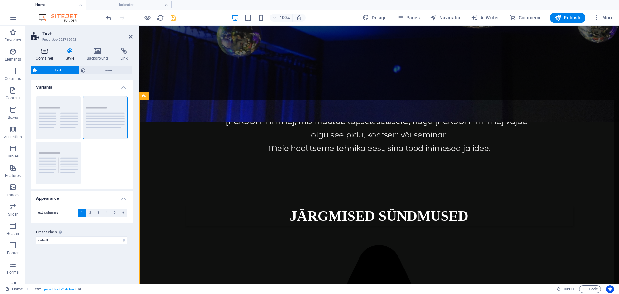
click at [42, 53] on icon at bounding box center [44, 51] width 27 height 6
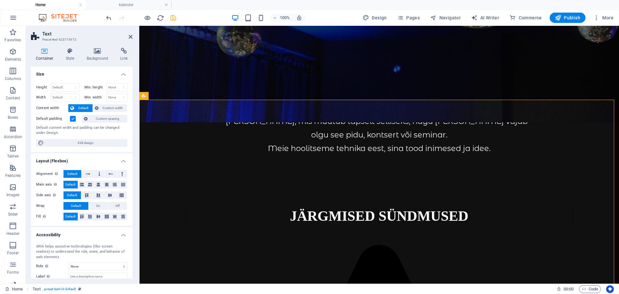
scroll to position [38, 0]
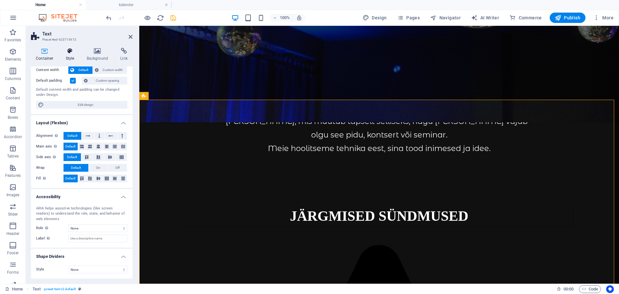
click at [68, 51] on icon at bounding box center [70, 51] width 18 height 6
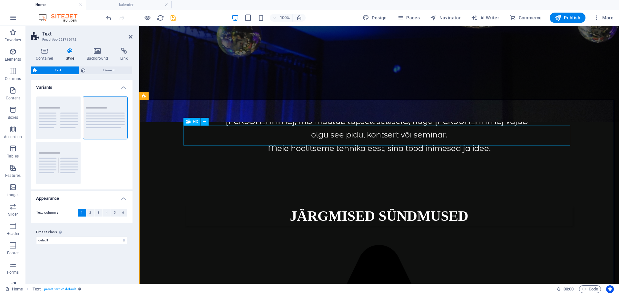
click at [344, 206] on div "JÄRGMISED SÜNDMUSED" at bounding box center [379, 216] width 387 height 20
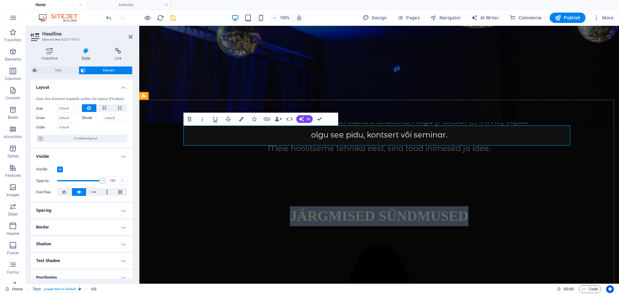
click at [344, 208] on span "JÄRGMISED SÜNDMUSED" at bounding box center [379, 216] width 179 height 16
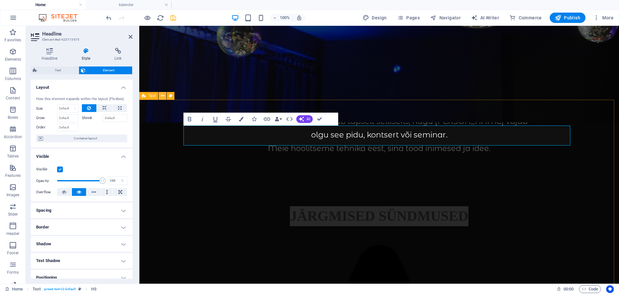
click at [160, 95] on button at bounding box center [163, 96] width 8 height 8
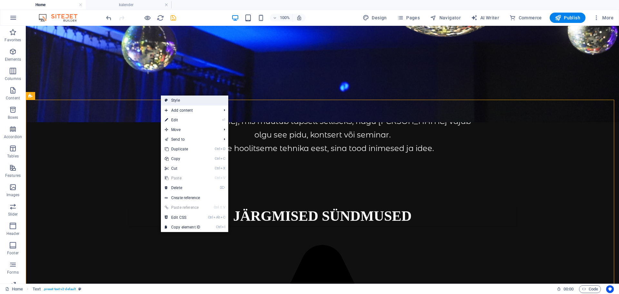
click at [168, 99] on link "Style" at bounding box center [194, 100] width 67 height 10
select select "preset-text-v2-default"
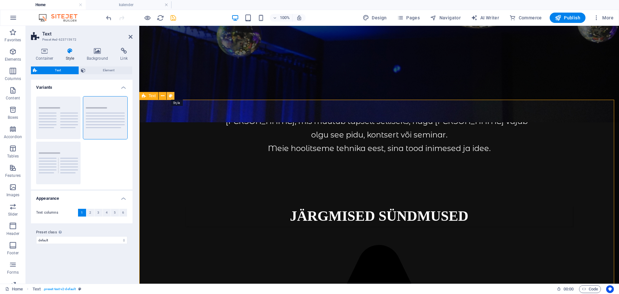
click at [170, 95] on icon at bounding box center [171, 95] width 4 height 7
click at [52, 52] on icon at bounding box center [44, 51] width 27 height 6
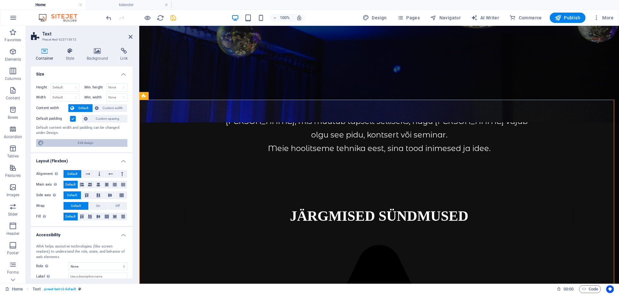
click at [83, 143] on span "Edit design" at bounding box center [86, 143] width 80 height 8
select select "rem"
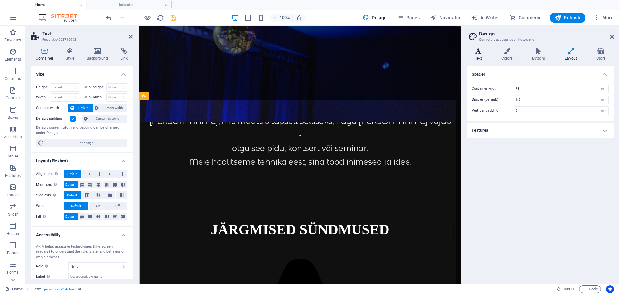
click at [480, 53] on icon at bounding box center [478, 51] width 24 height 6
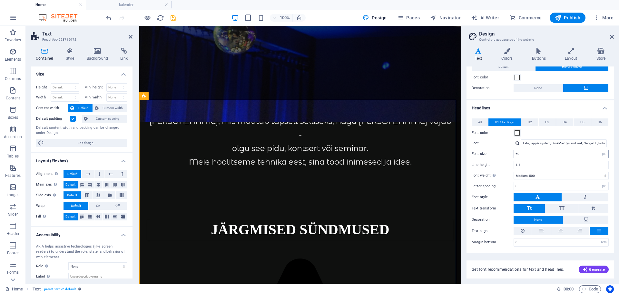
scroll to position [33, 0]
click at [515, 141] on div "Lato, -apple-system, BlinkMaxSystemFont, 'Seoge UI', Roboto, 'Helvetica Neue', …" at bounding box center [560, 143] width 95 height 8
click at [518, 143] on div at bounding box center [517, 143] width 4 height 4
click at [534, 153] on div "Material Symbols Outlined" at bounding box center [564, 154] width 85 height 12
type input "Material Symbols Outlined"
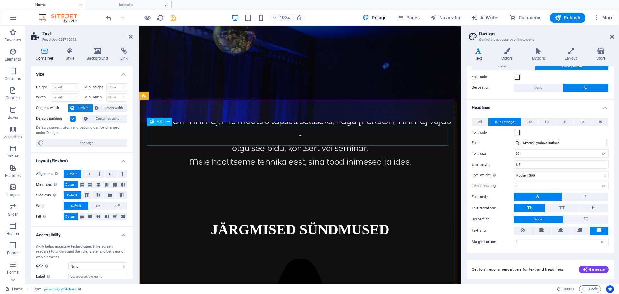
click at [242, 219] on div "JÄRGMISED SÜNDMUSED" at bounding box center [300, 229] width 306 height 20
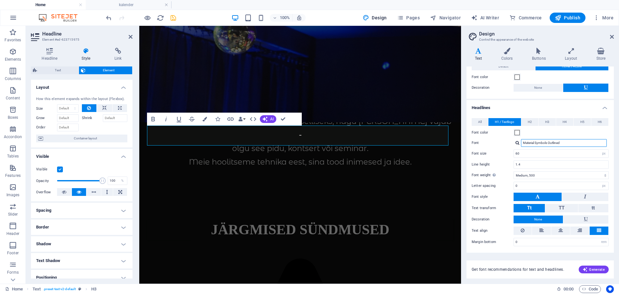
click at [541, 142] on input "Material Symbols Outlined" at bounding box center [564, 143] width 86 height 8
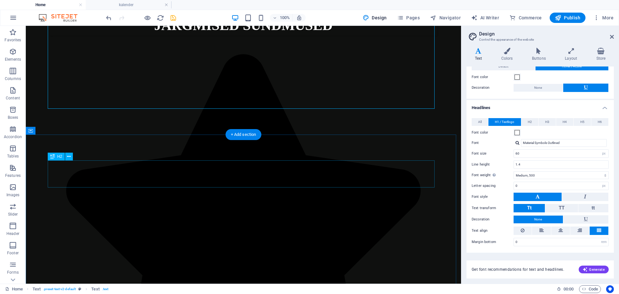
scroll to position [354, 0]
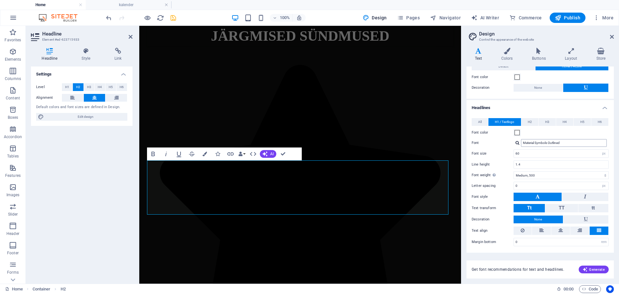
click at [545, 140] on input "Material Symbols Outlined" at bounding box center [564, 143] width 86 height 8
click at [575, 18] on span "Publish" at bounding box center [567, 18] width 25 height 6
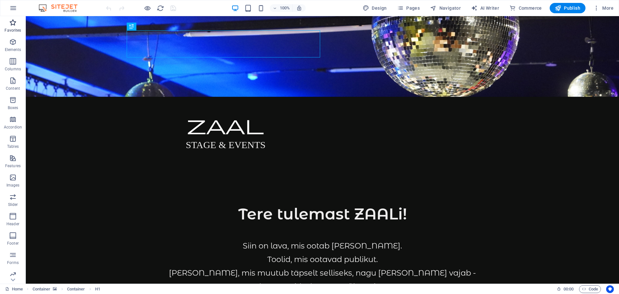
click at [6, 24] on span "Favorites" at bounding box center [13, 26] width 26 height 15
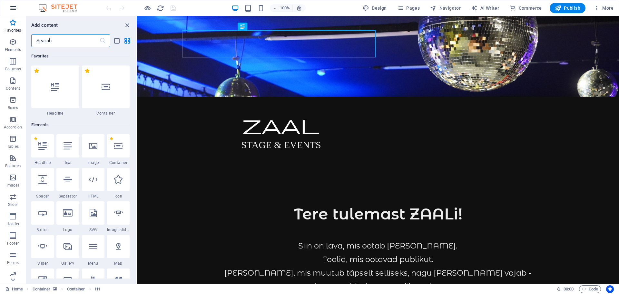
click at [15, 1] on button "button" at bounding box center [12, 7] width 15 height 15
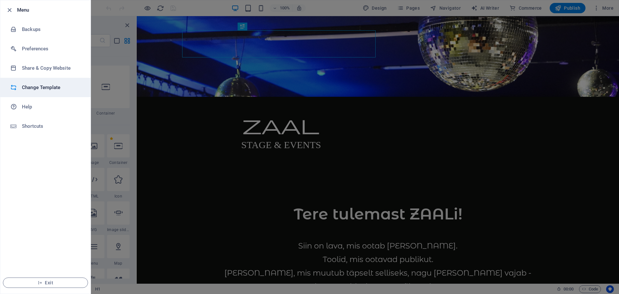
click at [58, 90] on h6 "Change Template" at bounding box center [52, 87] width 60 height 8
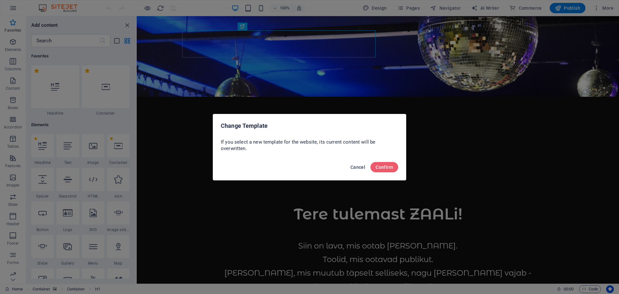
click at [354, 165] on span "Cancel" at bounding box center [357, 166] width 15 height 5
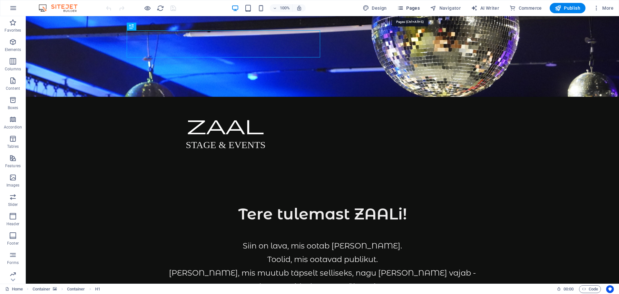
click at [412, 9] on span "Pages" at bounding box center [408, 8] width 23 height 6
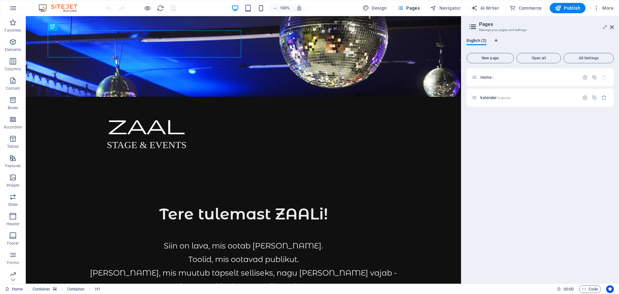
click at [478, 41] on span "English (2)" at bounding box center [476, 41] width 20 height 9
click at [488, 98] on span "kalender /kalender" at bounding box center [495, 97] width 30 height 5
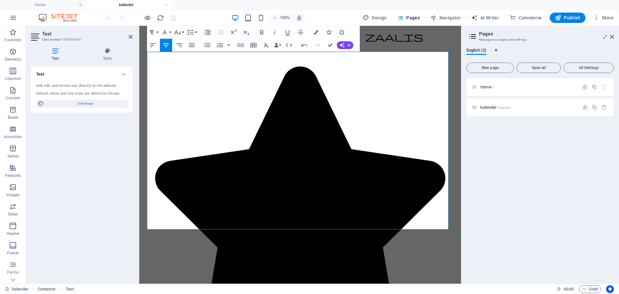
click at [327, 30] on icon "button" at bounding box center [328, 32] width 5 height 5
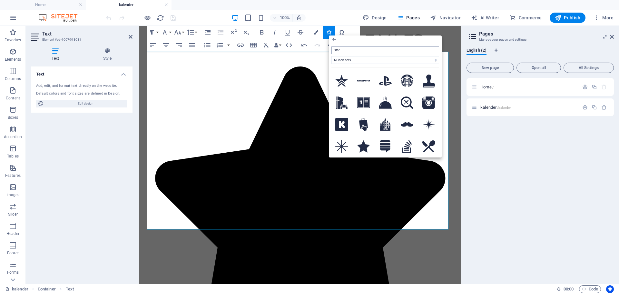
type input "star"
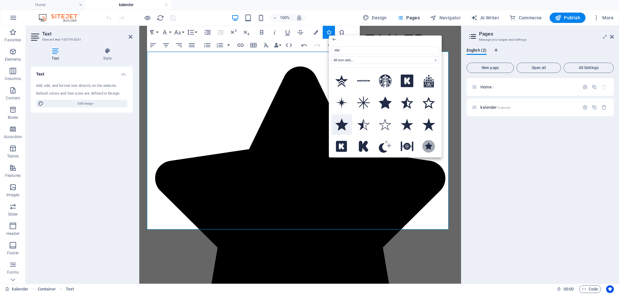
drag, startPoint x: 208, startPoint y: 98, endPoint x: 347, endPoint y: 123, distance: 141.6
click at [347, 123] on icon at bounding box center [341, 124] width 13 height 12
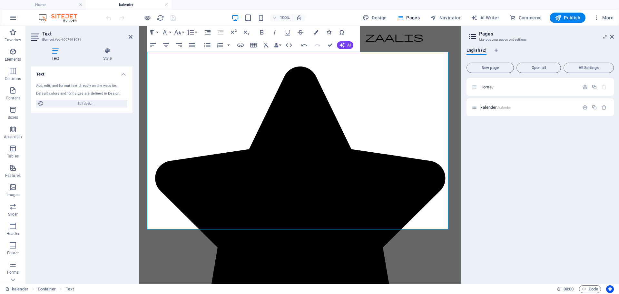
click at [331, 33] on icon "button" at bounding box center [328, 32] width 5 height 5
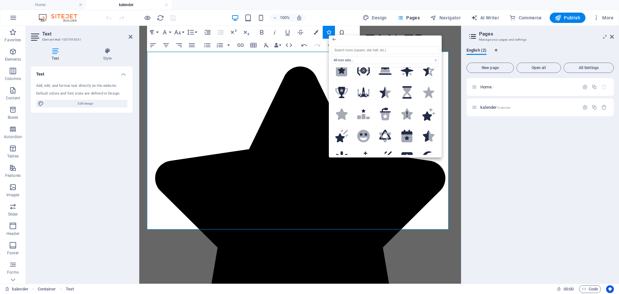
scroll to position [129, 0]
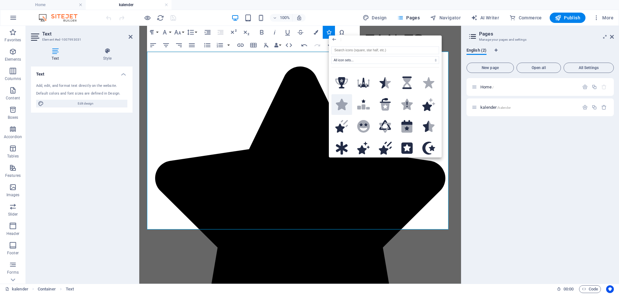
click at [344, 104] on icon at bounding box center [342, 104] width 12 height 11
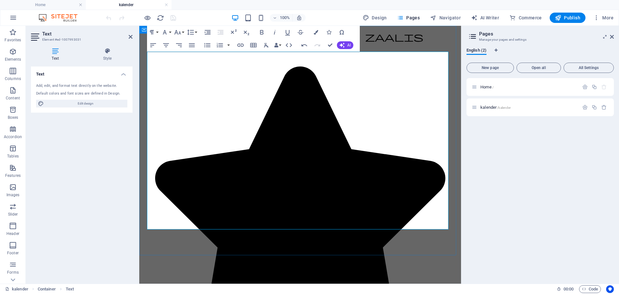
drag, startPoint x: 274, startPoint y: 33, endPoint x: 157, endPoint y: 77, distance: 125.4
click at [274, 33] on icon "button" at bounding box center [275, 32] width 2 height 5
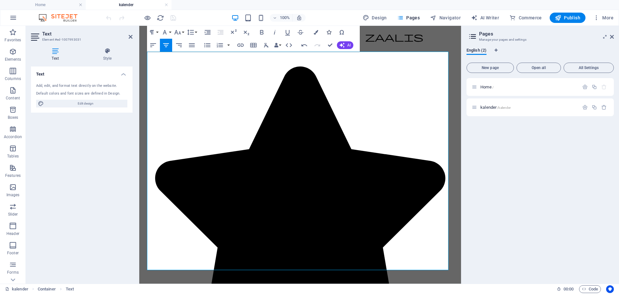
click at [328, 32] on icon "button" at bounding box center [328, 32] width 5 height 5
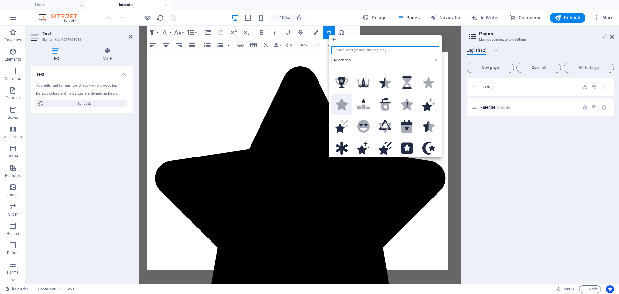
click at [346, 107] on icon ".fa-secondary{opacity:.4}" at bounding box center [341, 104] width 13 height 11
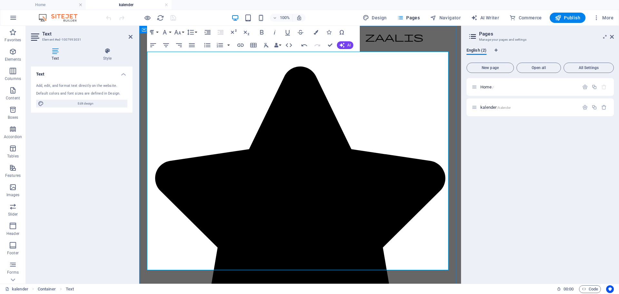
drag, startPoint x: 208, startPoint y: 209, endPoint x: 363, endPoint y: 227, distance: 155.7
copy div "14.10 kell 19.00 - Tartu Linnateatri menulavastus "Oh Jumal" Piletid saadaval F…"
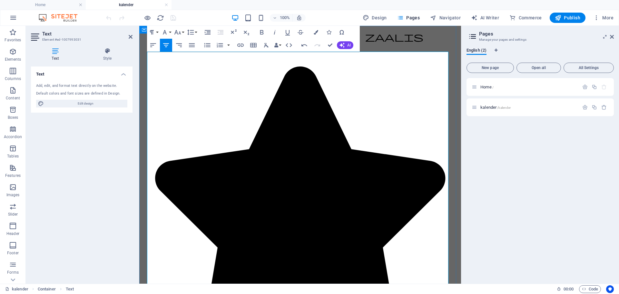
click at [326, 31] on button "Icons" at bounding box center [329, 32] width 12 height 13
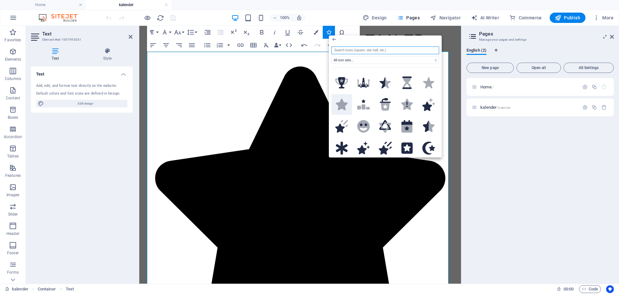
drag, startPoint x: 339, startPoint y: 100, endPoint x: 128, endPoint y: 45, distance: 218.2
click at [339, 100] on icon ".fa-secondary{opacity:.4}" at bounding box center [341, 104] width 13 height 11
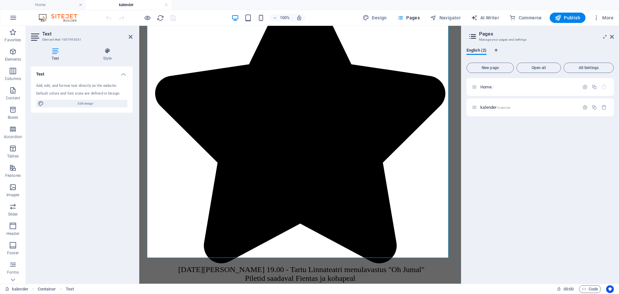
scroll to position [97, 0]
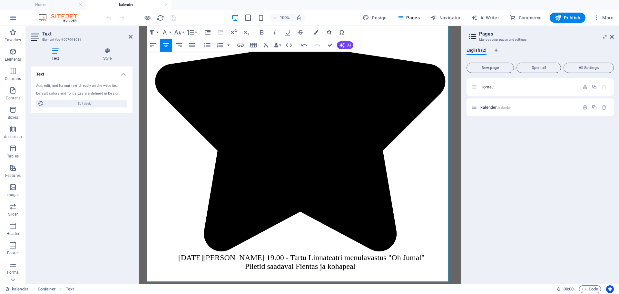
click at [329, 31] on icon "button" at bounding box center [328, 32] width 5 height 5
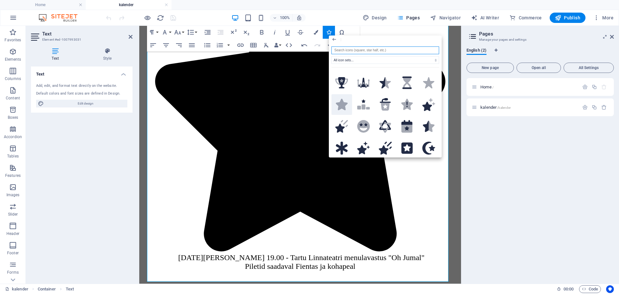
drag, startPoint x: 342, startPoint y: 99, endPoint x: 203, endPoint y: 73, distance: 141.9
click at [342, 99] on icon at bounding box center [342, 104] width 12 height 11
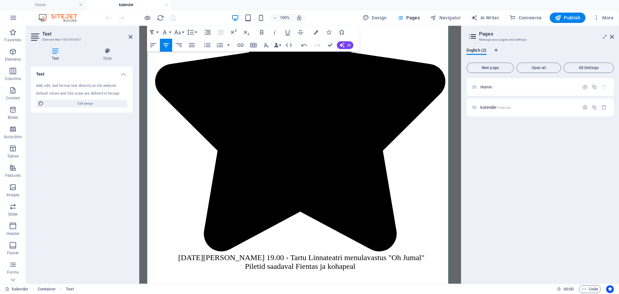
click at [326, 31] on icon "button" at bounding box center [328, 32] width 5 height 5
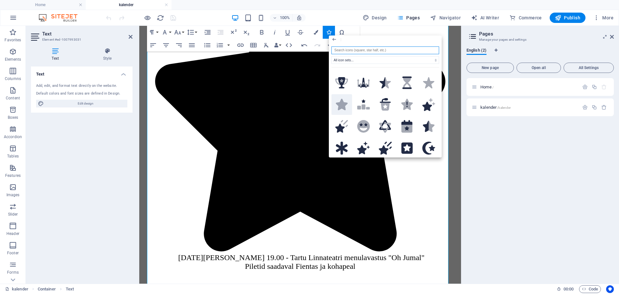
click at [336, 100] on icon ".fa-secondary{opacity:.4}" at bounding box center [341, 104] width 13 height 11
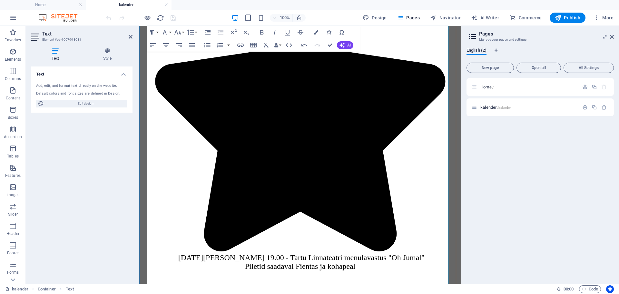
click at [276, 32] on icon "button" at bounding box center [275, 32] width 8 height 8
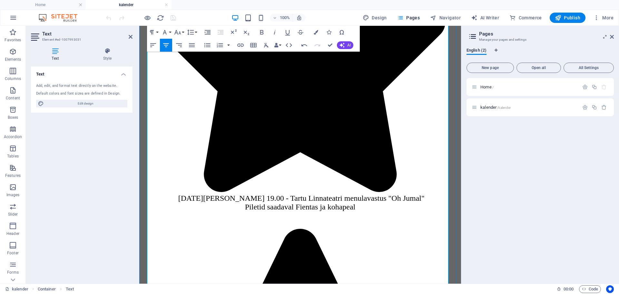
scroll to position [226, 0]
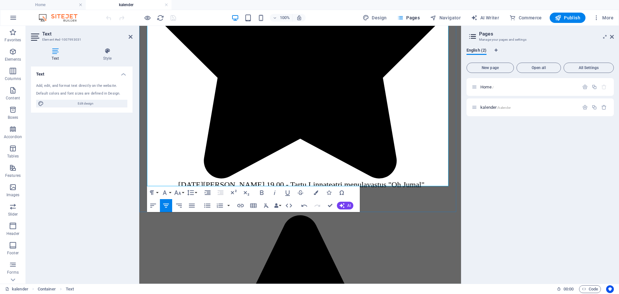
scroll to position [273, 0]
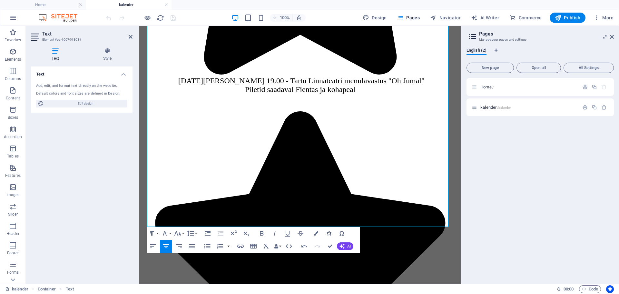
click at [328, 231] on icon "button" at bounding box center [328, 233] width 5 height 5
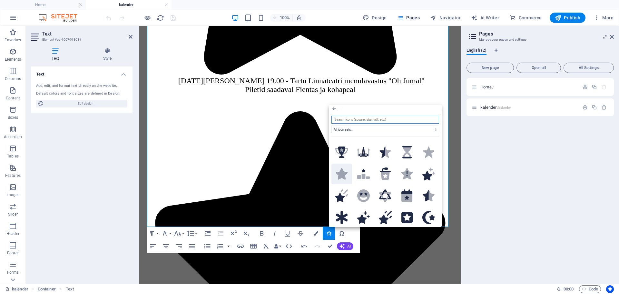
click at [344, 170] on icon at bounding box center [342, 173] width 12 height 11
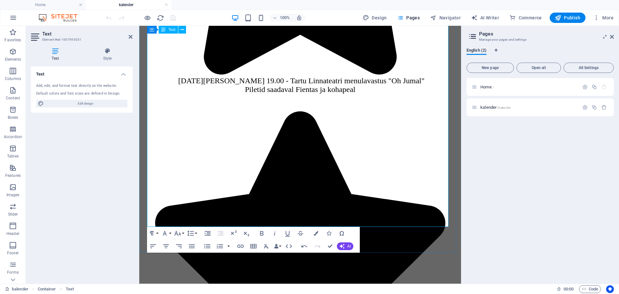
drag, startPoint x: 355, startPoint y: 112, endPoint x: 173, endPoint y: 103, distance: 182.3
copy div "31.10 kell 19.00 - Tartu Linnateatri lavastus "Lilled Algernonile" & vestlusõht…"
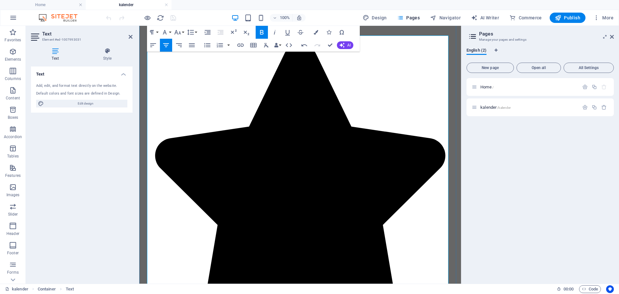
scroll to position [0, 0]
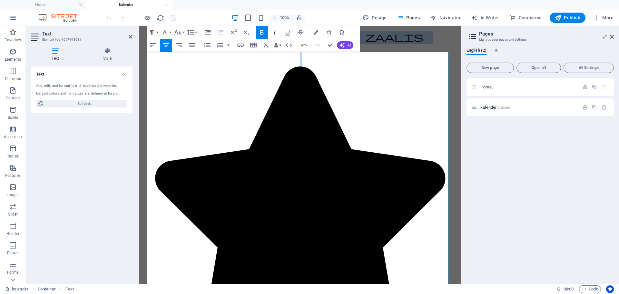
click at [275, 29] on icon "button" at bounding box center [275, 32] width 8 height 8
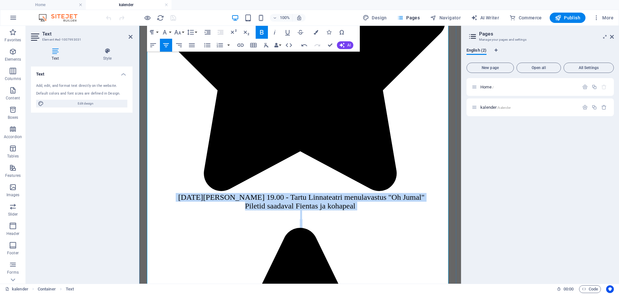
scroll to position [258, 0]
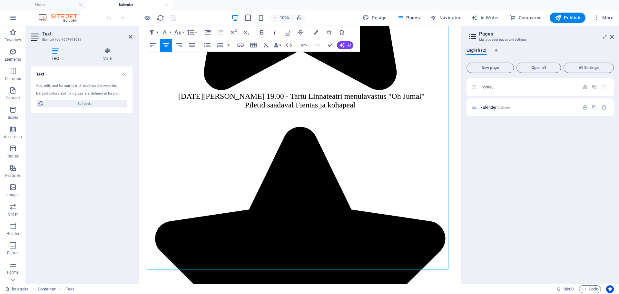
click at [275, 31] on icon "button" at bounding box center [275, 32] width 2 height 5
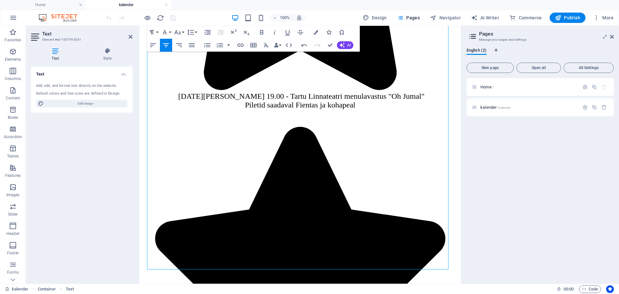
click at [330, 34] on icon "button" at bounding box center [328, 32] width 5 height 5
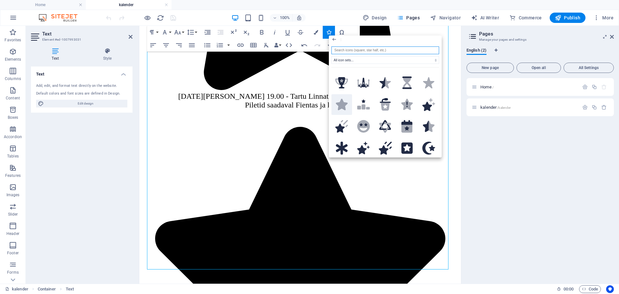
click at [341, 99] on icon at bounding box center [342, 104] width 12 height 11
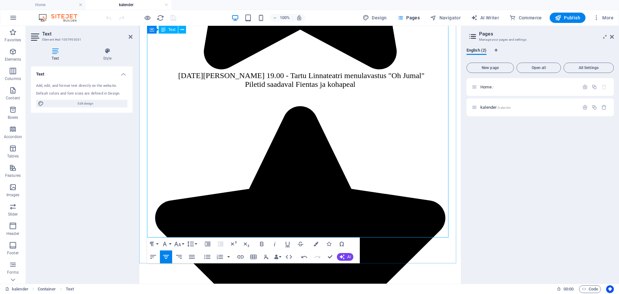
scroll to position [290, 0]
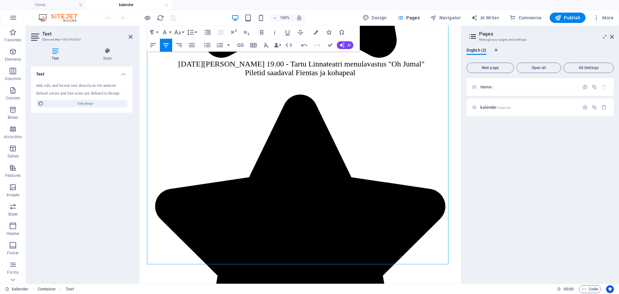
click at [328, 31] on icon "button" at bounding box center [328, 32] width 5 height 5
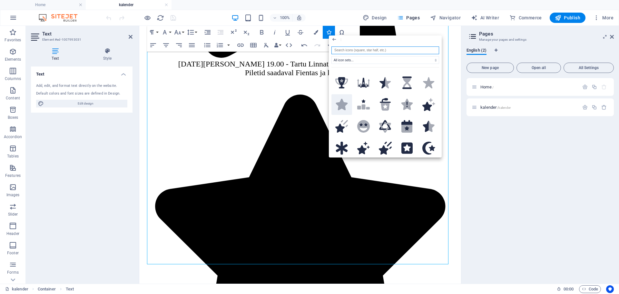
click at [343, 99] on icon ".fa-secondary{opacity:.4}" at bounding box center [341, 104] width 13 height 11
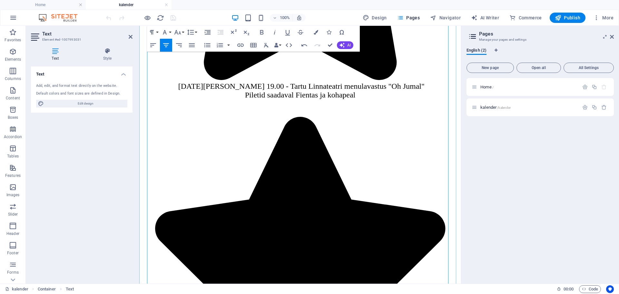
scroll to position [258, 0]
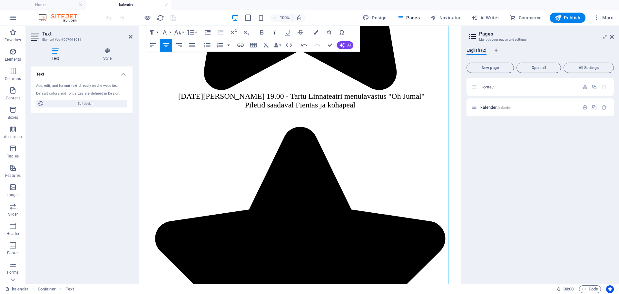
click at [274, 34] on icon "button" at bounding box center [275, 32] width 2 height 5
drag, startPoint x: 352, startPoint y: 223, endPoint x: 202, endPoint y: 209, distance: 150.8
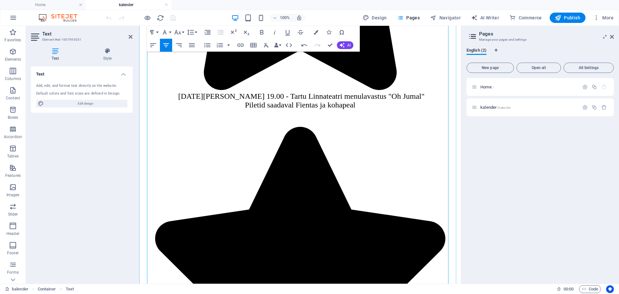
copy div "07.11 kell 19.00 - Tartu Linnateatri etendus "Novecento" Piletid saadaval Fient…"
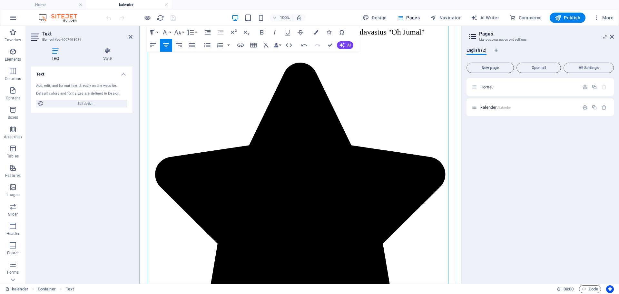
scroll to position [322, 0]
drag, startPoint x: 360, startPoint y: 117, endPoint x: 170, endPoint y: 106, distance: 189.5
copy div "01.11 kell 19.00 - Tartu Linnateatri lavastus "Lilled Algernonile" & vestlusõht…"
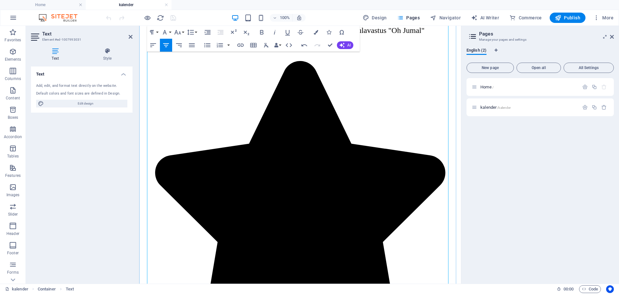
scroll to position [354, 0]
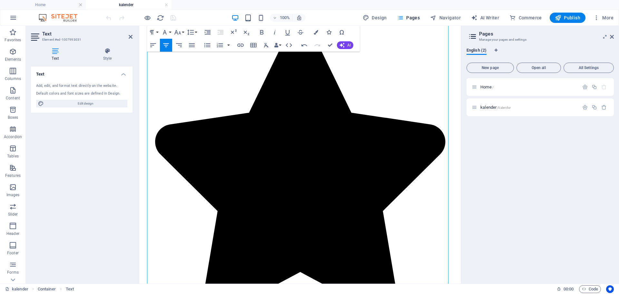
click at [330, 32] on icon "button" at bounding box center [328, 32] width 5 height 5
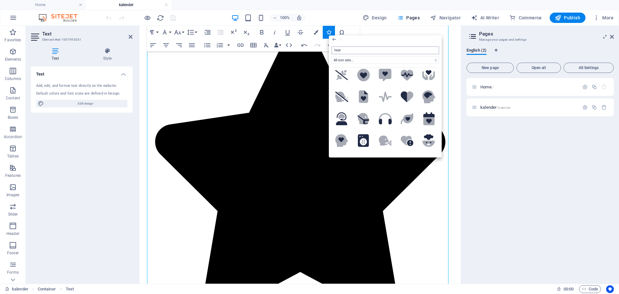
type input "heart"
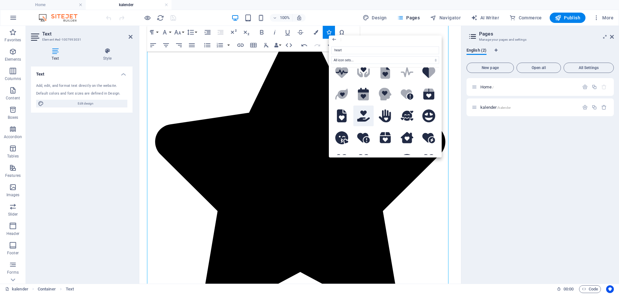
scroll to position [0, 0]
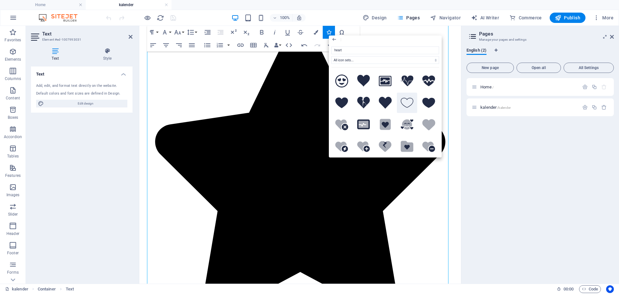
drag, startPoint x: 271, startPoint y: 75, endPoint x: 410, endPoint y: 101, distance: 141.6
click at [410, 101] on icon at bounding box center [407, 103] width 13 height 10
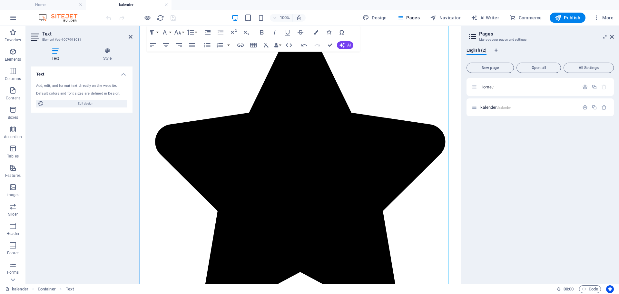
click at [277, 32] on icon "button" at bounding box center [275, 32] width 8 height 8
click at [331, 31] on icon "button" at bounding box center [328, 32] width 5 height 5
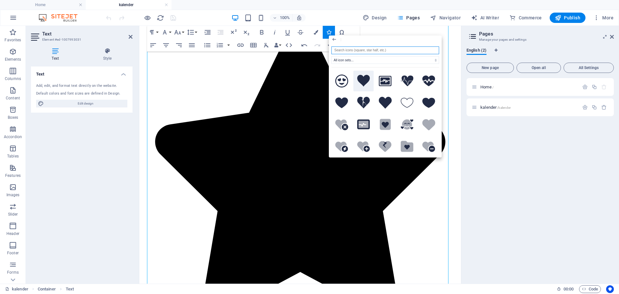
click at [363, 81] on icon at bounding box center [363, 81] width 13 height 12
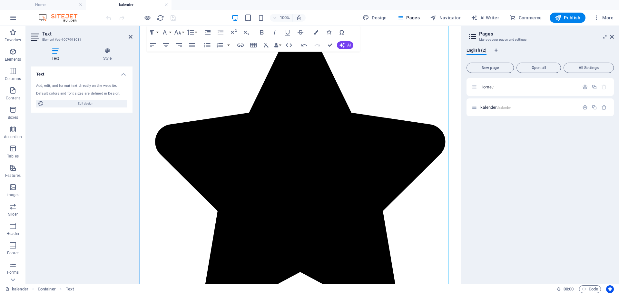
click at [272, 28] on icon "button" at bounding box center [275, 32] width 8 height 8
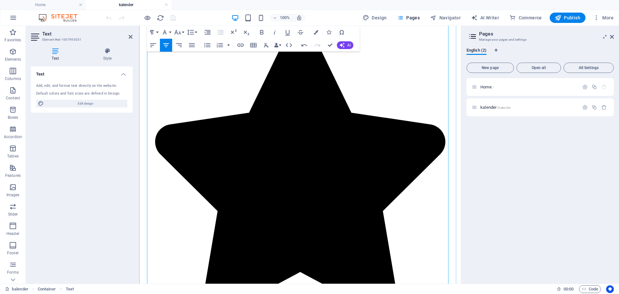
drag, startPoint x: 358, startPoint y: 205, endPoint x: 169, endPoint y: 195, distance: 189.1
copy div "14.11 kell 19.00 - Tartu Linnateatri lavastus "Lilled Algernonile" & vestlusõht…"
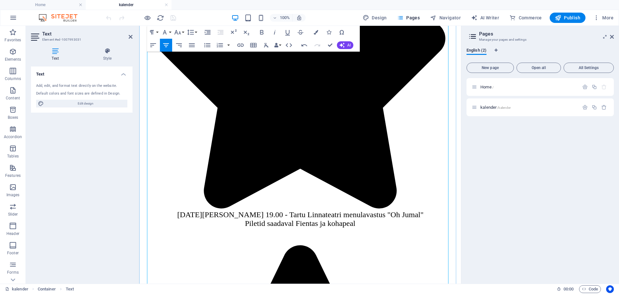
scroll to position [483, 0]
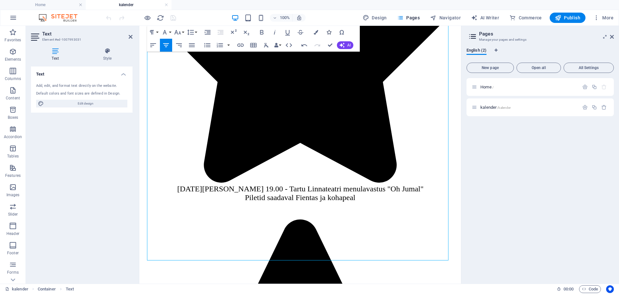
click at [329, 31] on icon "button" at bounding box center [328, 32] width 5 height 5
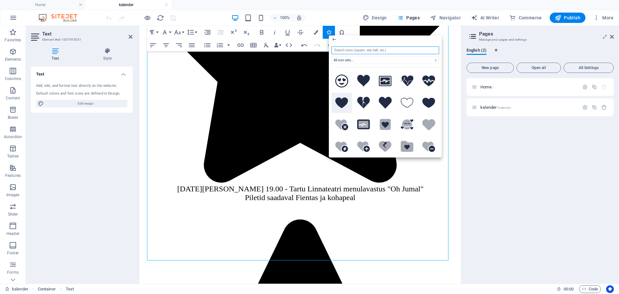
click at [345, 104] on icon at bounding box center [341, 102] width 13 height 11
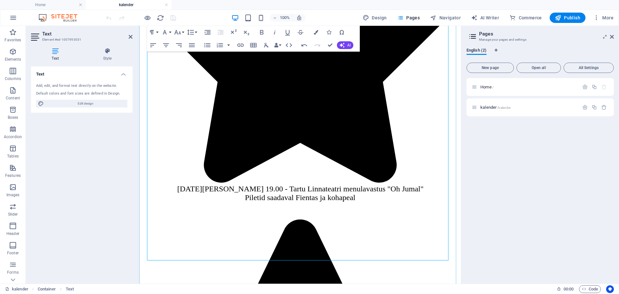
click at [276, 30] on icon "button" at bounding box center [275, 32] width 8 height 8
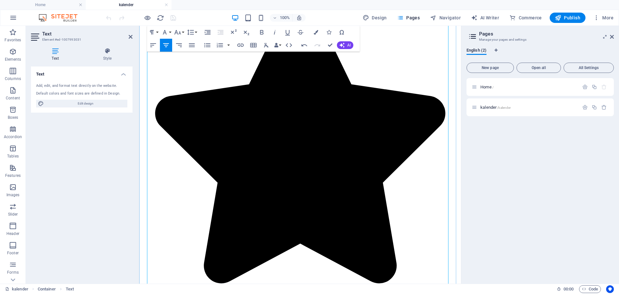
scroll to position [419, 0]
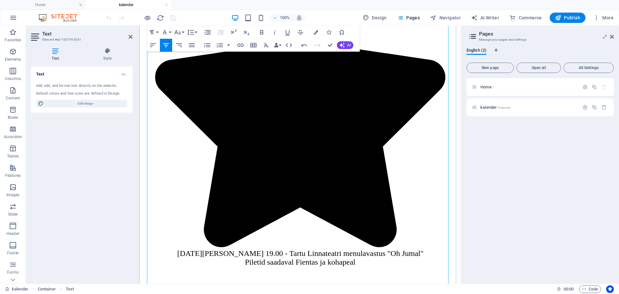
click at [329, 32] on icon "button" at bounding box center [328, 32] width 5 height 5
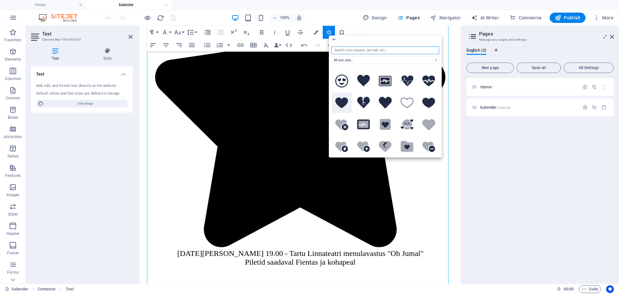
click at [347, 104] on icon at bounding box center [341, 102] width 13 height 11
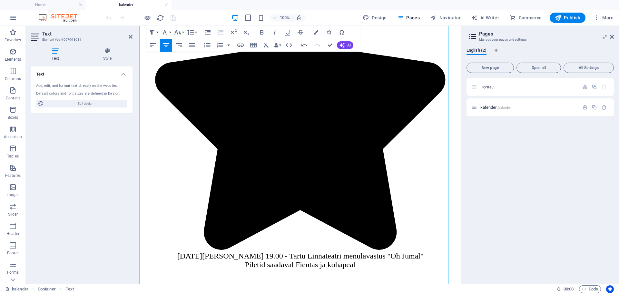
scroll to position [451, 0]
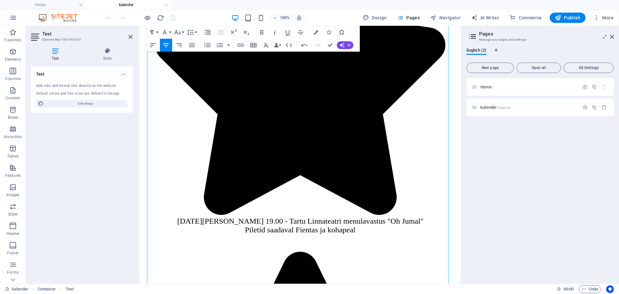
click at [272, 32] on icon "button" at bounding box center [275, 32] width 8 height 8
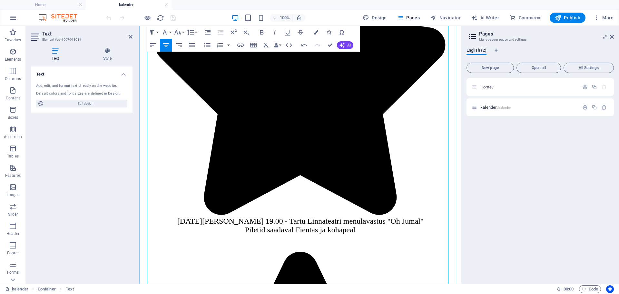
click at [331, 32] on icon "button" at bounding box center [328, 32] width 5 height 5
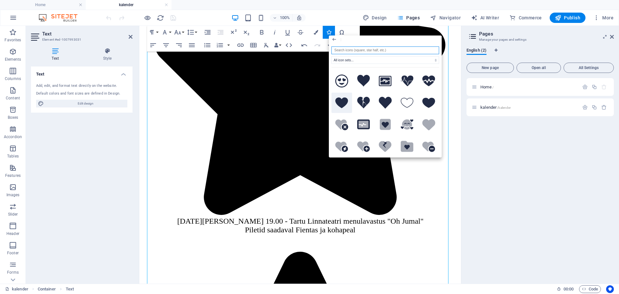
click at [337, 103] on icon at bounding box center [341, 102] width 13 height 11
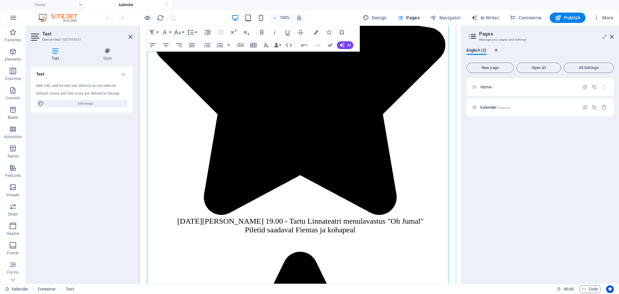
click at [581, 18] on button "Publish" at bounding box center [567, 18] width 36 height 10
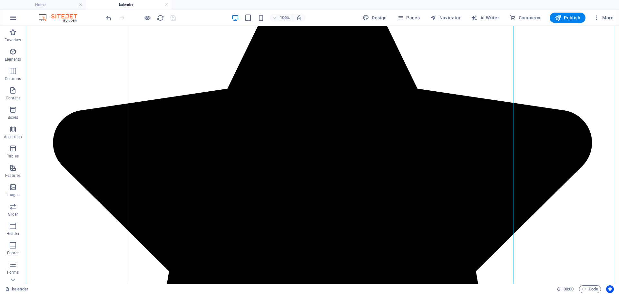
scroll to position [193, 0]
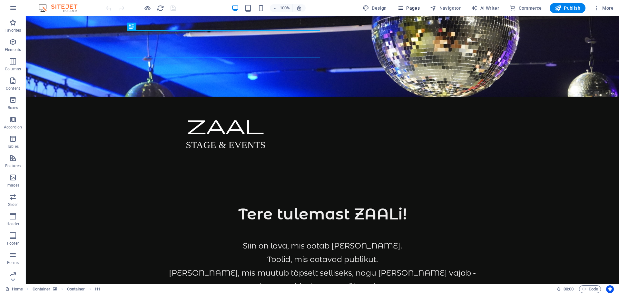
click at [413, 6] on span "Pages" at bounding box center [408, 8] width 23 height 6
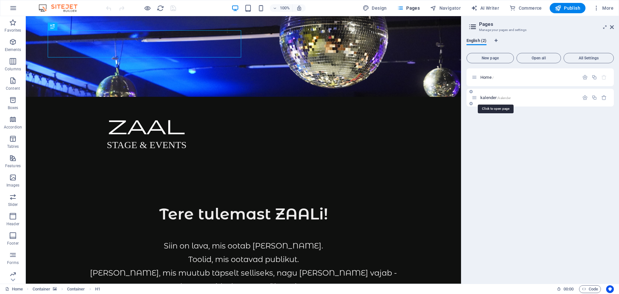
click at [487, 97] on span "kalender /kalender" at bounding box center [495, 97] width 30 height 5
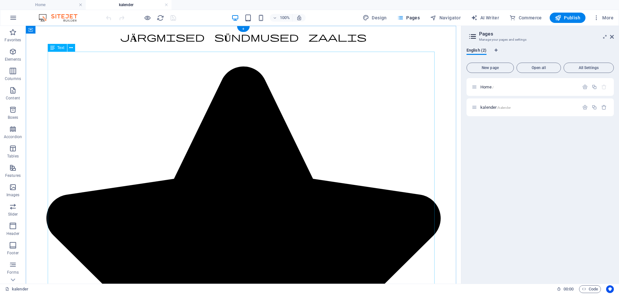
click at [142, 87] on icon at bounding box center [243, 257] width 394 height 382
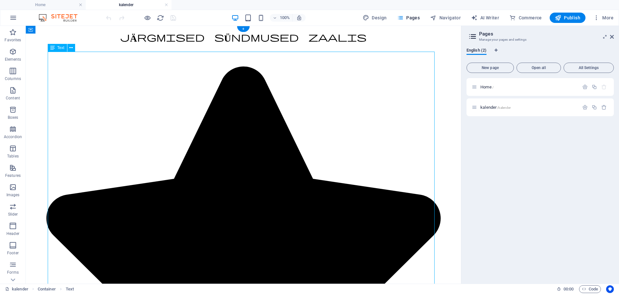
click at [144, 88] on icon at bounding box center [243, 257] width 394 height 382
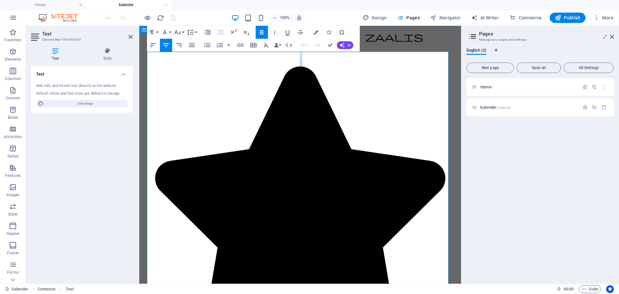
click at [200, 91] on icon at bounding box center [300, 208] width 316 height 300
click at [203, 85] on icon at bounding box center [300, 206] width 316 height 281
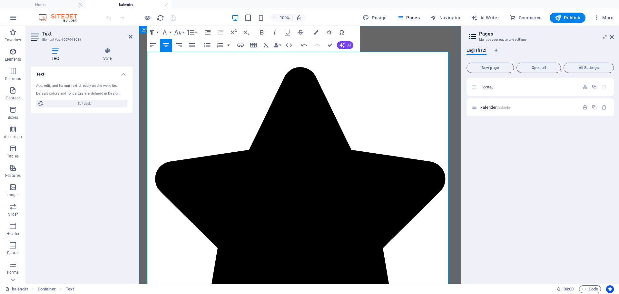
scroll to position [32, 0]
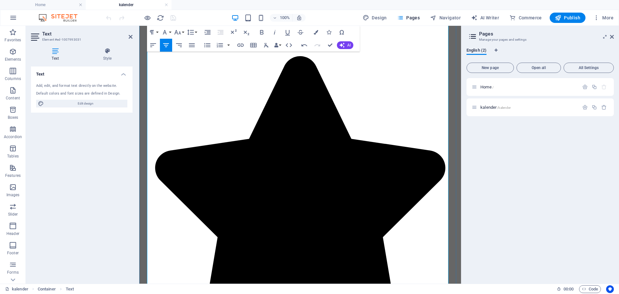
drag, startPoint x: 306, startPoint y: 57, endPoint x: 342, endPoint y: 66, distance: 37.0
click at [262, 34] on p "​OKTOOBER" at bounding box center [300, 31] width 316 height 6
click at [169, 31] on button "Font Family" at bounding box center [166, 32] width 12 height 13
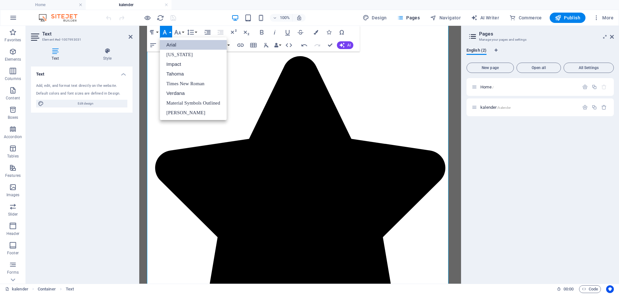
scroll to position [0, 0]
click at [179, 34] on icon "button" at bounding box center [177, 32] width 7 height 5
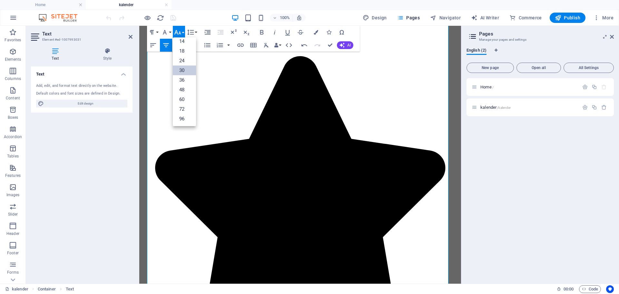
scroll to position [52, 0]
click at [185, 59] on link "24" at bounding box center [184, 61] width 23 height 10
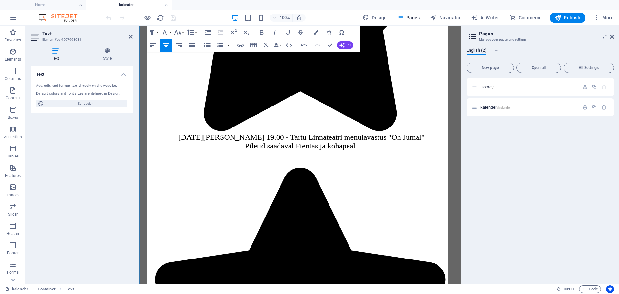
scroll to position [258, 0]
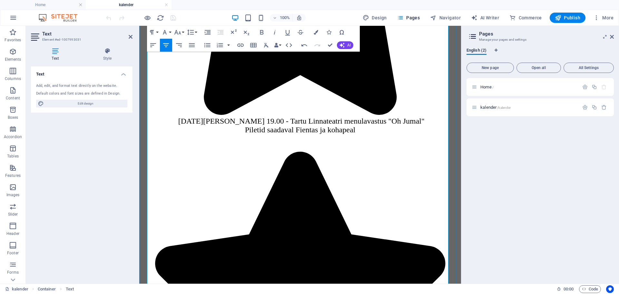
drag, startPoint x: 334, startPoint y: 179, endPoint x: 273, endPoint y: 179, distance: 61.2
click at [181, 34] on button "Font Size" at bounding box center [179, 32] width 12 height 13
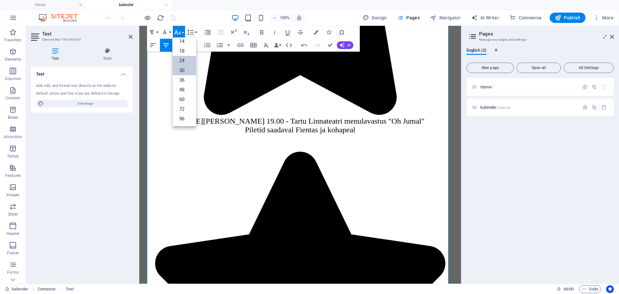
click at [185, 58] on link "24" at bounding box center [184, 61] width 23 height 10
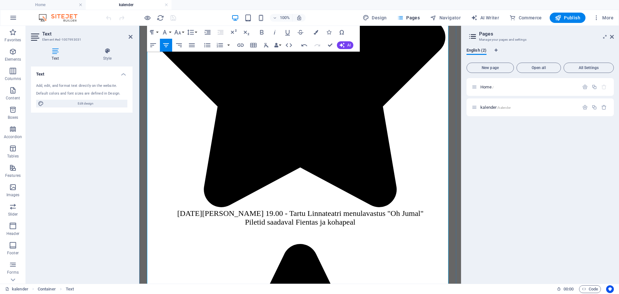
scroll to position [612, 0]
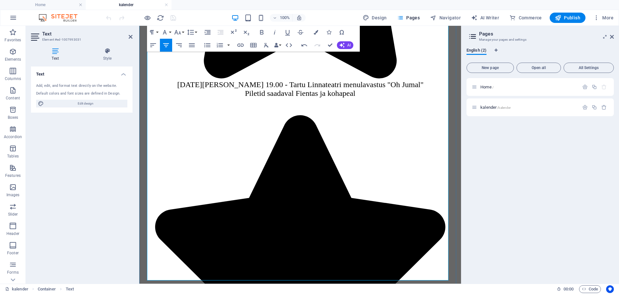
click at [328, 29] on button "Icons" at bounding box center [329, 32] width 12 height 13
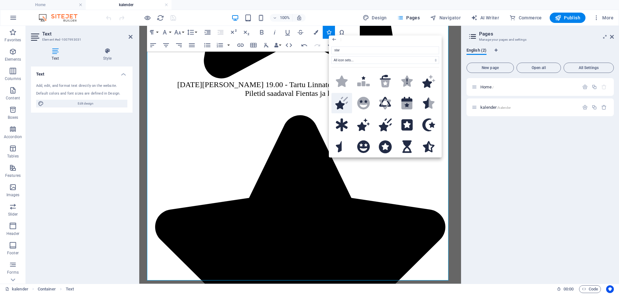
scroll to position [161, 0]
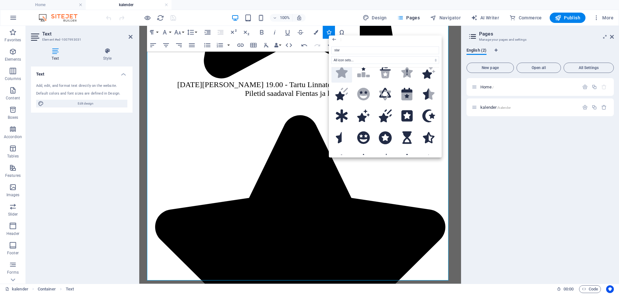
click at [340, 73] on icon at bounding box center [342, 71] width 12 height 11
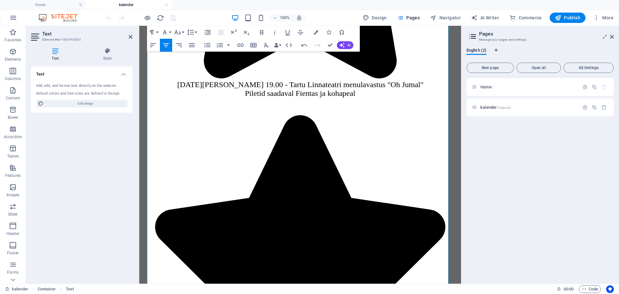
drag, startPoint x: 288, startPoint y: 245, endPoint x: 288, endPoint y: 249, distance: 3.6
click at [333, 32] on button "Icons" at bounding box center [329, 32] width 12 height 13
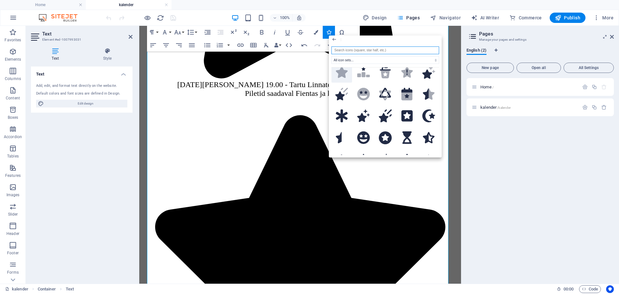
click at [340, 68] on icon at bounding box center [342, 71] width 12 height 11
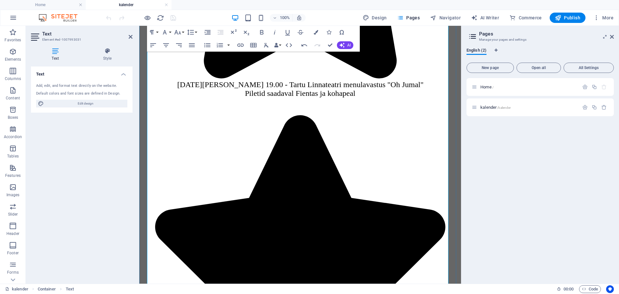
drag, startPoint x: 284, startPoint y: 247, endPoint x: 288, endPoint y: 249, distance: 4.2
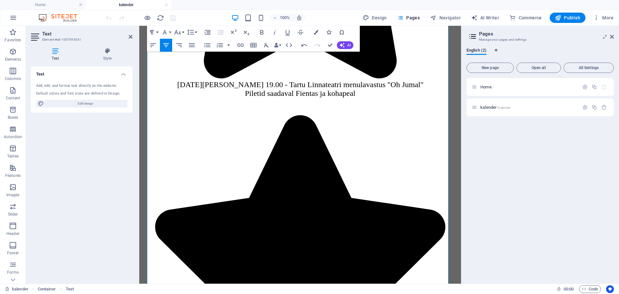
click at [326, 31] on button "Icons" at bounding box center [329, 32] width 12 height 13
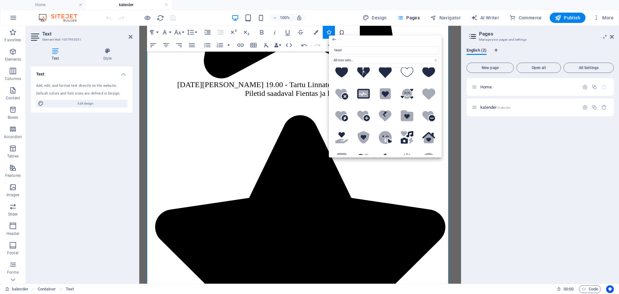
scroll to position [0, 0]
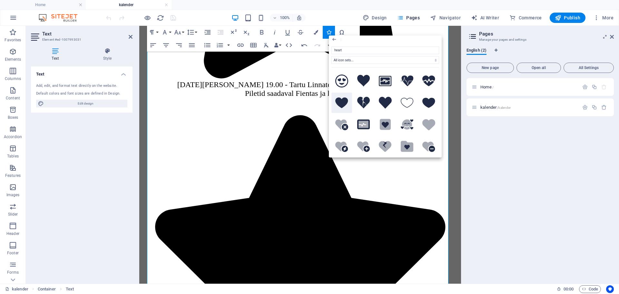
click at [342, 105] on icon at bounding box center [341, 102] width 13 height 11
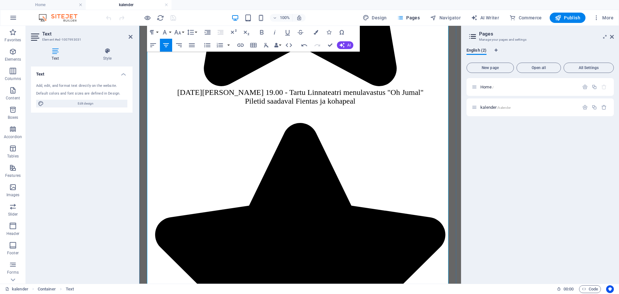
scroll to position [645, 0]
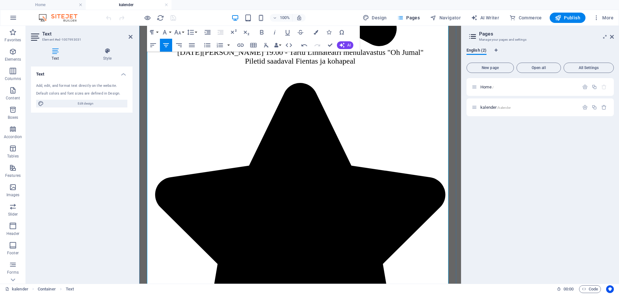
drag, startPoint x: 378, startPoint y: 207, endPoint x: 377, endPoint y: 212, distance: 5.8
click at [331, 31] on icon "button" at bounding box center [328, 32] width 5 height 5
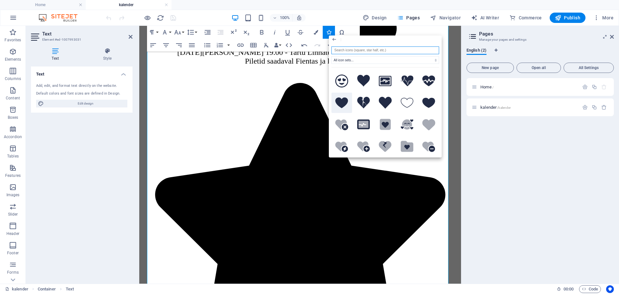
click at [343, 97] on icon at bounding box center [341, 102] width 13 height 11
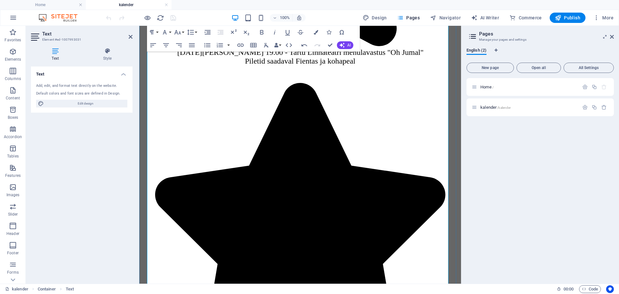
click at [329, 31] on icon "button" at bounding box center [328, 32] width 5 height 5
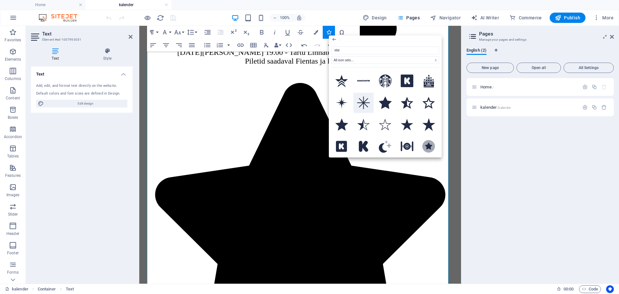
scroll to position [97, 0]
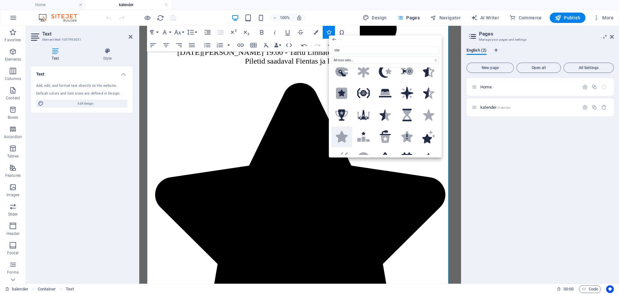
click at [344, 134] on icon at bounding box center [342, 136] width 12 height 11
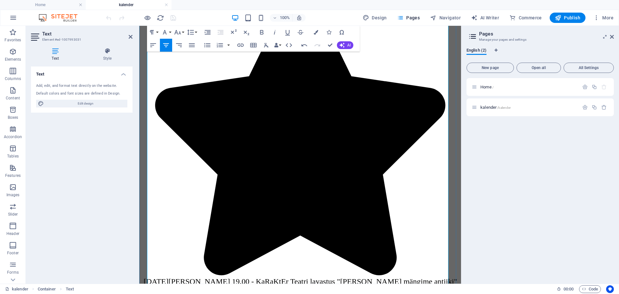
scroll to position [744, 0]
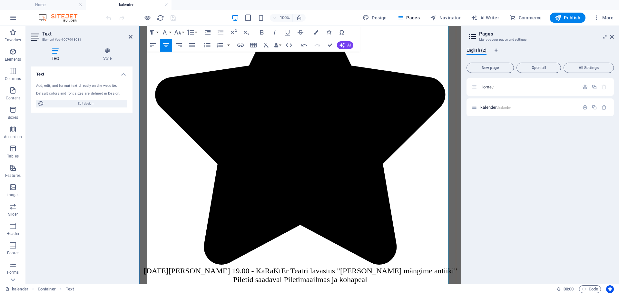
drag, startPoint x: 211, startPoint y: 62, endPoint x: 359, endPoint y: 87, distance: 149.7
copy div "03.12 kell 10.30 - Teatristuudio Püünepäälsed lastelavastus "Unustatud mänguasj…"
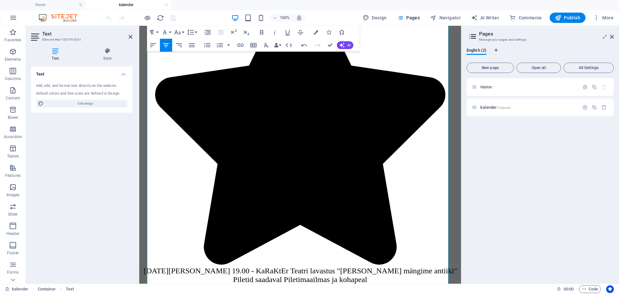
click at [327, 32] on icon "button" at bounding box center [328, 32] width 5 height 5
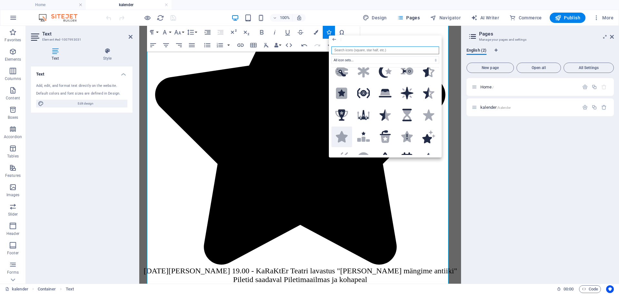
click at [343, 133] on icon at bounding box center [342, 136] width 12 height 11
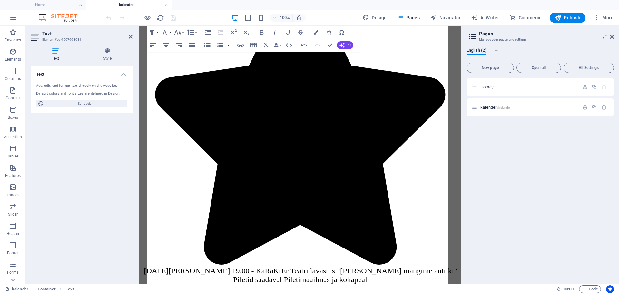
click at [274, 31] on icon "button" at bounding box center [275, 32] width 8 height 8
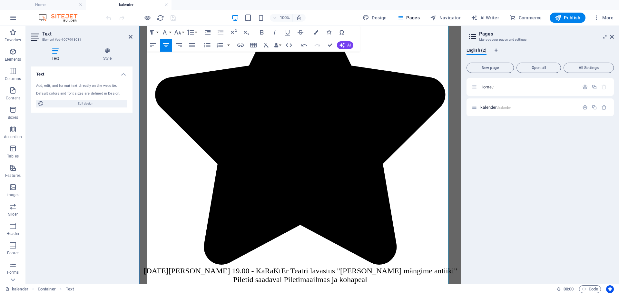
click at [327, 30] on button "Icons" at bounding box center [329, 32] width 12 height 13
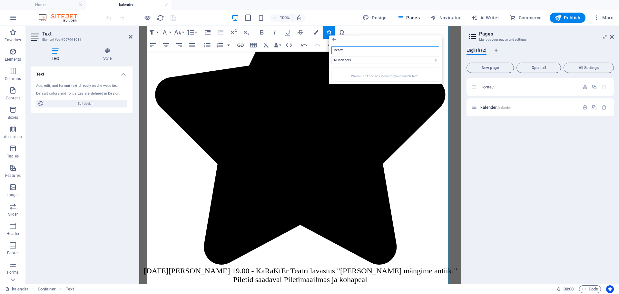
scroll to position [0, 0]
type input "heart"
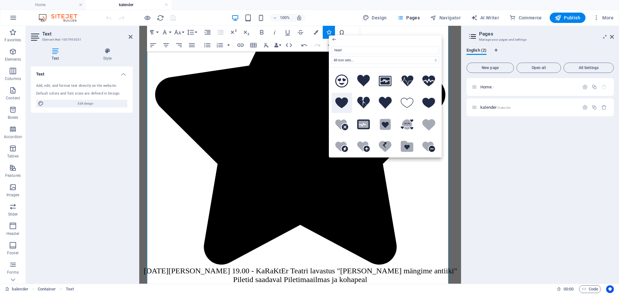
click at [335, 97] on button at bounding box center [341, 102] width 21 height 21
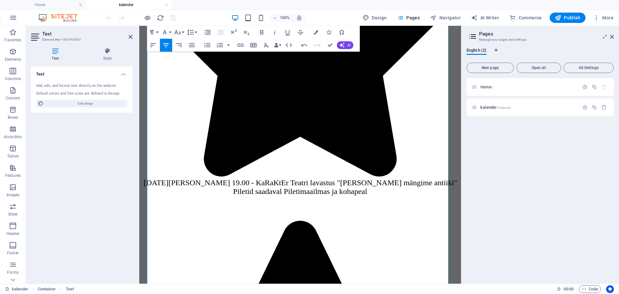
scroll to position [841, 0]
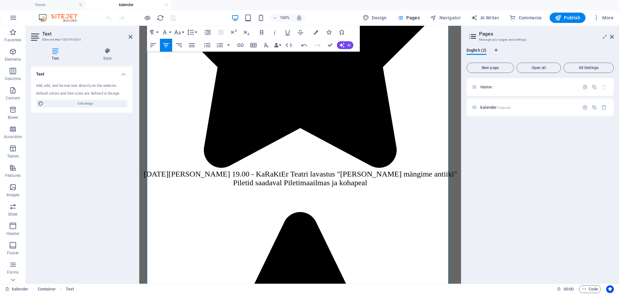
click at [329, 33] on icon "button" at bounding box center [328, 32] width 5 height 5
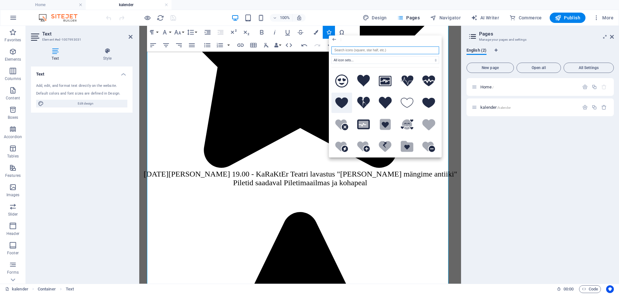
drag, startPoint x: 201, startPoint y: 72, endPoint x: 340, endPoint y: 98, distance: 141.6
click at [340, 98] on icon at bounding box center [341, 102] width 13 height 11
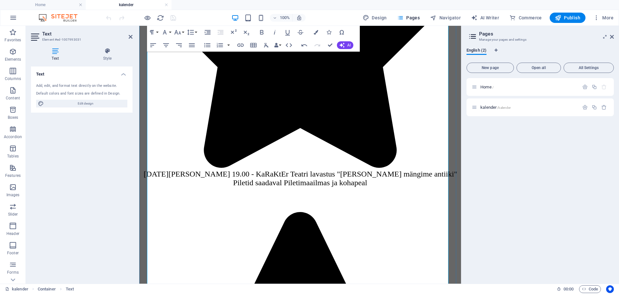
click at [330, 31] on icon "button" at bounding box center [328, 32] width 5 height 5
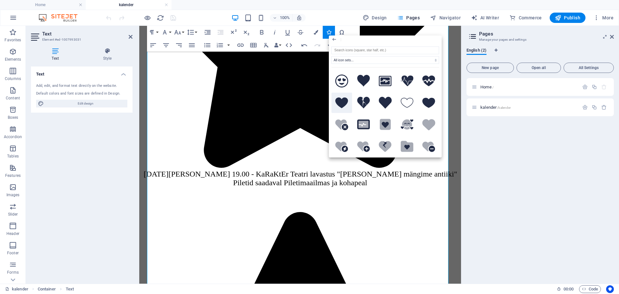
click at [344, 98] on icon at bounding box center [341, 102] width 13 height 11
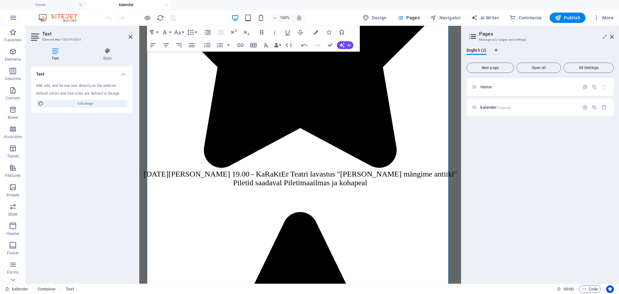
click at [327, 32] on icon "button" at bounding box center [328, 32] width 5 height 5
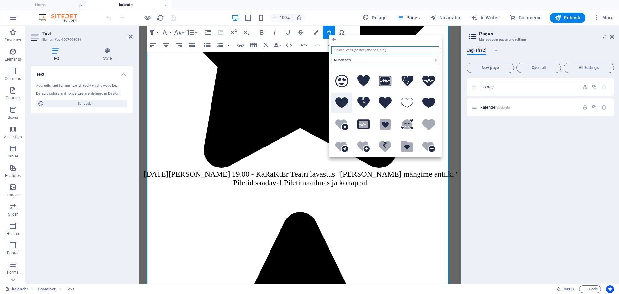
drag, startPoint x: 202, startPoint y: 77, endPoint x: 341, endPoint y: 102, distance: 140.9
click at [341, 102] on icon at bounding box center [341, 102] width 13 height 11
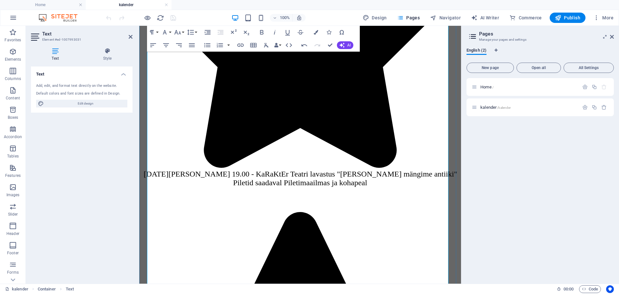
drag, startPoint x: 346, startPoint y: 86, endPoint x: 161, endPoint y: 67, distance: 186.0
copy div "09.12 kell 19.00 - Tartu Linnateatri uuslavastus "Armastuse ankeet" Piletid Fie…"
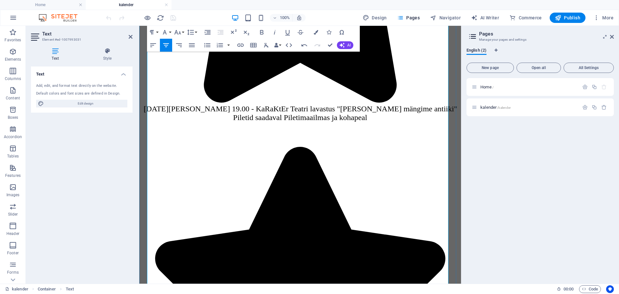
scroll to position [970, 0]
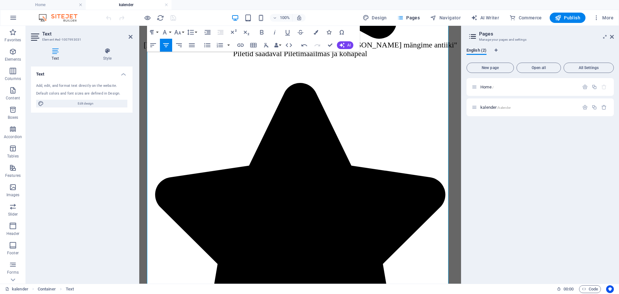
click at [330, 33] on icon "button" at bounding box center [328, 32] width 5 height 5
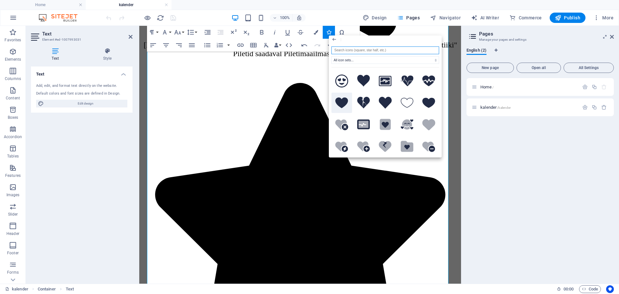
click at [342, 100] on icon at bounding box center [341, 102] width 13 height 11
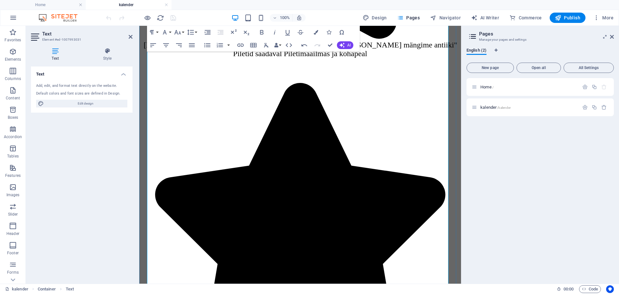
click at [327, 32] on icon "button" at bounding box center [328, 32] width 5 height 5
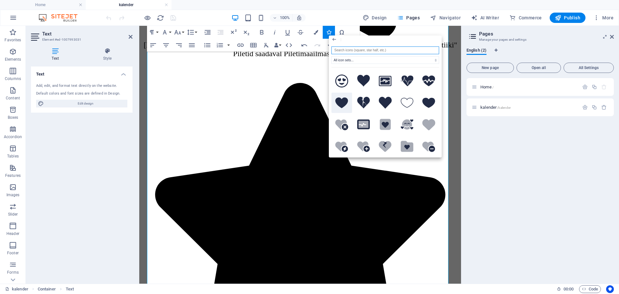
click at [337, 99] on icon at bounding box center [341, 102] width 13 height 11
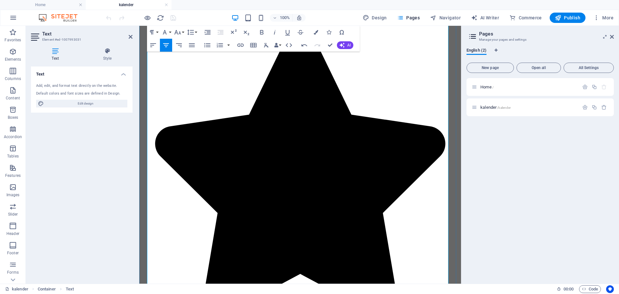
scroll to position [0, 0]
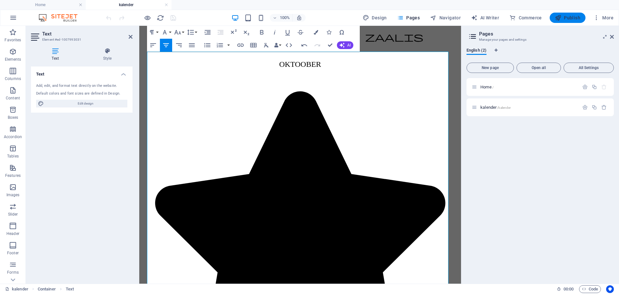
click at [567, 18] on span "Publish" at bounding box center [567, 18] width 25 height 6
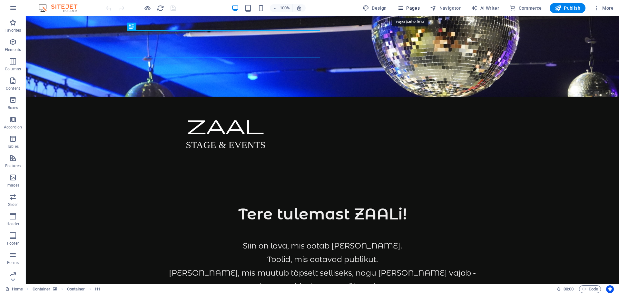
click at [403, 7] on icon "button" at bounding box center [400, 8] width 6 height 6
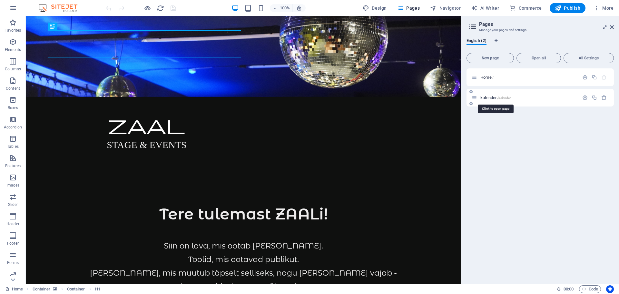
click at [494, 98] on span "kalender /kalender" at bounding box center [495, 97] width 30 height 5
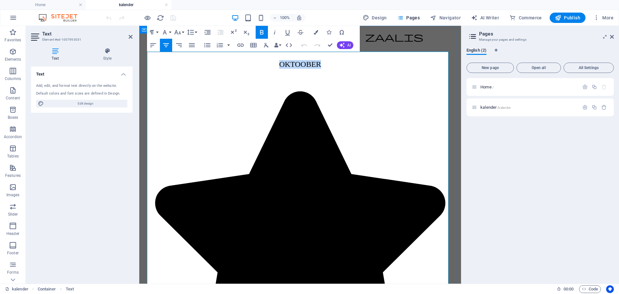
drag, startPoint x: 318, startPoint y: 87, endPoint x: 269, endPoint y: 91, distance: 49.2
click at [269, 69] on p "OKTOOBER" at bounding box center [300, 64] width 316 height 9
click at [318, 30] on button "Colors" at bounding box center [316, 32] width 12 height 13
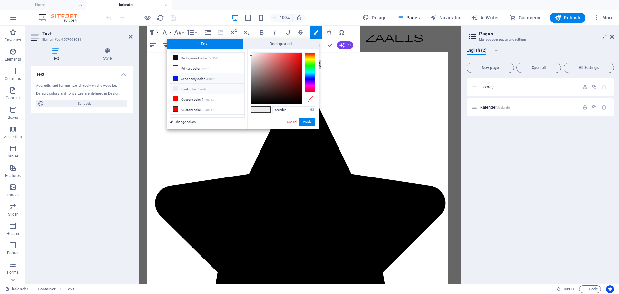
click at [191, 78] on li "Secondary color #0018ff" at bounding box center [207, 78] width 74 height 10
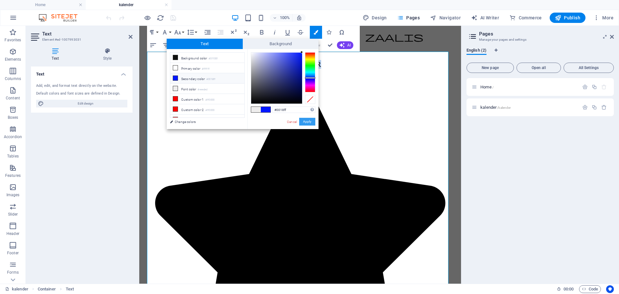
click at [304, 120] on button "Apply" at bounding box center [307, 122] width 16 height 8
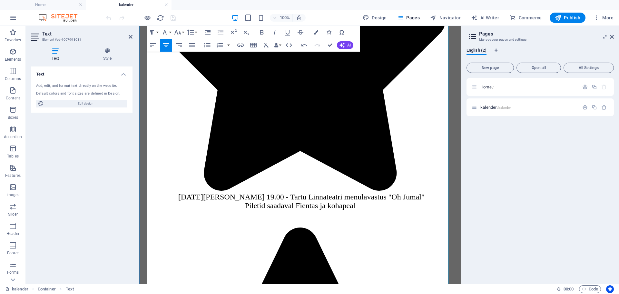
scroll to position [193, 0]
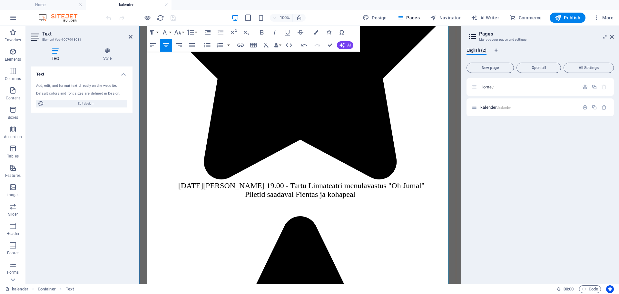
drag, startPoint x: 322, startPoint y: 247, endPoint x: 273, endPoint y: 248, distance: 48.3
click at [315, 31] on icon "button" at bounding box center [316, 32] width 5 height 5
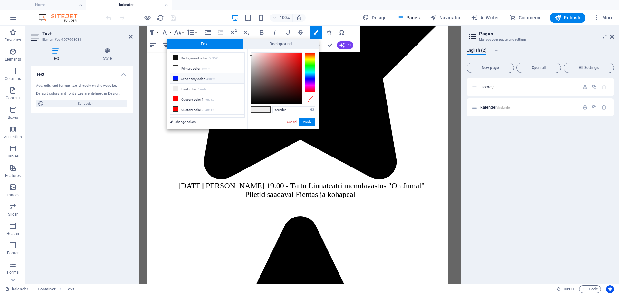
click at [193, 77] on li "Secondary color #0018ff" at bounding box center [207, 78] width 74 height 10
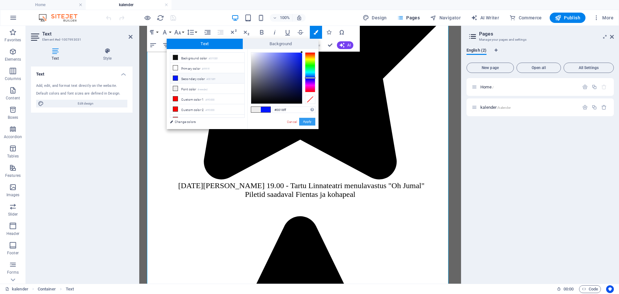
click at [304, 121] on button "Apply" at bounding box center [307, 122] width 16 height 8
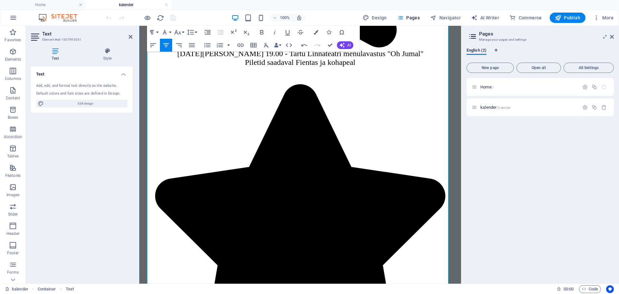
scroll to position [645, 0]
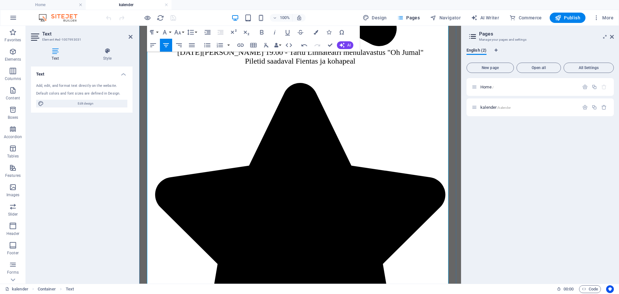
drag, startPoint x: 325, startPoint y: 134, endPoint x: 250, endPoint y: 134, distance: 74.1
click at [316, 29] on button "Colors" at bounding box center [316, 32] width 12 height 13
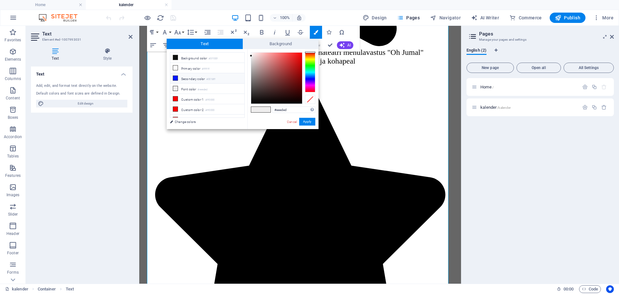
click at [188, 78] on li "Secondary color #0018ff" at bounding box center [207, 78] width 74 height 10
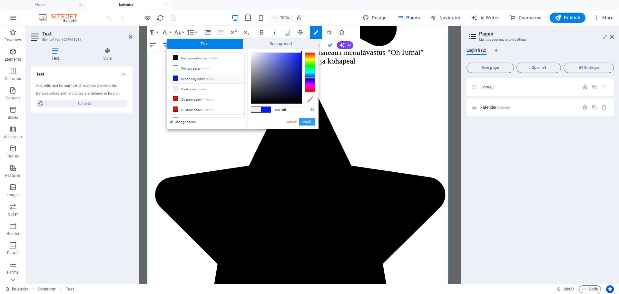
click at [304, 118] on button "Apply" at bounding box center [307, 122] width 16 height 8
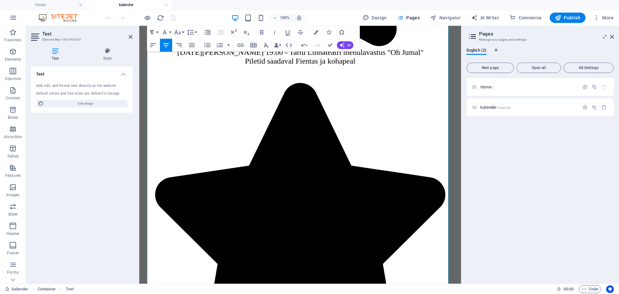
click at [315, 32] on icon "button" at bounding box center [316, 32] width 5 height 5
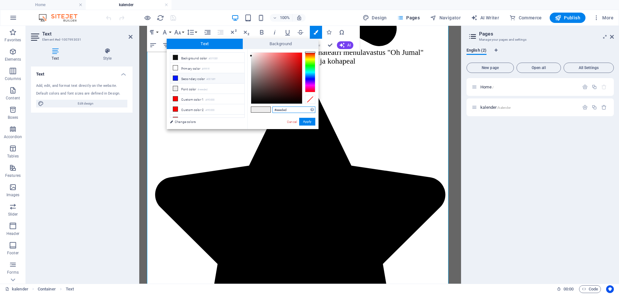
type input "#edeeee"
click at [308, 73] on div at bounding box center [310, 72] width 10 height 40
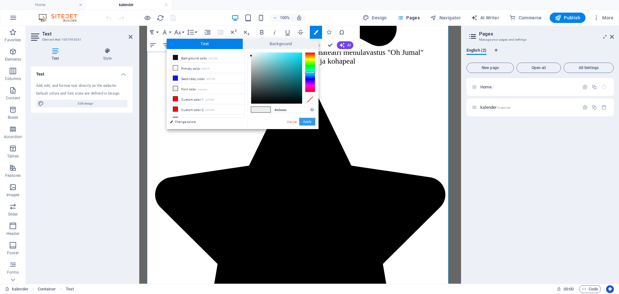
click at [303, 122] on button "Apply" at bounding box center [307, 122] width 16 height 8
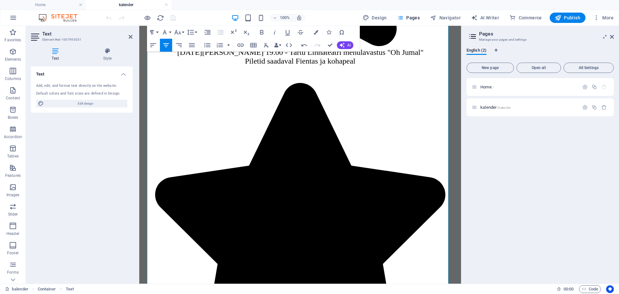
drag, startPoint x: 226, startPoint y: 215, endPoint x: 230, endPoint y: 214, distance: 4.6
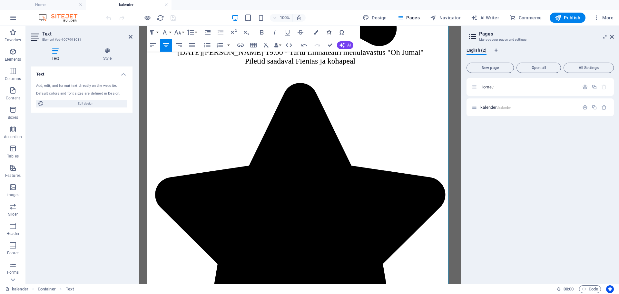
click at [334, 31] on button "Icons" at bounding box center [329, 32] width 12 height 13
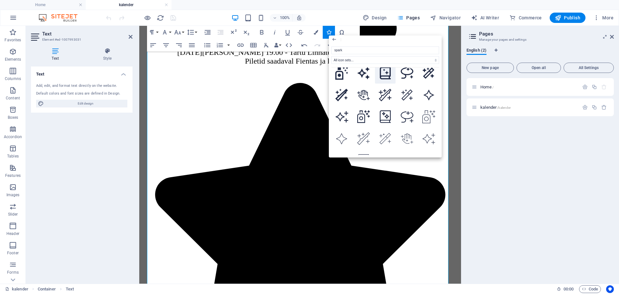
scroll to position [238, 0]
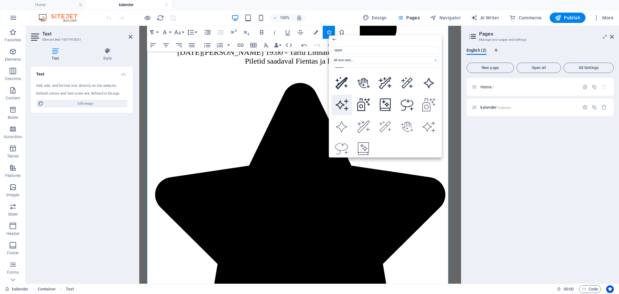
click at [339, 98] on icon at bounding box center [341, 104] width 13 height 13
type input "spark"
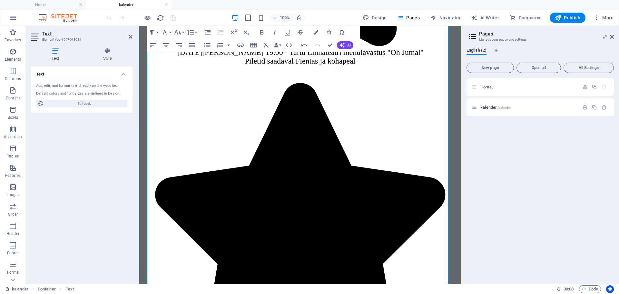
click at [328, 33] on icon "button" at bounding box center [328, 32] width 5 height 5
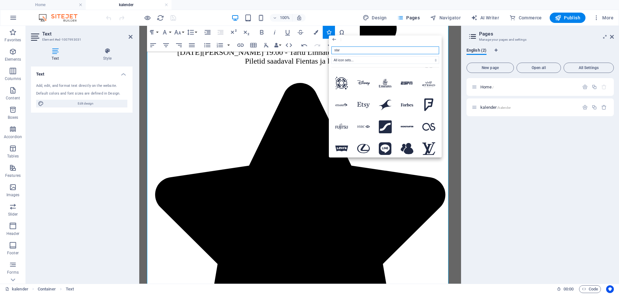
type input "star"
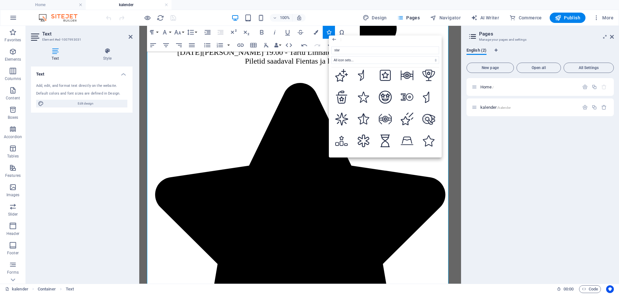
scroll to position [495, 0]
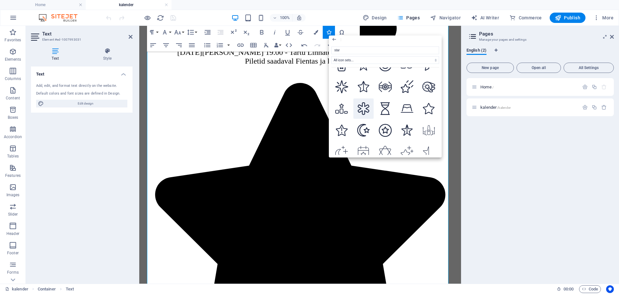
click at [363, 102] on icon at bounding box center [363, 108] width 13 height 13
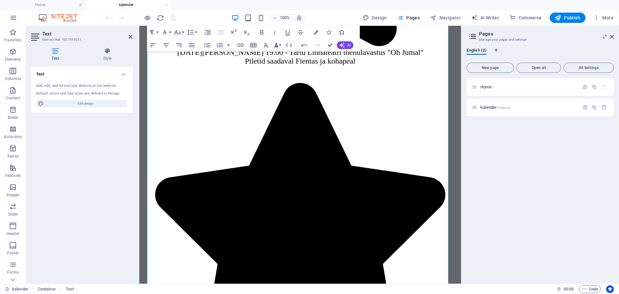
click at [330, 32] on icon "button" at bounding box center [328, 32] width 5 height 5
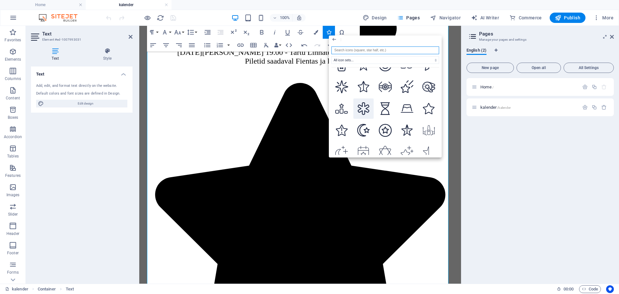
click at [363, 102] on icon at bounding box center [363, 108] width 13 height 13
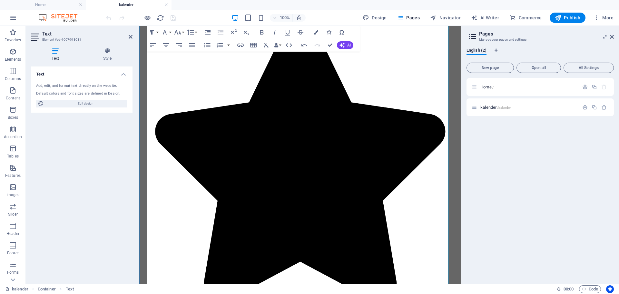
scroll to position [419, 0]
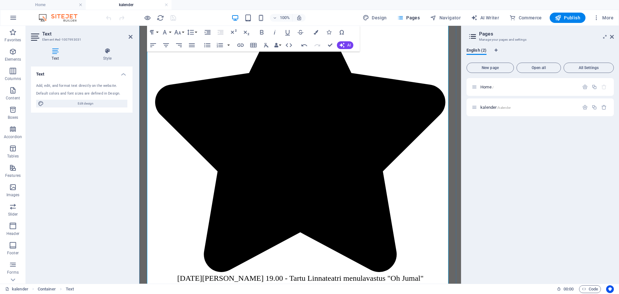
click at [328, 33] on icon "button" at bounding box center [328, 32] width 5 height 5
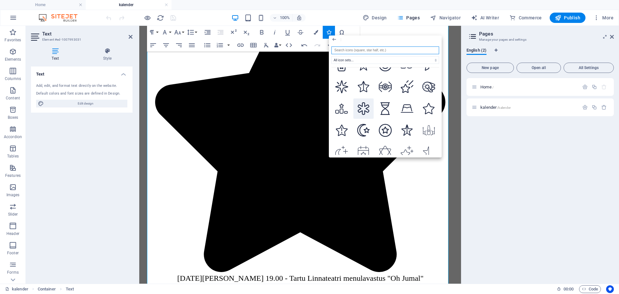
click at [364, 102] on icon at bounding box center [363, 108] width 13 height 13
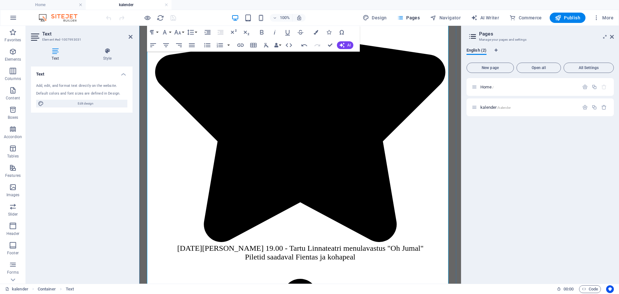
scroll to position [483, 0]
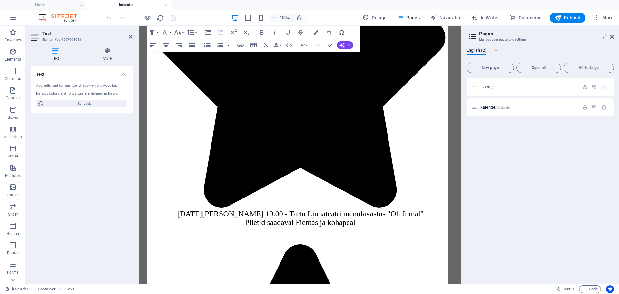
click at [329, 30] on icon "button" at bounding box center [328, 32] width 5 height 5
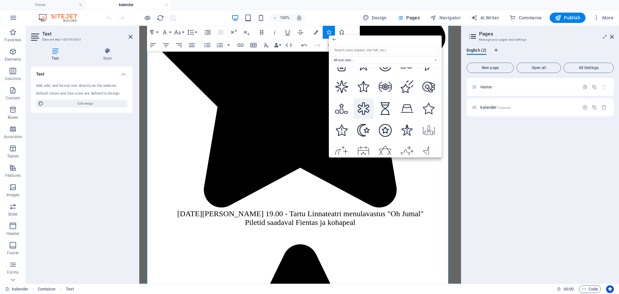
drag, startPoint x: 365, startPoint y: 98, endPoint x: 202, endPoint y: 79, distance: 164.4
click at [365, 102] on icon at bounding box center [363, 108] width 13 height 13
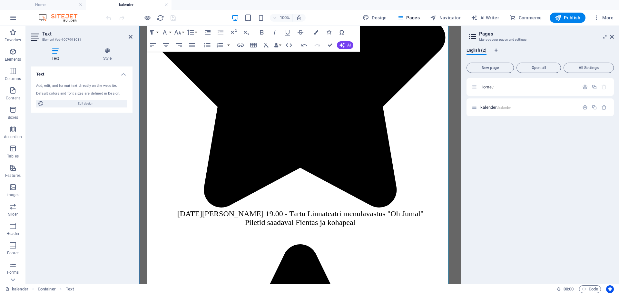
click at [330, 34] on icon "button" at bounding box center [328, 32] width 5 height 5
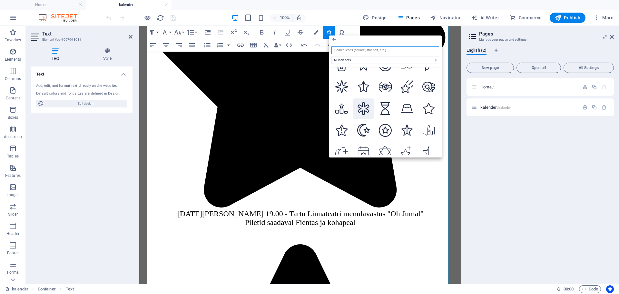
drag, startPoint x: 366, startPoint y: 108, endPoint x: 65, endPoint y: 206, distance: 316.2
click at [366, 108] on icon at bounding box center [363, 108] width 13 height 13
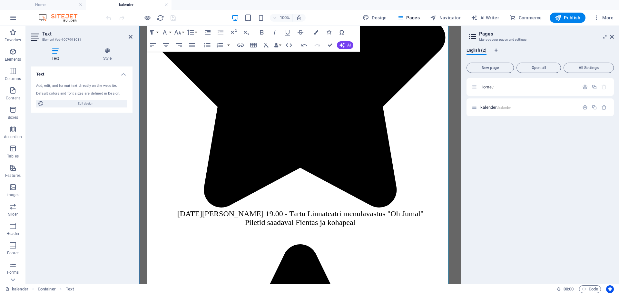
click at [327, 34] on icon "button" at bounding box center [328, 32] width 5 height 5
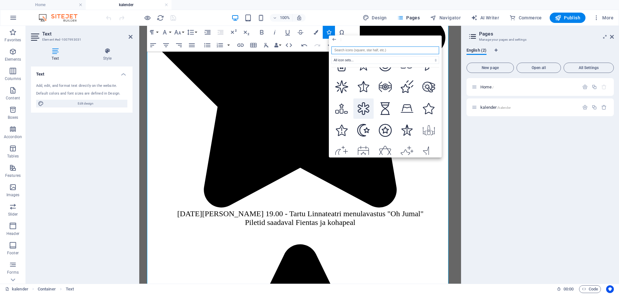
drag, startPoint x: 367, startPoint y: 102, endPoint x: 228, endPoint y: 76, distance: 141.9
click at [367, 102] on icon at bounding box center [363, 108] width 13 height 13
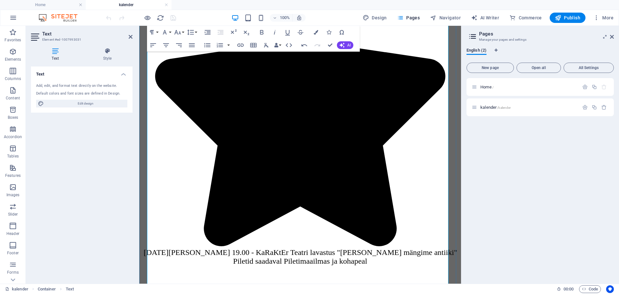
scroll to position [773, 0]
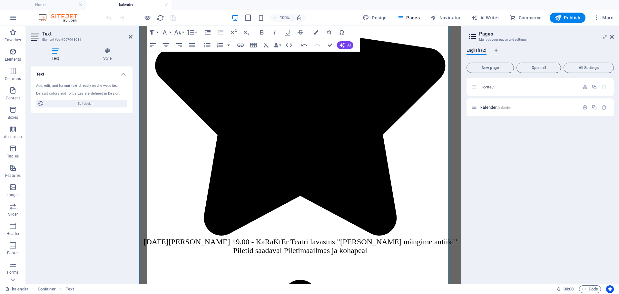
click at [330, 32] on icon "button" at bounding box center [328, 32] width 5 height 5
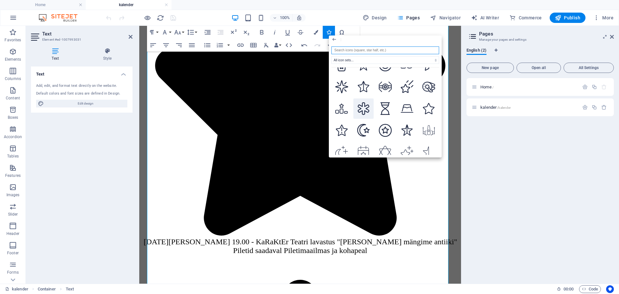
drag, startPoint x: 362, startPoint y: 99, endPoint x: 199, endPoint y: 83, distance: 163.8
click at [362, 102] on icon at bounding box center [363, 108] width 12 height 13
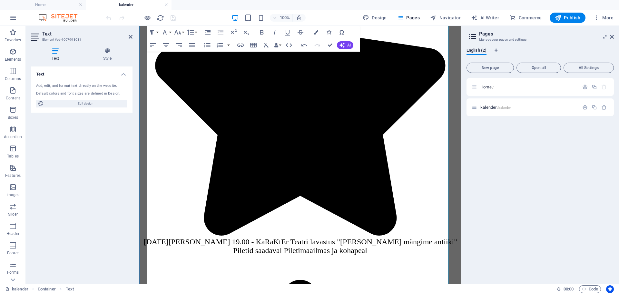
click at [327, 30] on button "Icons" at bounding box center [329, 32] width 12 height 13
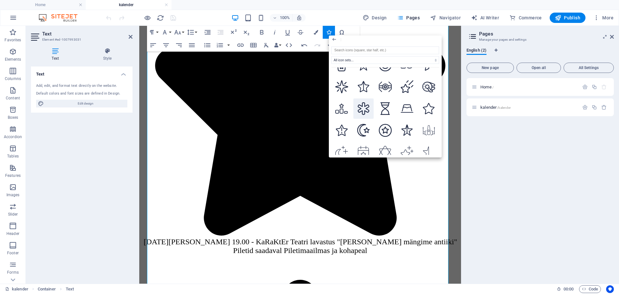
click at [356, 102] on button at bounding box center [363, 108] width 21 height 21
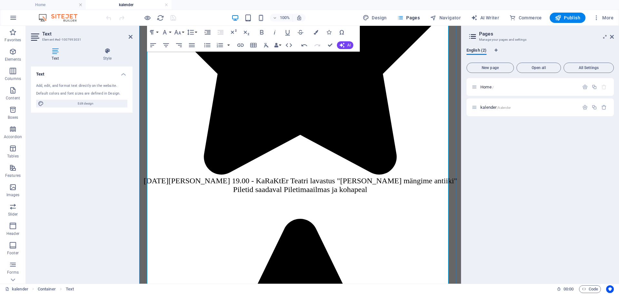
scroll to position [902, 0]
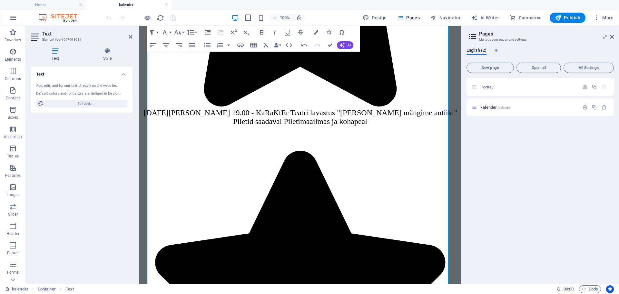
click at [333, 33] on button "Icons" at bounding box center [329, 32] width 12 height 13
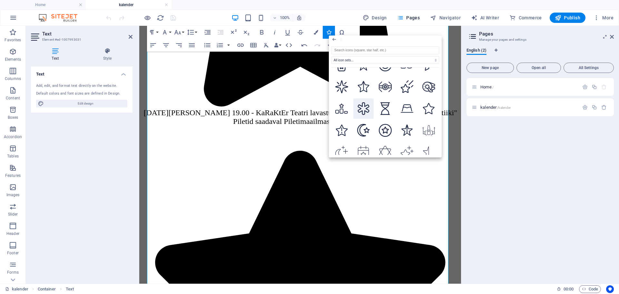
click at [370, 102] on button at bounding box center [363, 108] width 21 height 21
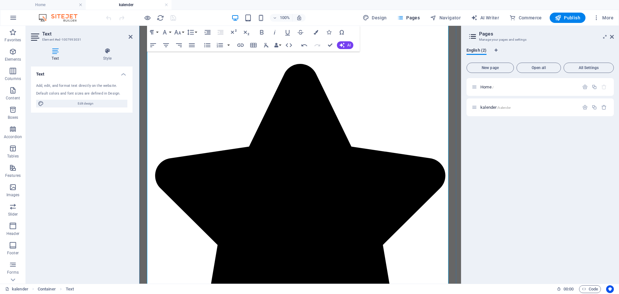
scroll to position [0, 0]
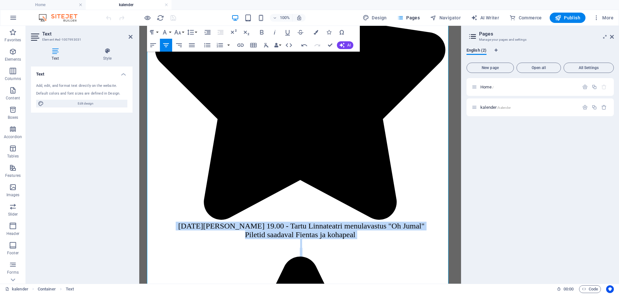
scroll to position [181, 0]
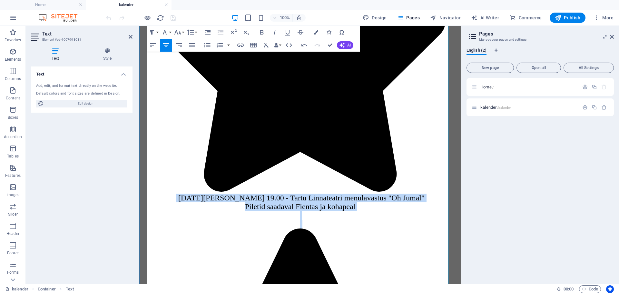
drag, startPoint x: 187, startPoint y: 106, endPoint x: 367, endPoint y: 239, distance: 224.2
click at [191, 44] on icon "button" at bounding box center [192, 45] width 6 height 4
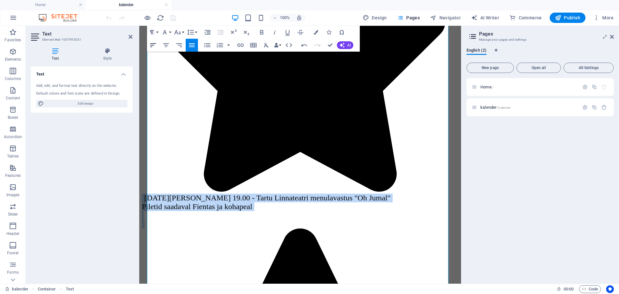
click at [155, 45] on icon "button" at bounding box center [153, 45] width 8 height 8
click at [169, 46] on icon "button" at bounding box center [166, 45] width 8 height 8
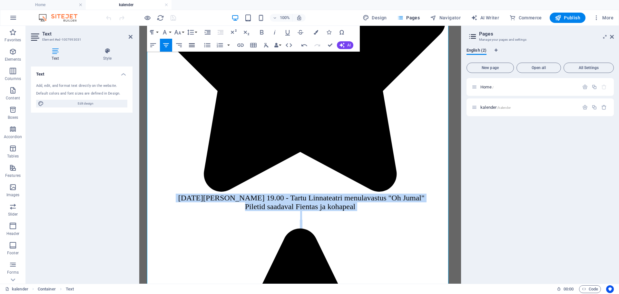
click at [189, 44] on icon "button" at bounding box center [192, 45] width 6 height 4
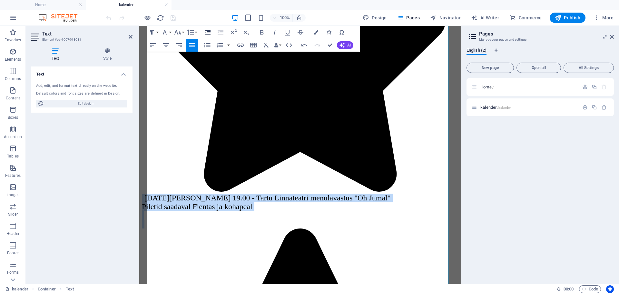
click at [206, 31] on icon "button" at bounding box center [208, 32] width 8 height 8
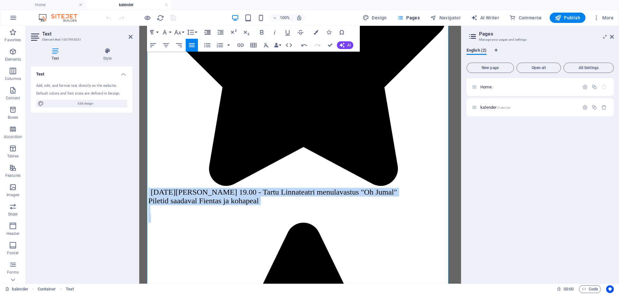
click at [206, 31] on icon "button" at bounding box center [208, 32] width 8 height 8
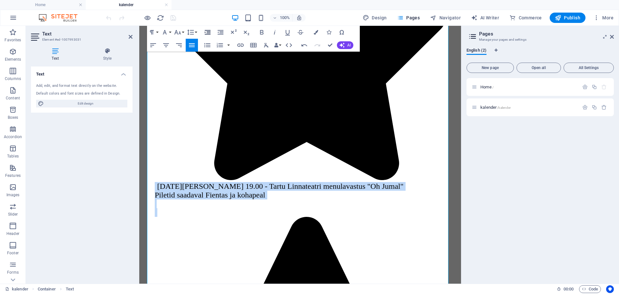
click at [206, 31] on icon "button" at bounding box center [208, 32] width 8 height 8
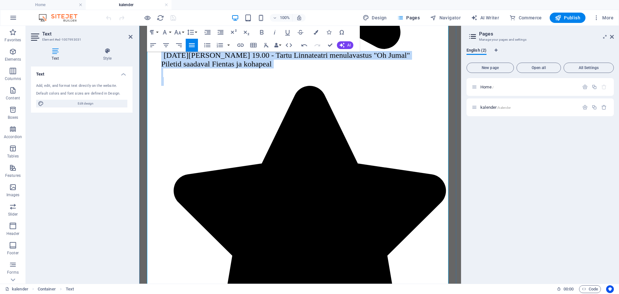
scroll to position [310, 0]
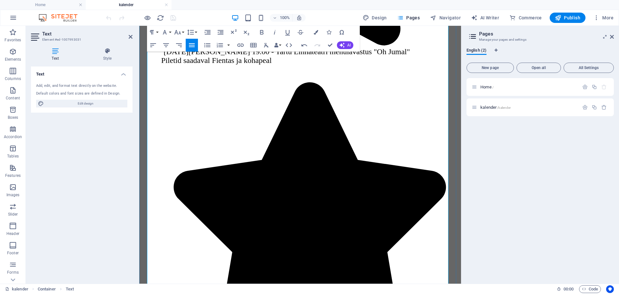
drag, startPoint x: 166, startPoint y: 135, endPoint x: 245, endPoint y: 180, distance: 90.4
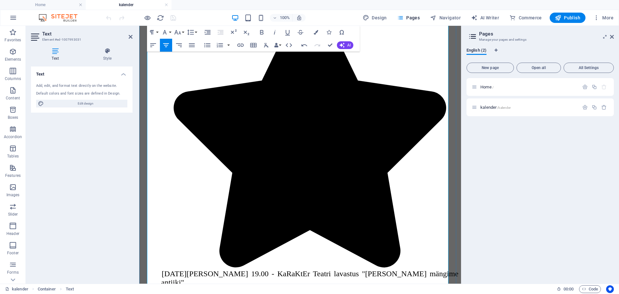
scroll to position [679, 0]
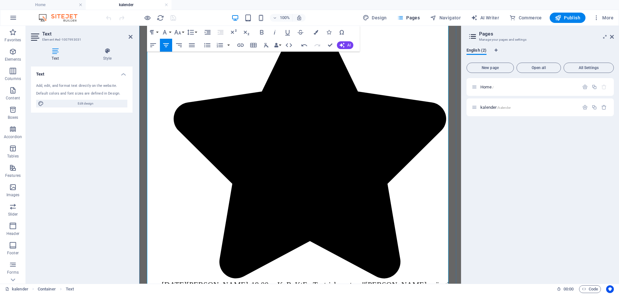
drag, startPoint x: 165, startPoint y: 150, endPoint x: 387, endPoint y: 72, distance: 235.4
click at [189, 46] on icon "button" at bounding box center [192, 45] width 8 height 8
click at [205, 32] on icon "button" at bounding box center [208, 32] width 6 height 5
click at [205, 33] on icon "button" at bounding box center [208, 32] width 6 height 5
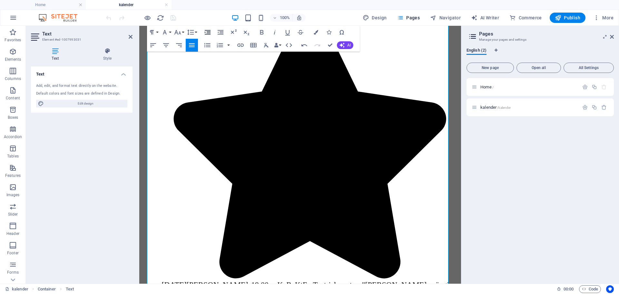
click at [205, 33] on icon "button" at bounding box center [208, 32] width 6 height 5
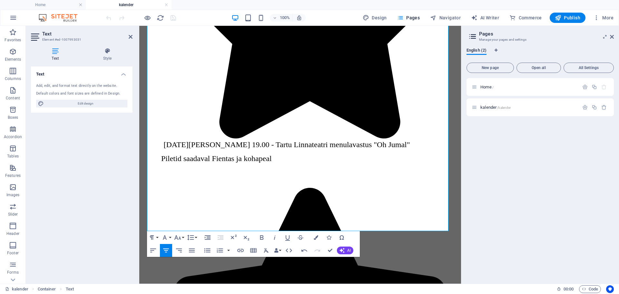
scroll to position [1140, 0]
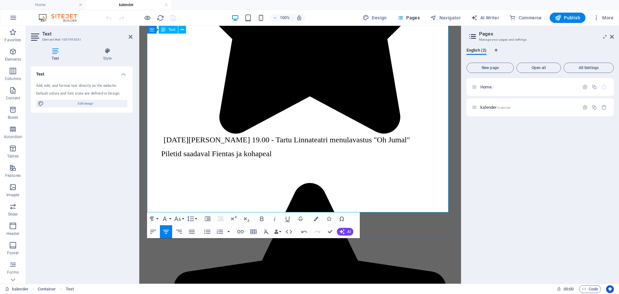
drag, startPoint x: 199, startPoint y: 120, endPoint x: 368, endPoint y: 86, distance: 172.3
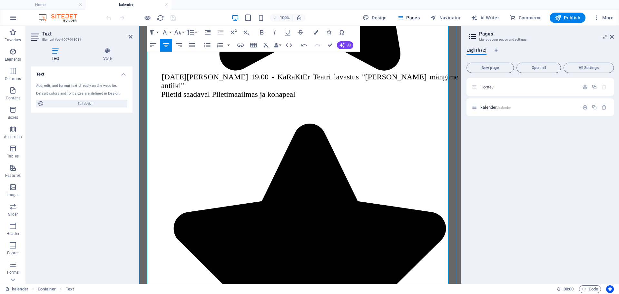
scroll to position [818, 0]
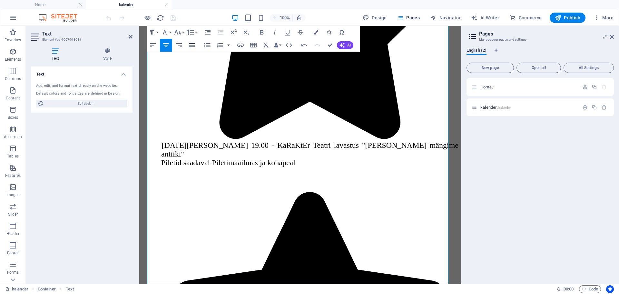
click at [189, 43] on icon "button" at bounding box center [192, 45] width 6 height 4
click at [208, 31] on icon "button" at bounding box center [208, 32] width 6 height 5
click at [558, 15] on icon "button" at bounding box center [558, 18] width 6 height 6
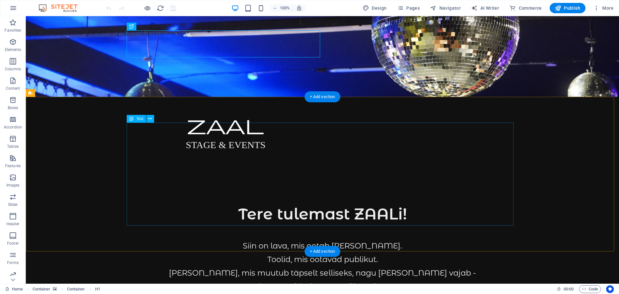
click at [352, 203] on div "Tere tulemast ZAALi! Siin on lava, mis ootab [PERSON_NAME]. Toolid, mis ootavad…" at bounding box center [322, 254] width 387 height 103
drag, startPoint x: 352, startPoint y: 133, endPoint x: 238, endPoint y: 133, distance: 113.1
click at [352, 203] on div "Tere tulemast ZAALi! Siin on lava, mis ootab [PERSON_NAME]. Toolid, mis ootavad…" at bounding box center [322, 254] width 387 height 103
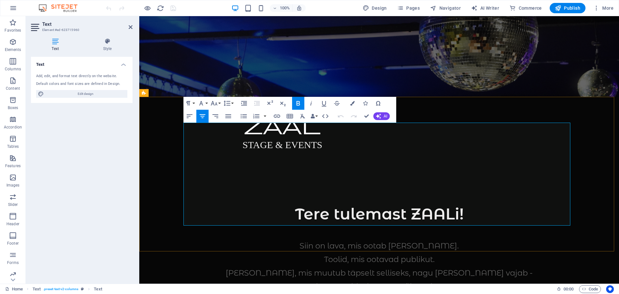
click at [401, 204] on strong "Tere tulemast ZAALi!" at bounding box center [379, 213] width 169 height 19
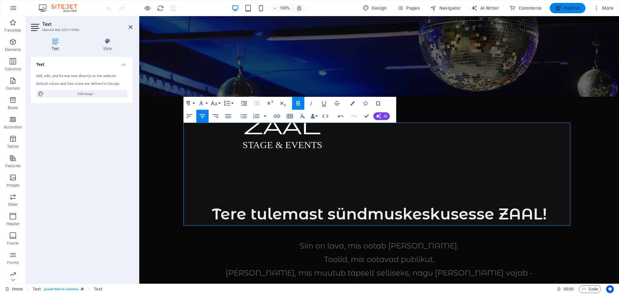
click at [569, 7] on span "Publish" at bounding box center [567, 8] width 25 height 6
